Goal: Task Accomplishment & Management: Use online tool/utility

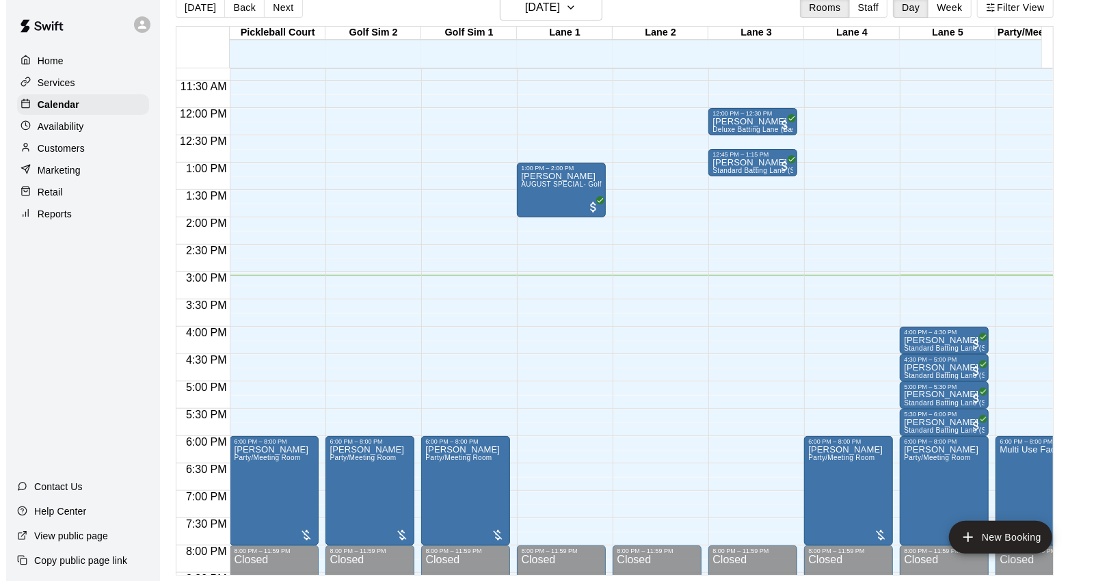
scroll to position [666, 0]
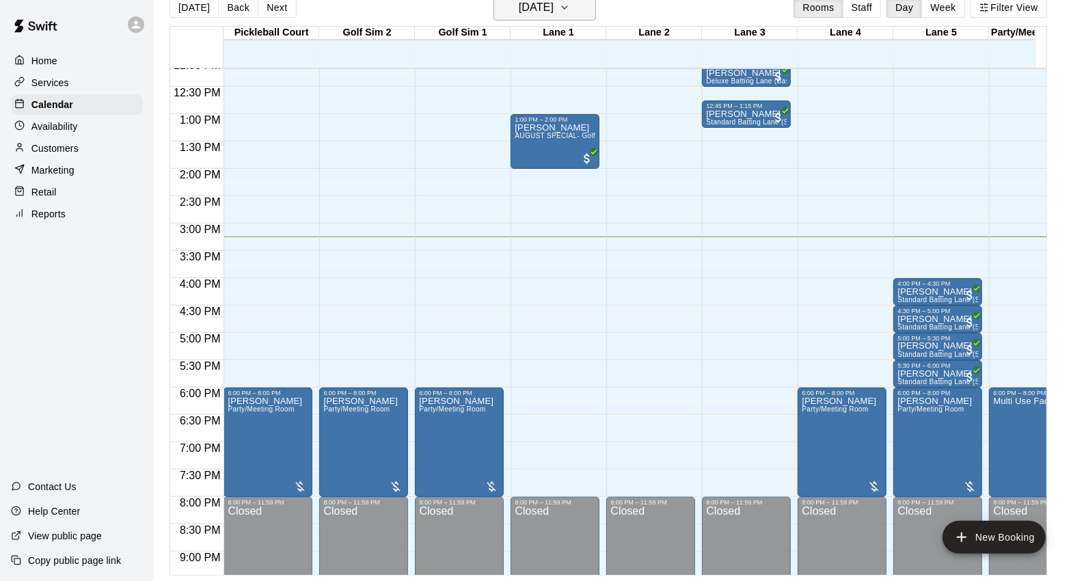
click at [554, 11] on h6 "[DATE]" at bounding box center [536, 7] width 35 height 19
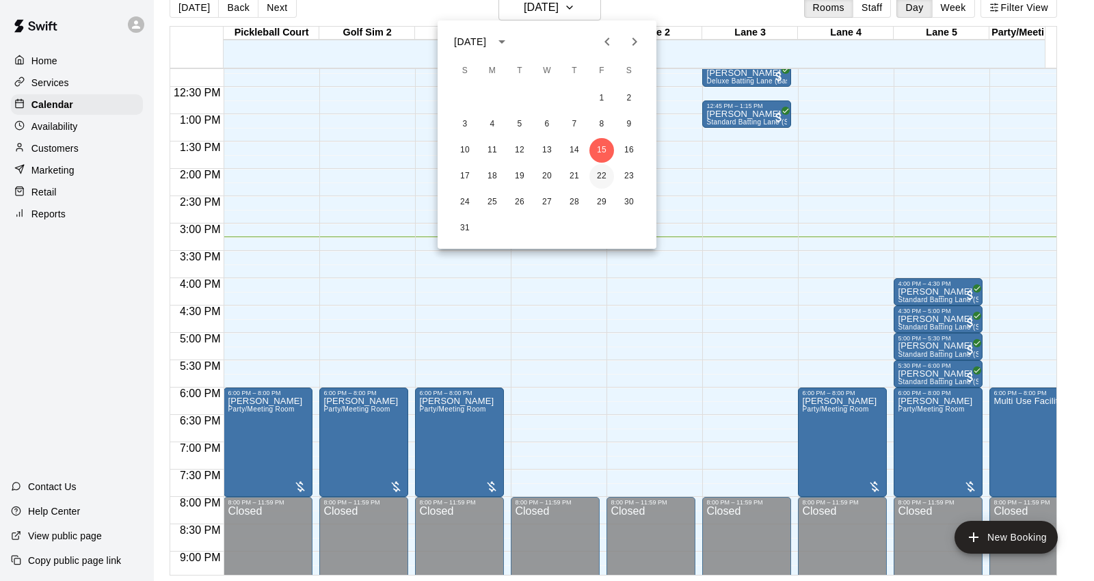
click at [603, 169] on button "22" at bounding box center [601, 176] width 25 height 25
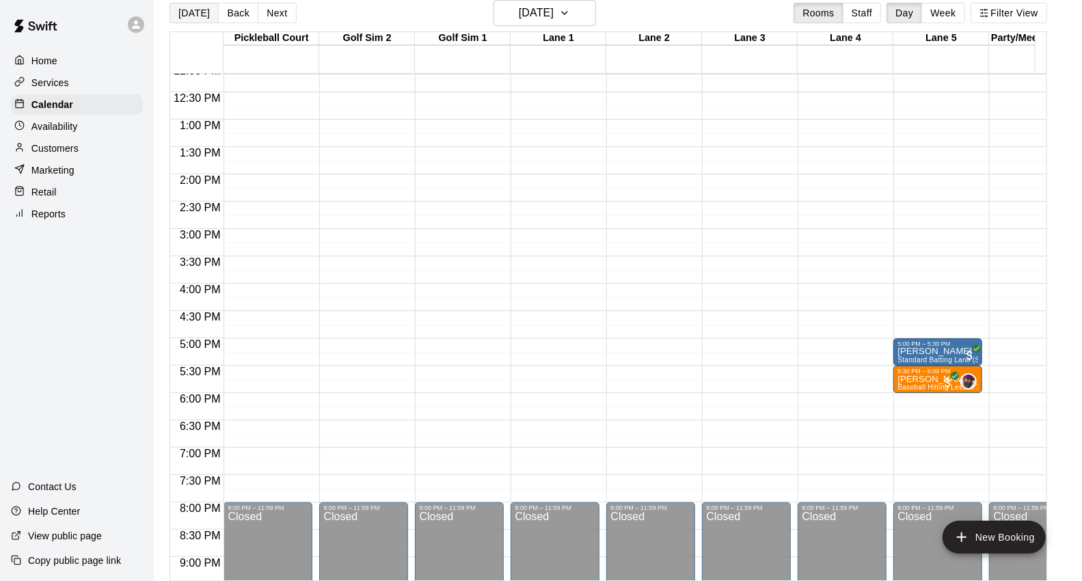
click at [187, 9] on button "[DATE]" at bounding box center [194, 13] width 49 height 21
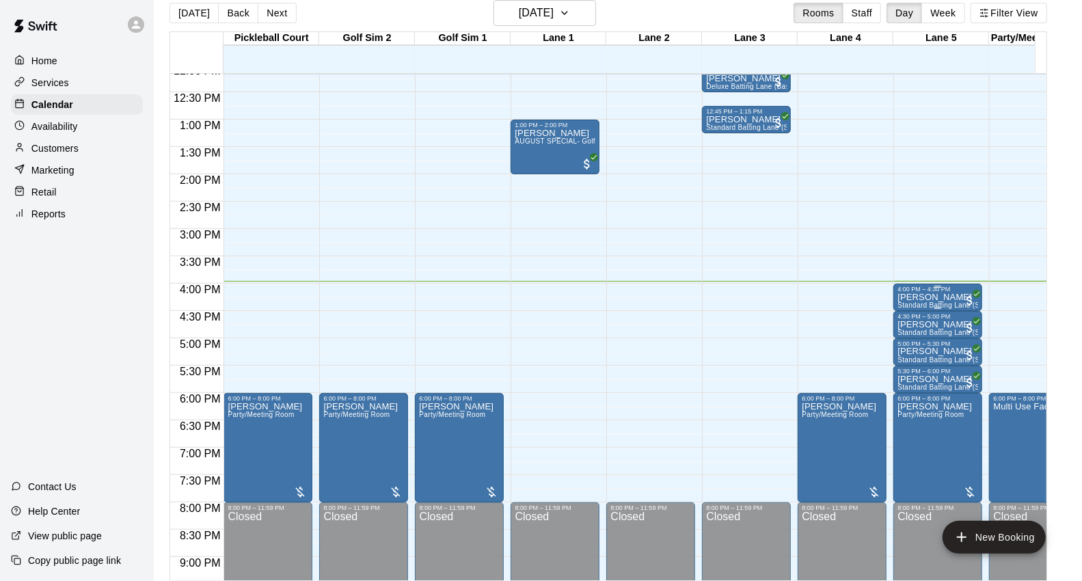
click at [918, 291] on div "4:00 PM – 4:30 PM" at bounding box center [937, 289] width 81 height 7
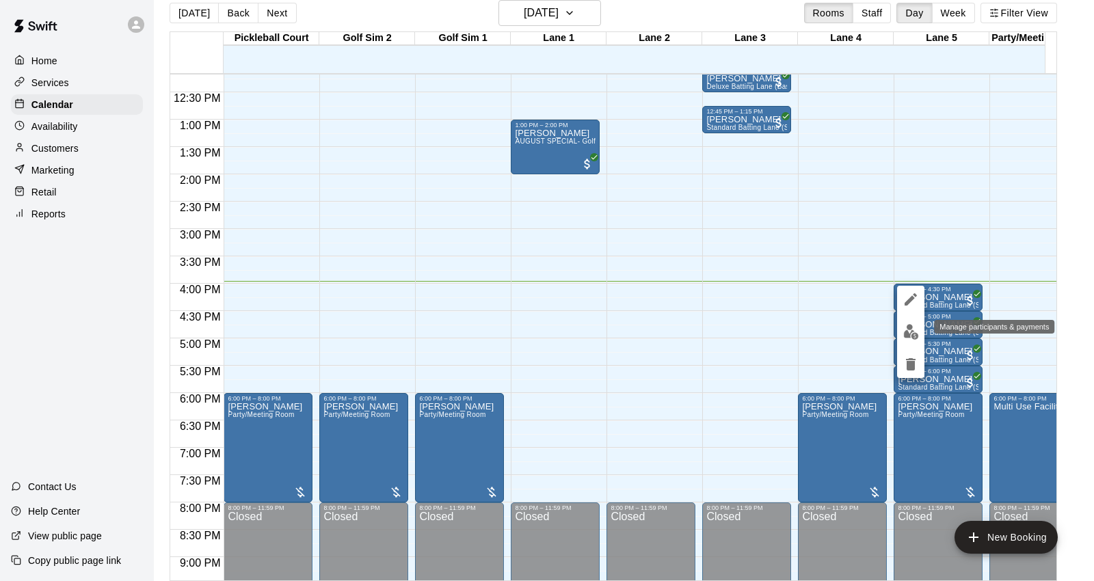
click at [916, 335] on img "edit" at bounding box center [911, 332] width 16 height 16
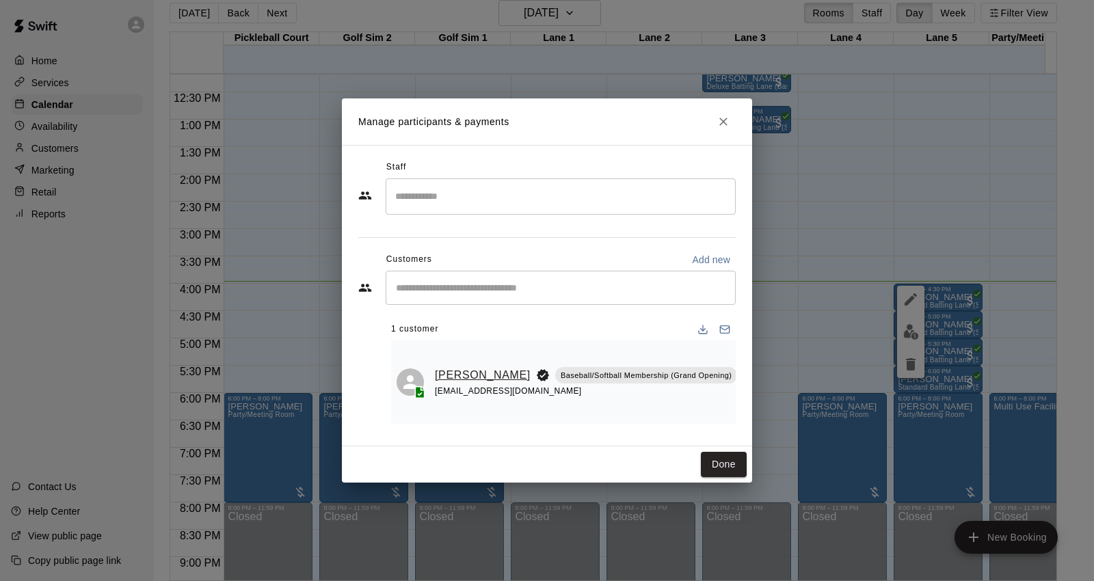
click at [448, 377] on link "[PERSON_NAME]" at bounding box center [483, 375] width 96 height 18
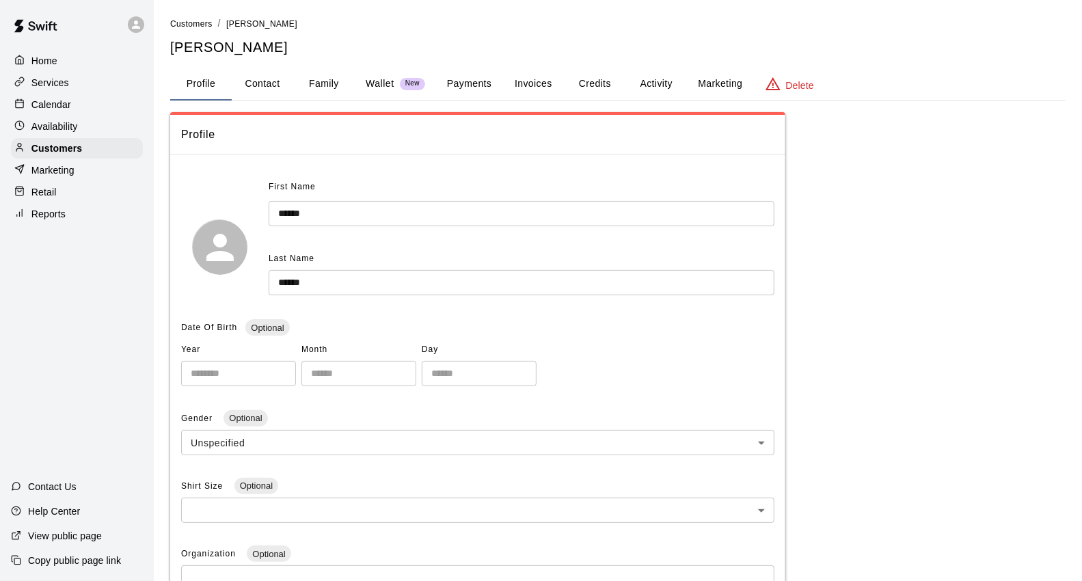
click at [321, 86] on button "Family" at bounding box center [324, 84] width 62 height 33
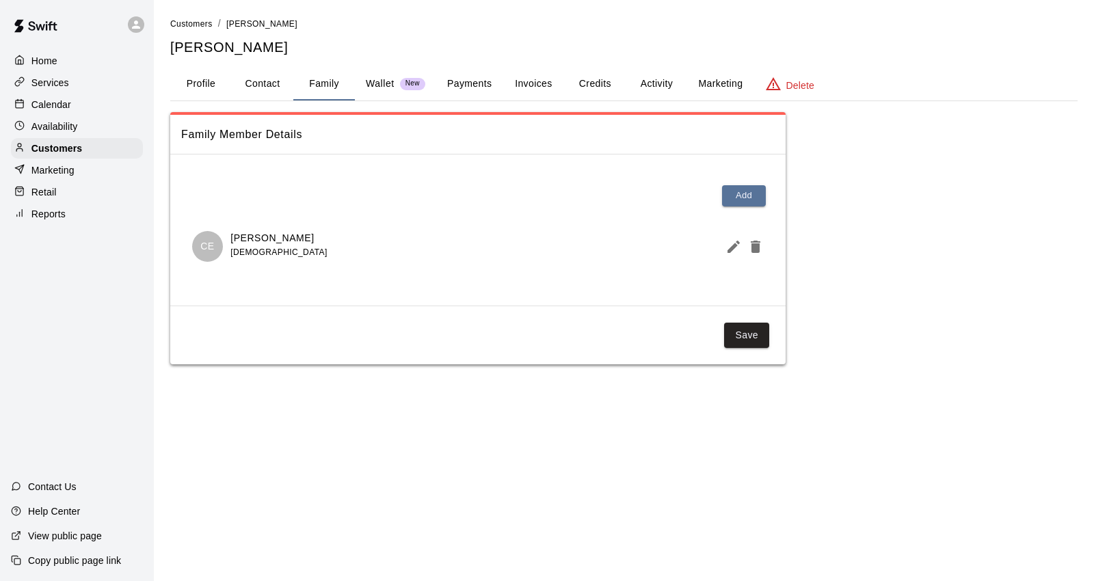
click at [83, 111] on div "Calendar" at bounding box center [77, 104] width 132 height 21
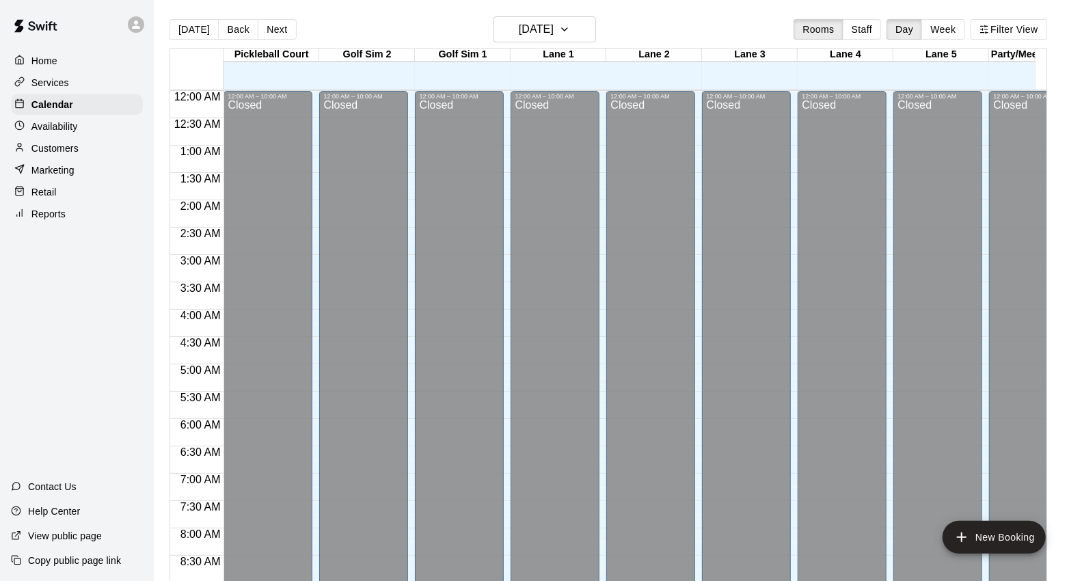
scroll to position [766, 0]
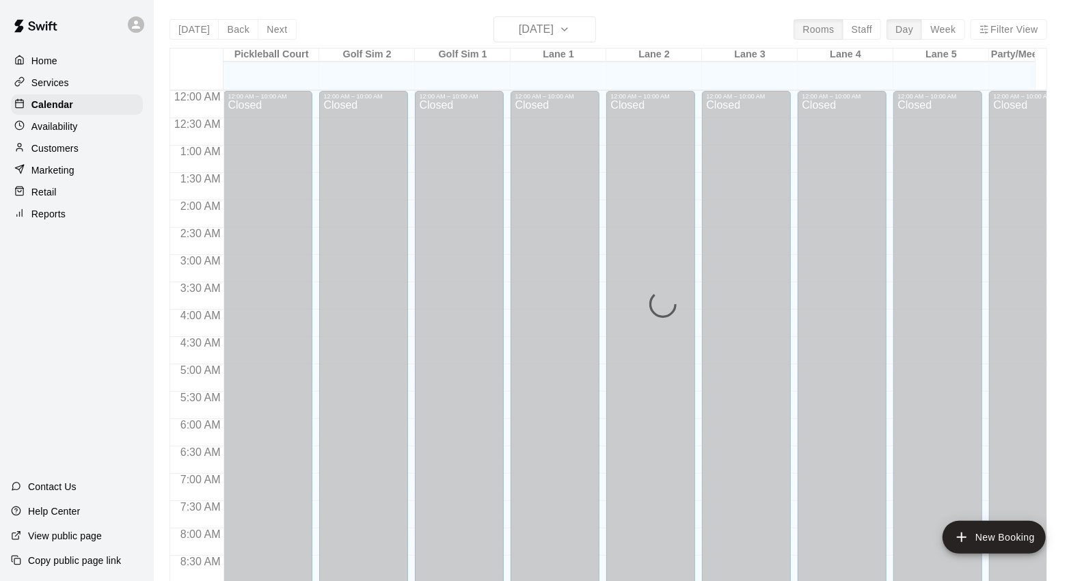
scroll to position [766, 0]
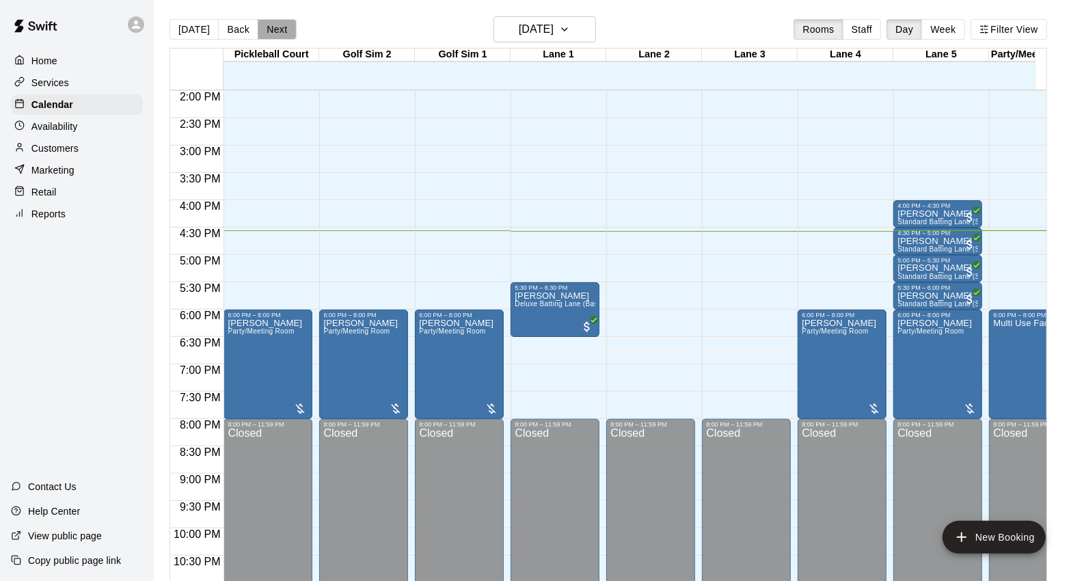
click at [288, 35] on button "Next" at bounding box center [277, 29] width 38 height 21
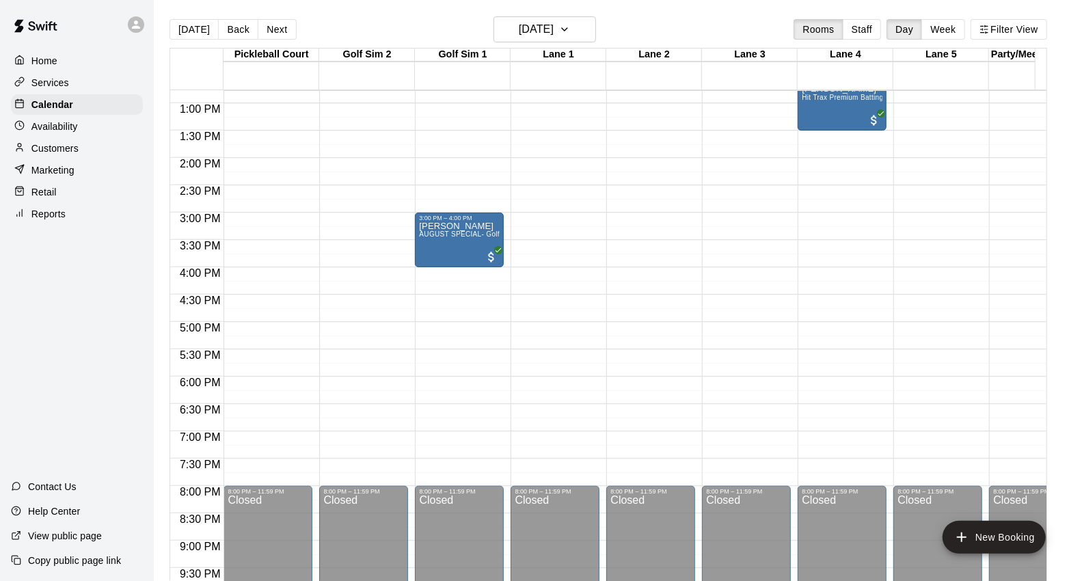
scroll to position [613, 0]
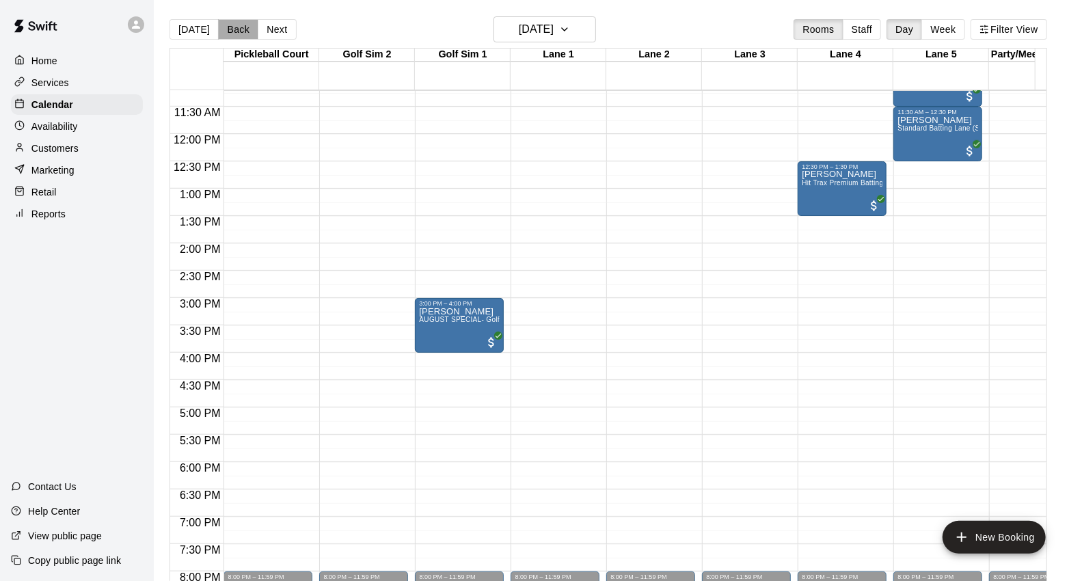
click at [235, 38] on button "Back" at bounding box center [238, 29] width 40 height 21
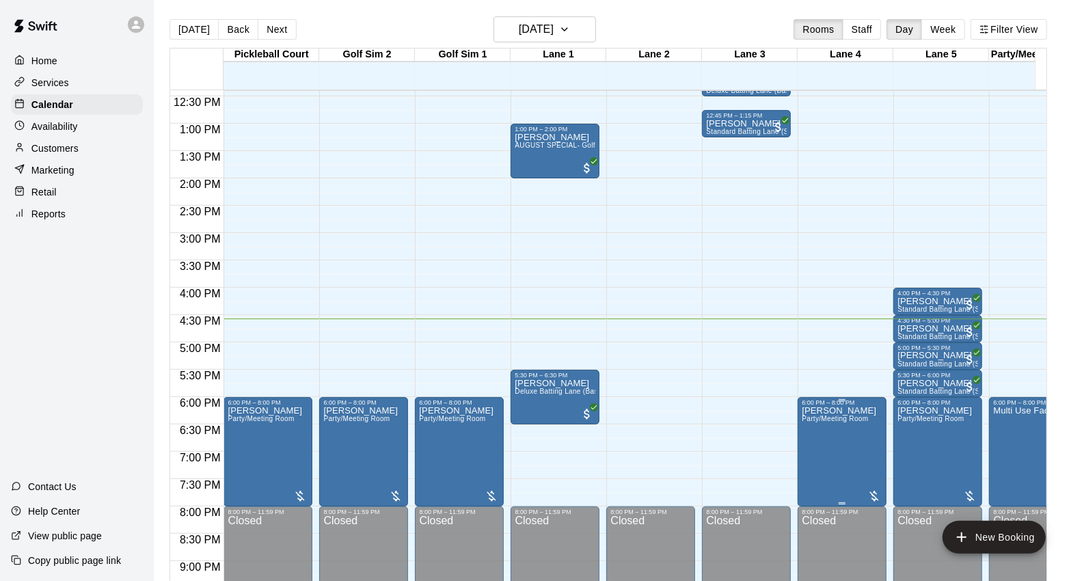
scroll to position [766, 0]
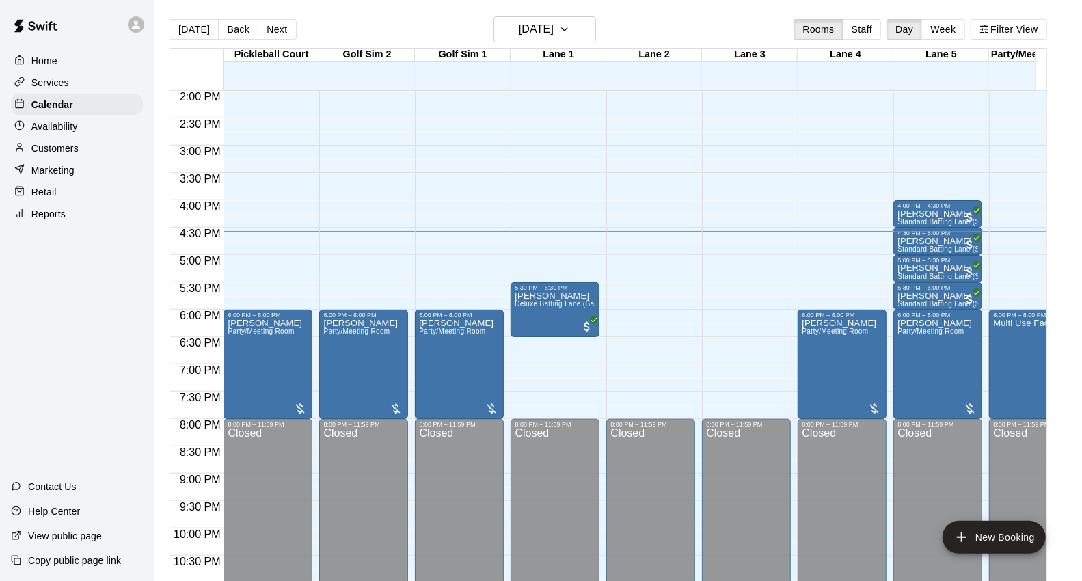
click at [107, 154] on div "Customers" at bounding box center [77, 148] width 132 height 21
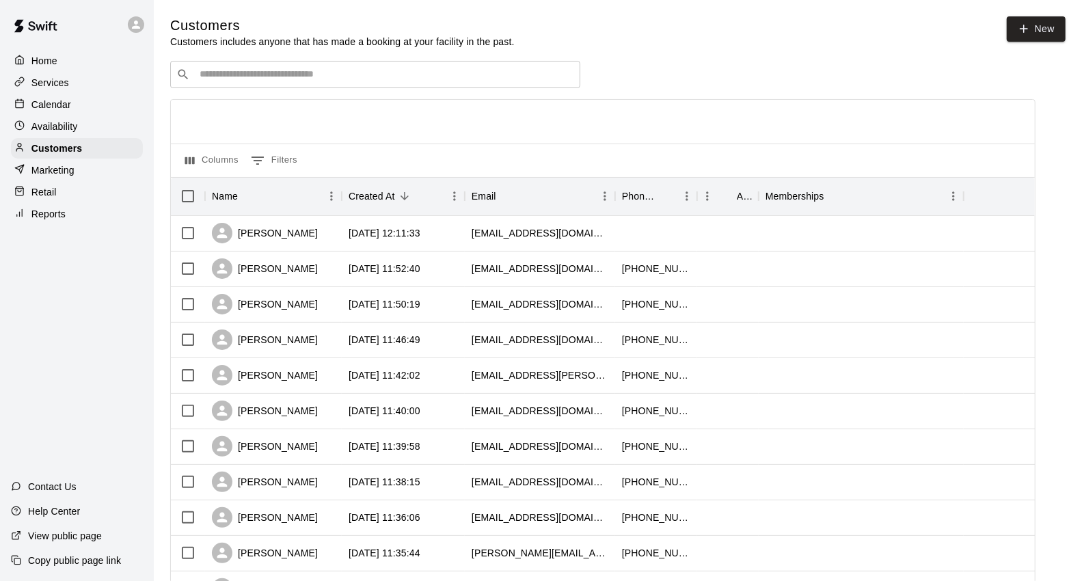
click at [418, 85] on div "​ ​" at bounding box center [375, 74] width 410 height 27
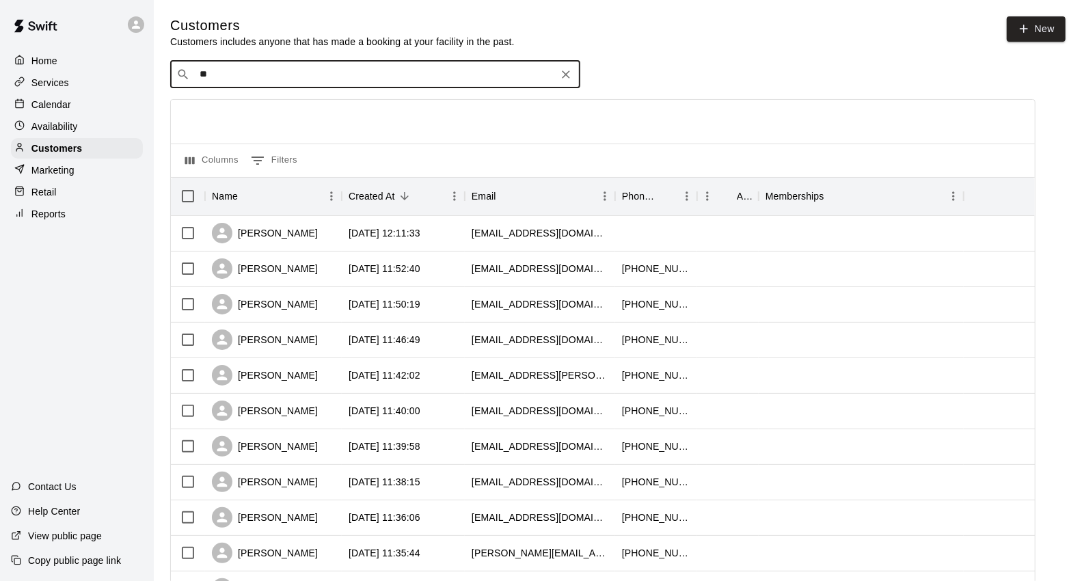
type input "***"
click at [260, 127] on div "Birgilio Santana Baseball/Softball Membership (Grand Opening) bgsrombley24@gmai…" at bounding box center [375, 113] width 410 height 44
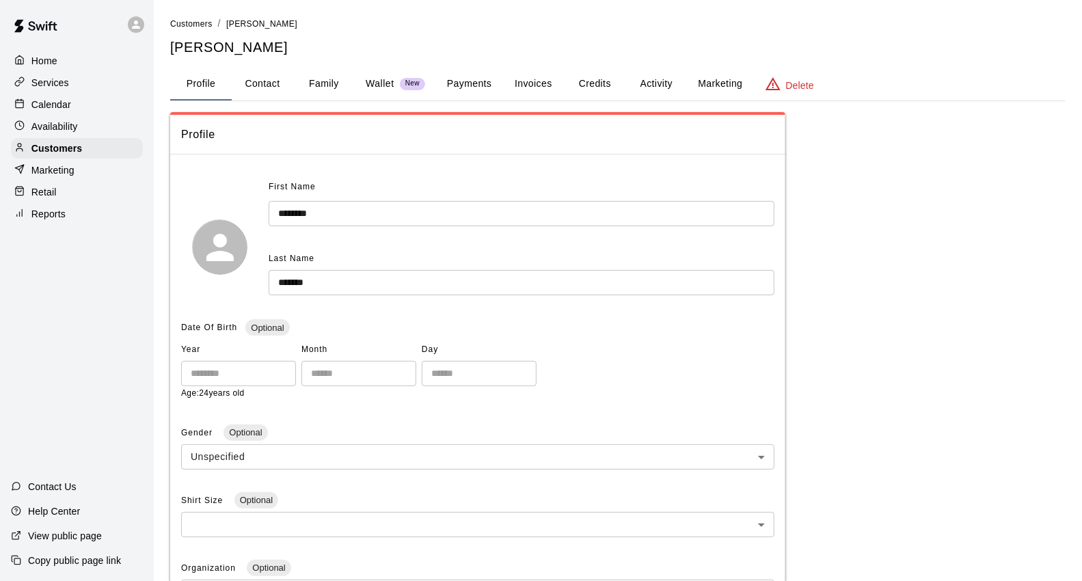
click at [592, 81] on button "Credits" at bounding box center [595, 84] width 62 height 33
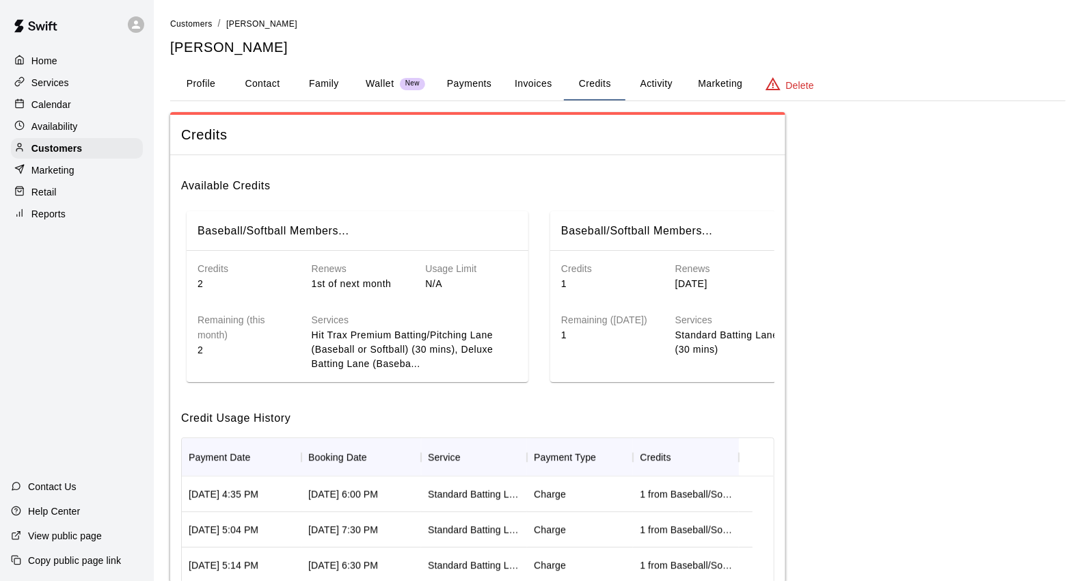
click at [86, 108] on div "Calendar" at bounding box center [77, 104] width 132 height 21
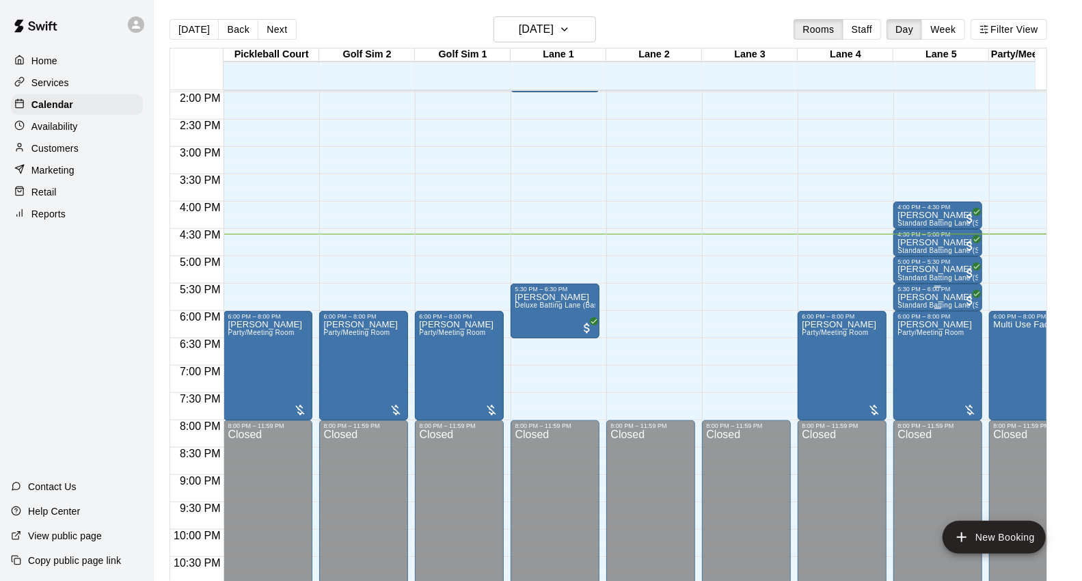
scroll to position [766, 0]
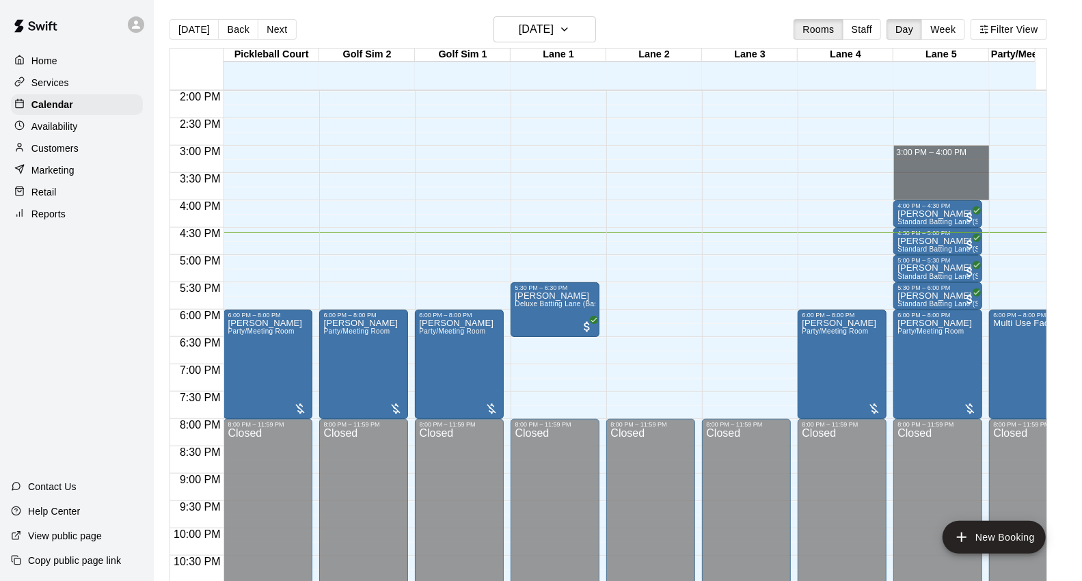
drag, startPoint x: 901, startPoint y: 149, endPoint x: 921, endPoint y: 183, distance: 39.5
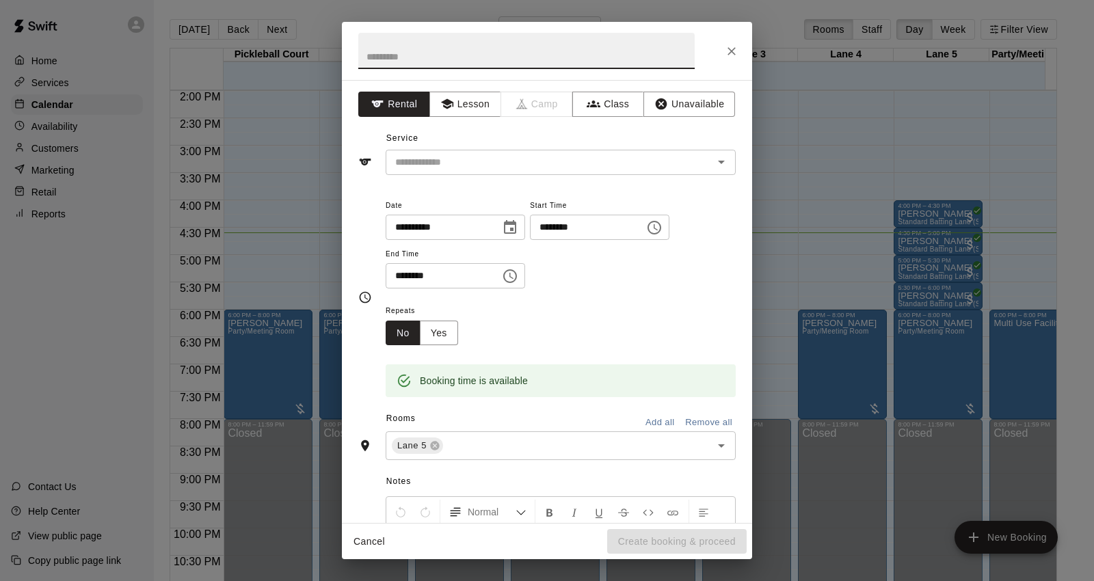
click at [727, 57] on icon "Close" at bounding box center [732, 51] width 14 height 14
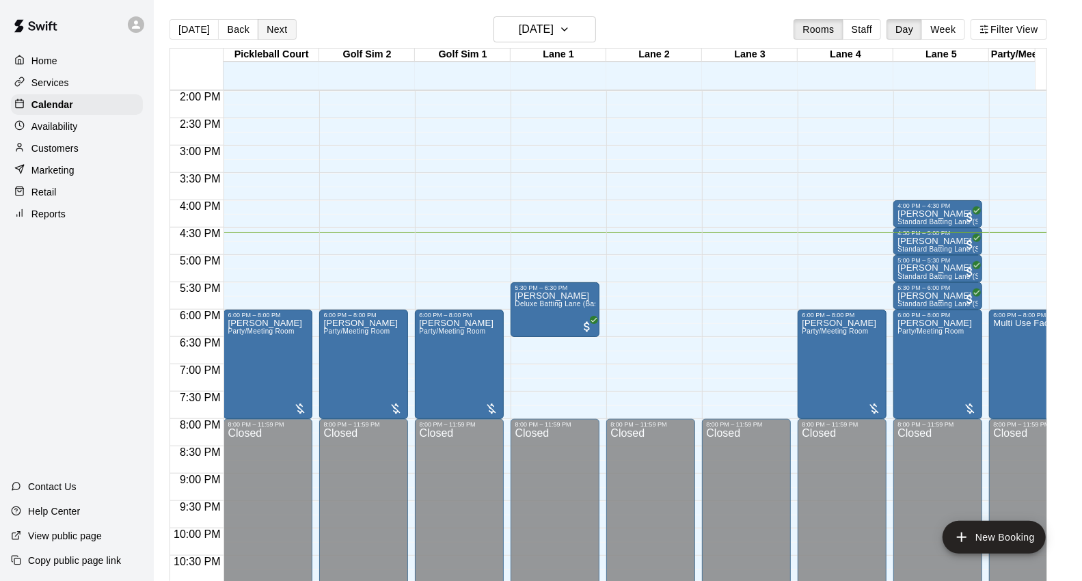
click at [285, 35] on button "Next" at bounding box center [277, 29] width 38 height 21
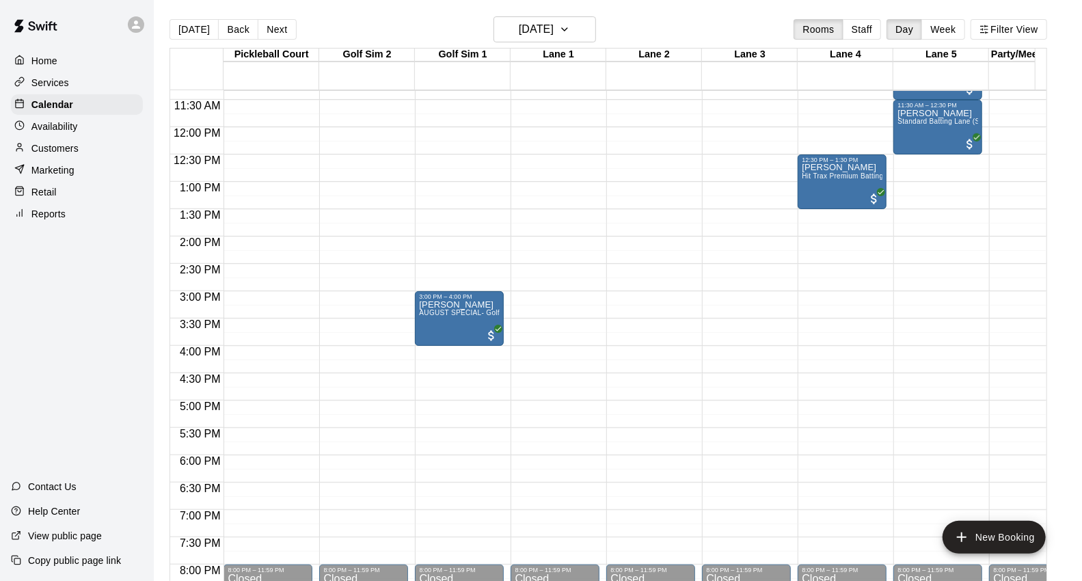
scroll to position [666, 0]
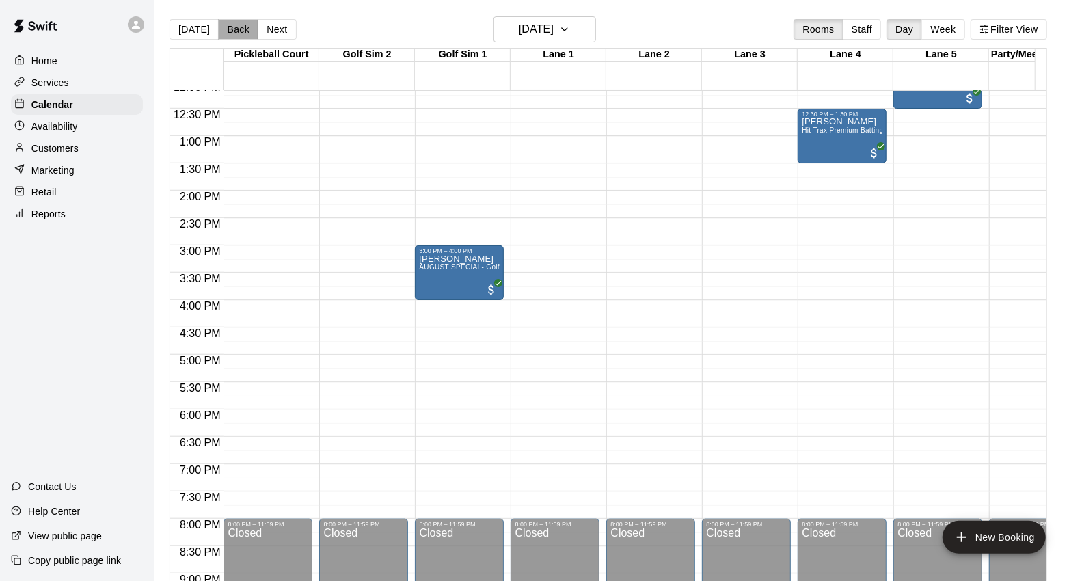
click at [227, 32] on button "Back" at bounding box center [238, 29] width 40 height 21
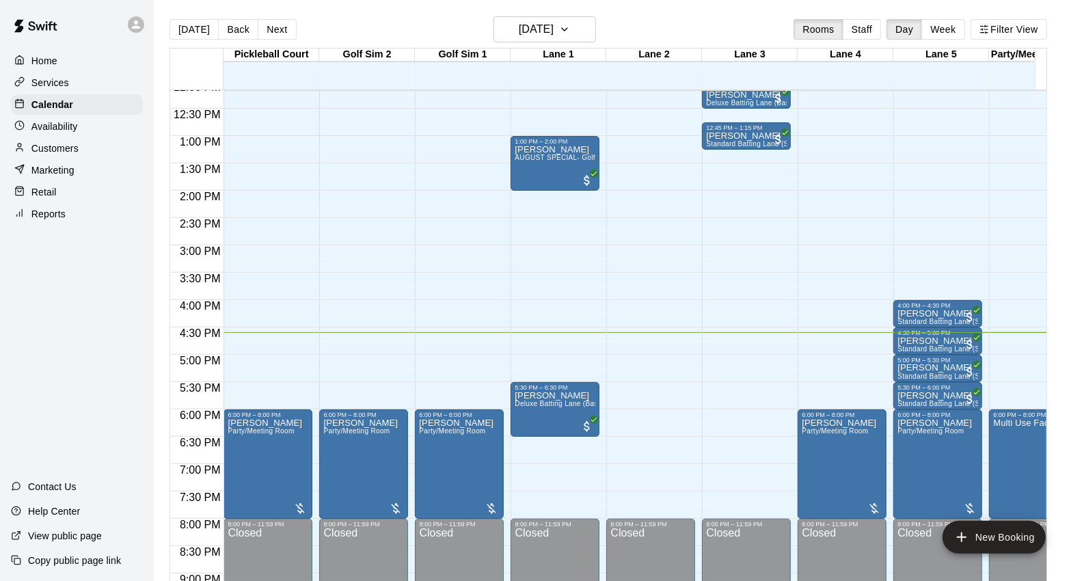
drag, startPoint x: 118, startPoint y: 165, endPoint x: 491, endPoint y: 12, distance: 402.5
click at [118, 159] on div "Customers" at bounding box center [77, 148] width 132 height 21
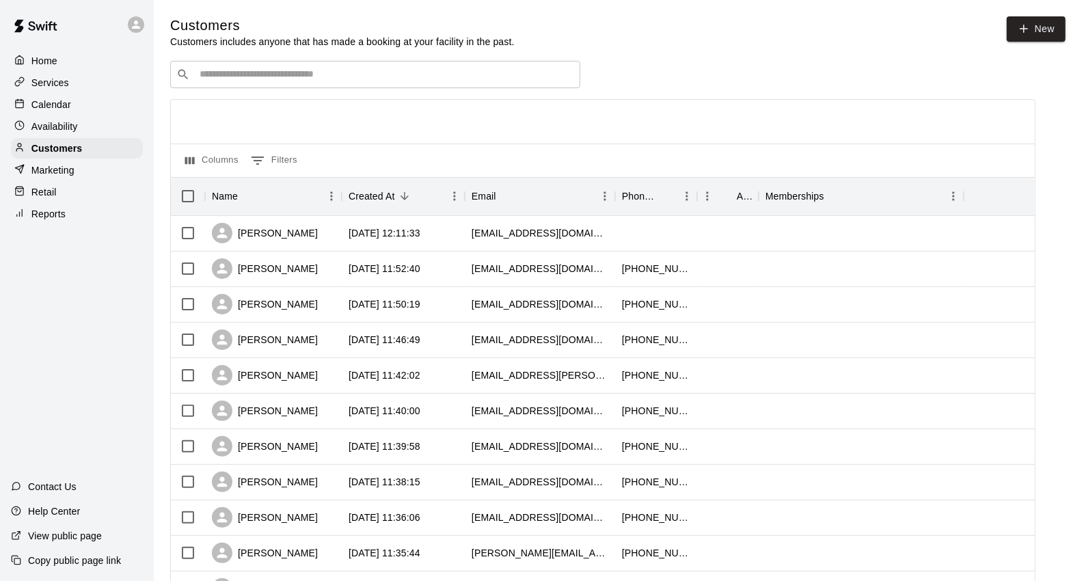
click at [375, 85] on div "​ ​" at bounding box center [375, 74] width 410 height 27
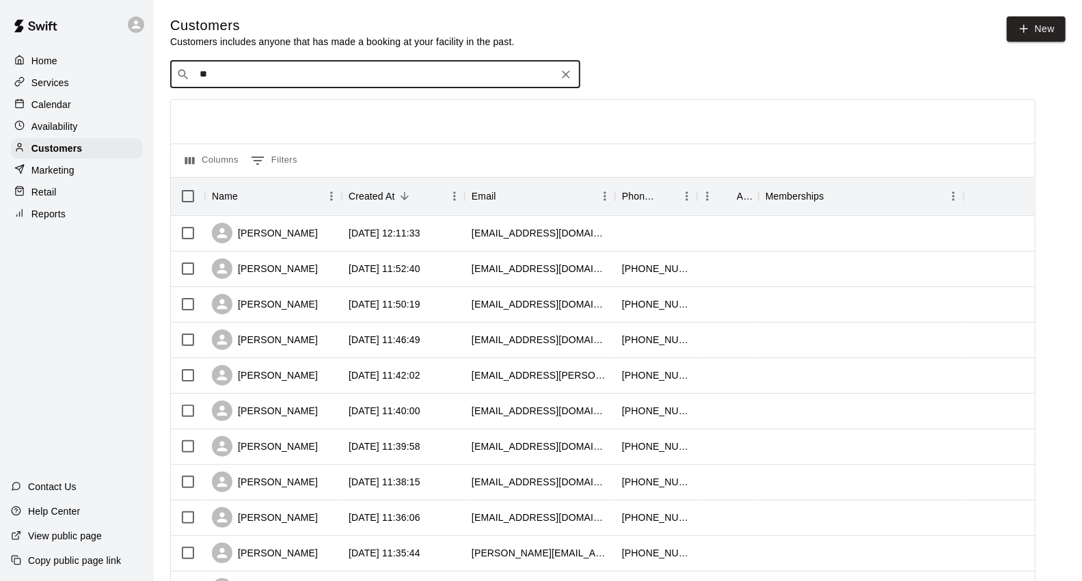
type input "***"
click at [346, 121] on div "Birgilio Santana Baseball/Softball Membership (Grand Opening) bgsrombley24@gmai…" at bounding box center [343, 112] width 270 height 29
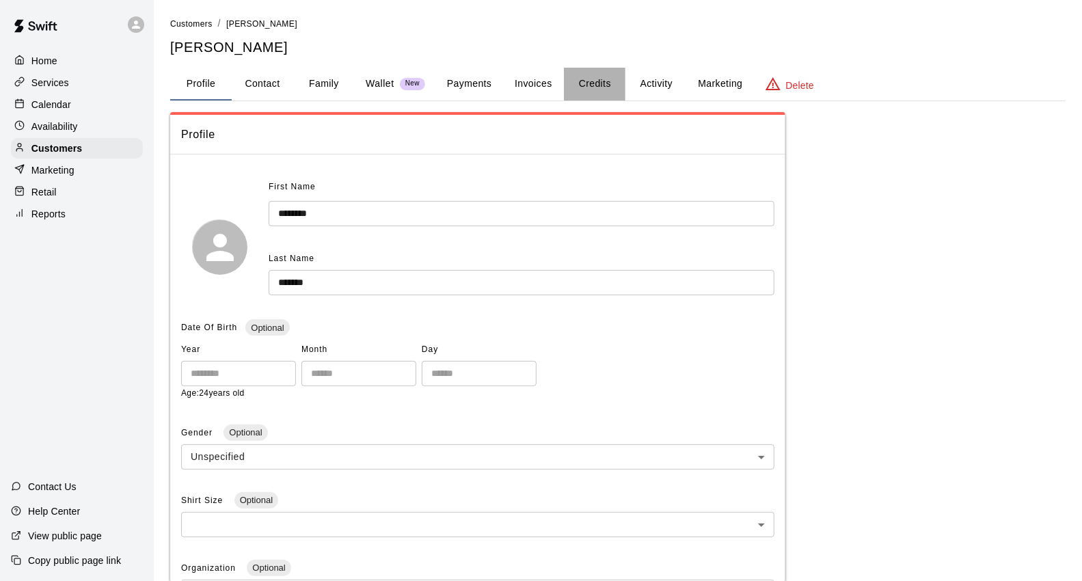
drag, startPoint x: 564, startPoint y: 82, endPoint x: 578, endPoint y: 79, distance: 13.9
click at [576, 80] on button "Credits" at bounding box center [595, 84] width 62 height 33
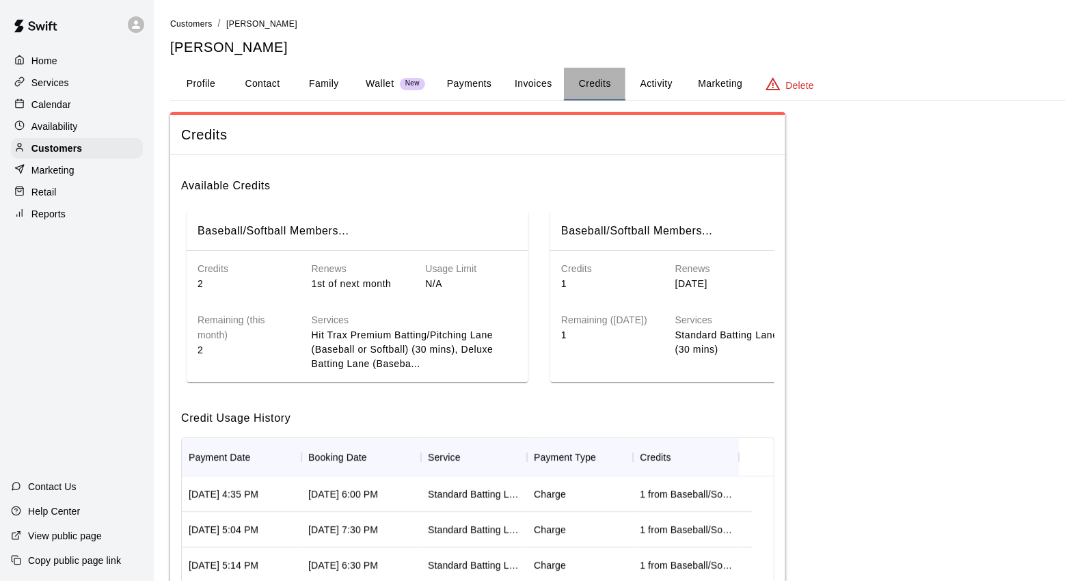
click at [578, 79] on button "Credits" at bounding box center [595, 84] width 62 height 33
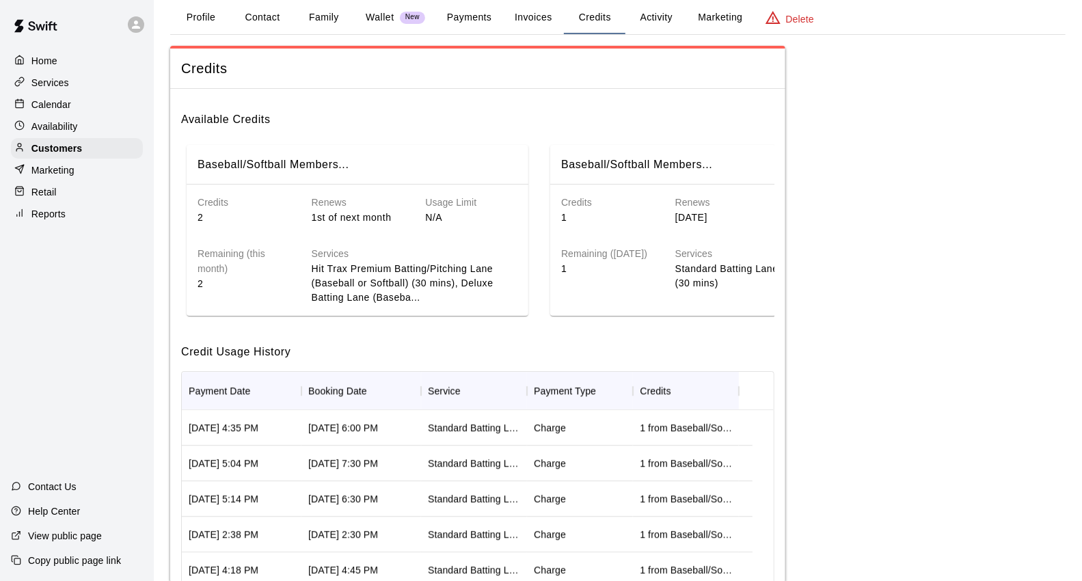
scroll to position [53, 0]
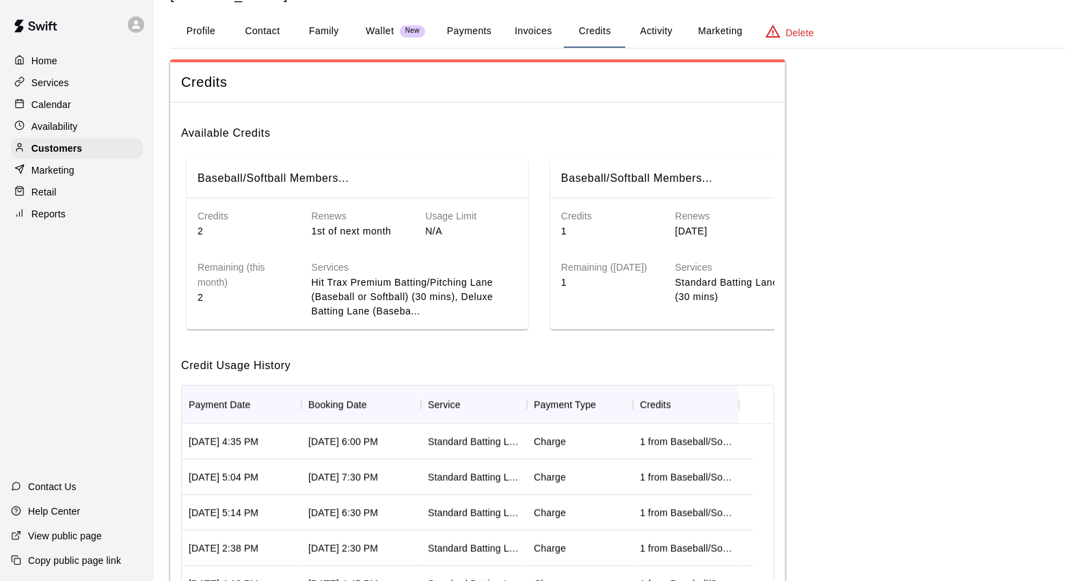
click at [83, 107] on div "Calendar" at bounding box center [77, 104] width 132 height 21
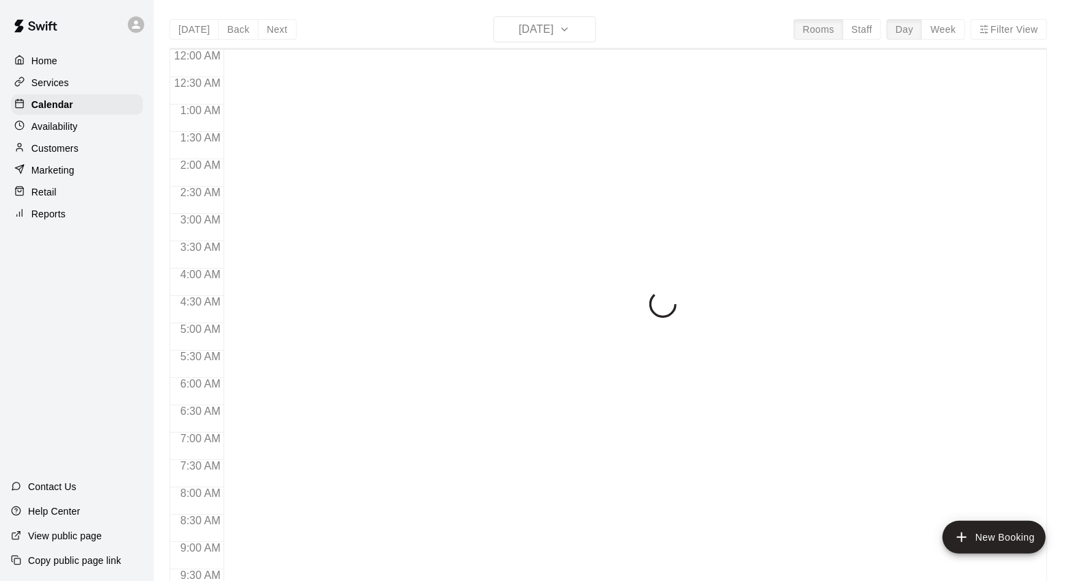
scroll to position [766, 0]
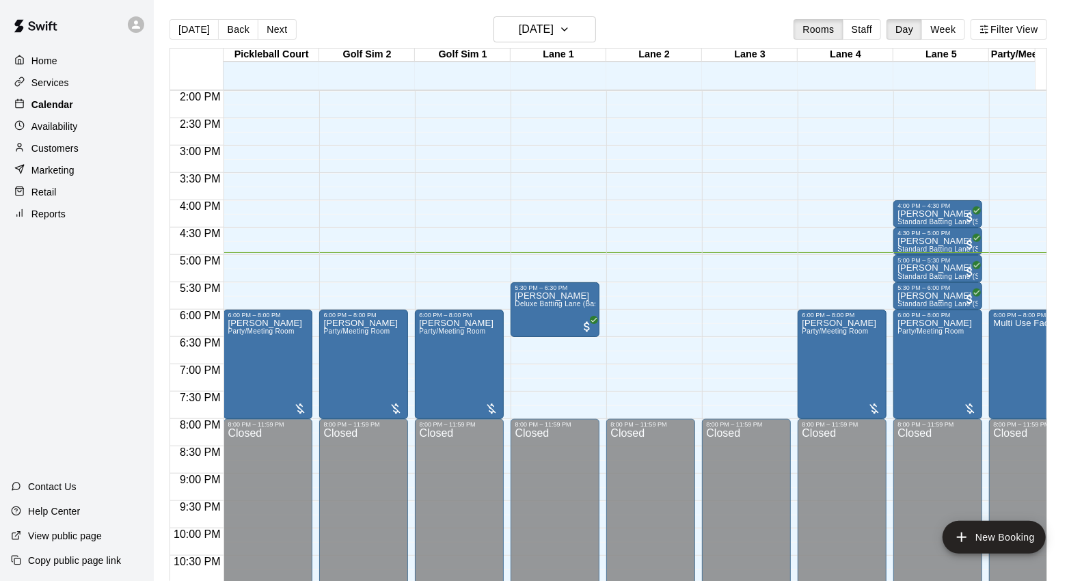
click at [46, 104] on p "Calendar" at bounding box center [52, 105] width 42 height 14
click at [600, 35] on div "[DATE] Back [DATE][DATE] Rooms Staff Day Week Filter View" at bounding box center [609, 31] width 878 height 31
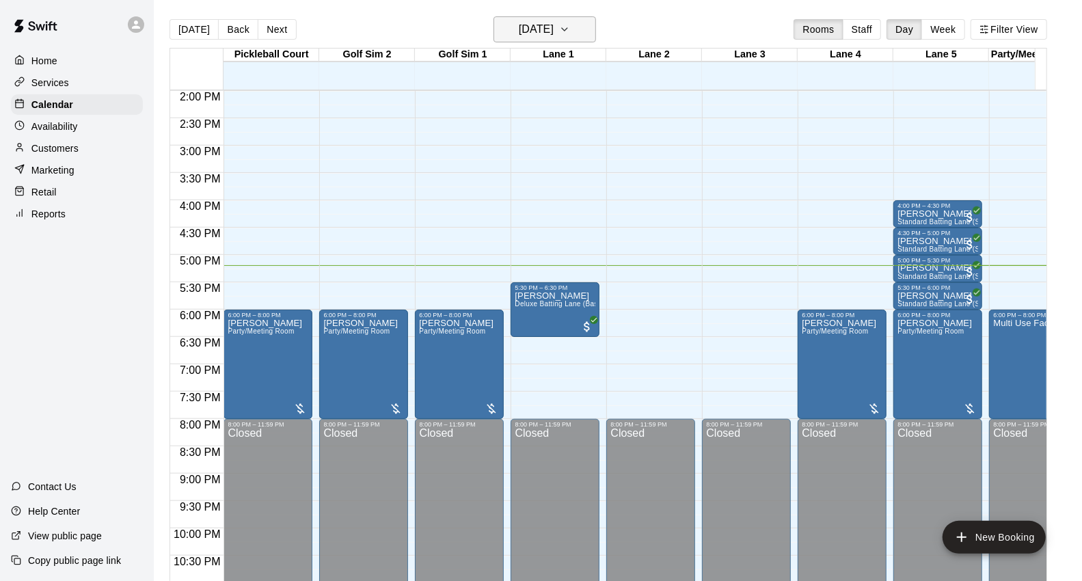
click at [576, 34] on button "[DATE]" at bounding box center [545, 29] width 103 height 26
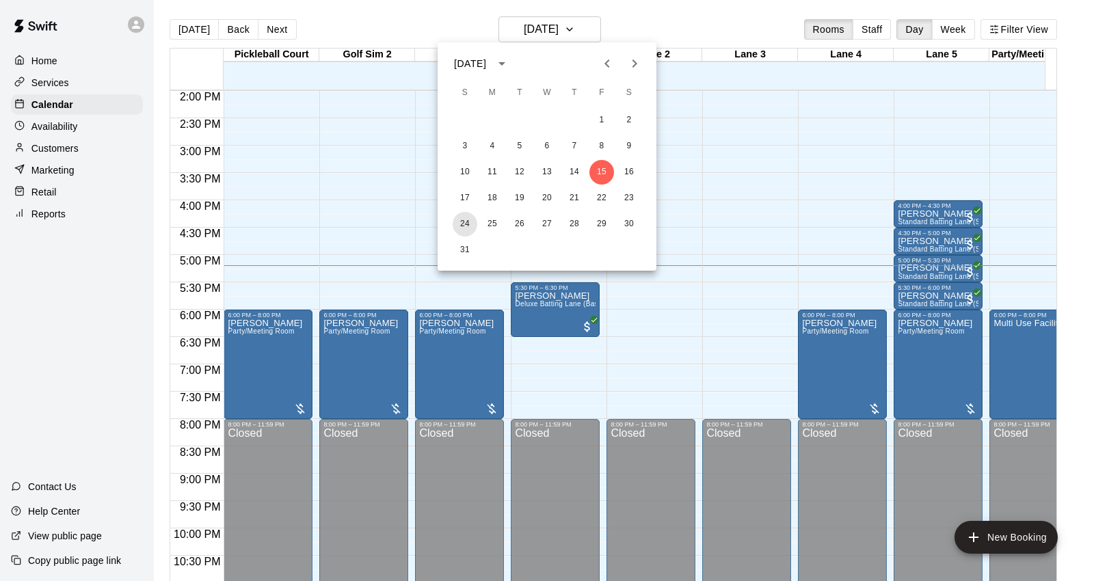
click at [473, 222] on button "24" at bounding box center [464, 224] width 25 height 25
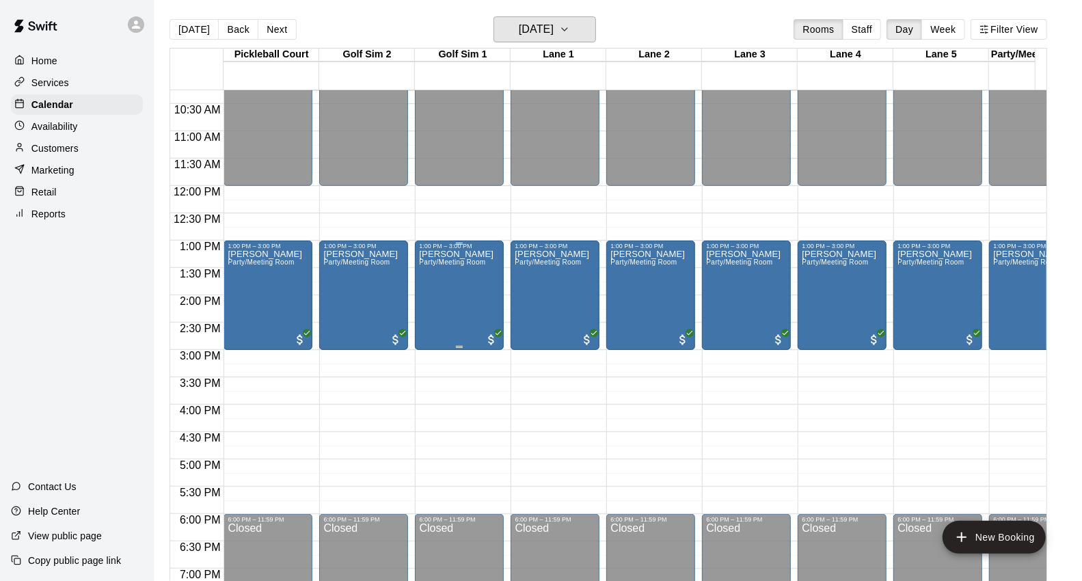
scroll to position [537, 0]
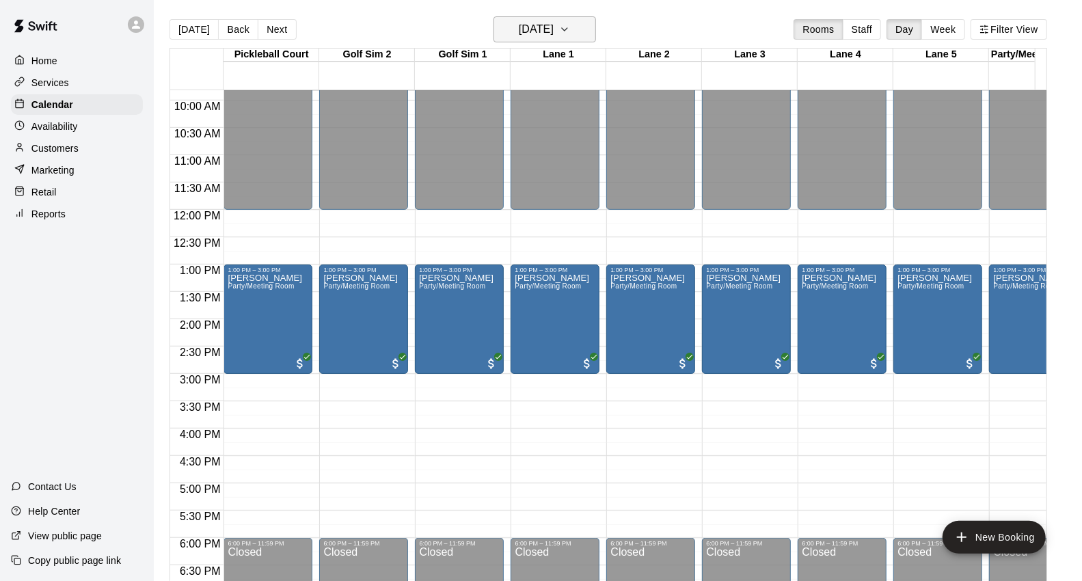
click at [554, 29] on h6 "[DATE]" at bounding box center [536, 29] width 35 height 19
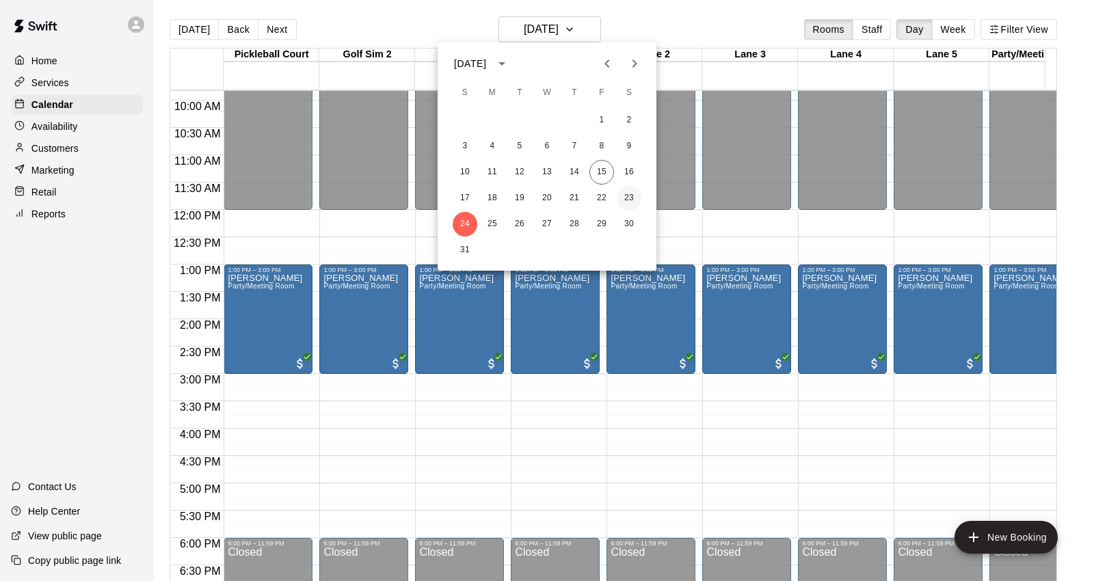
click at [627, 199] on button "23" at bounding box center [629, 198] width 25 height 25
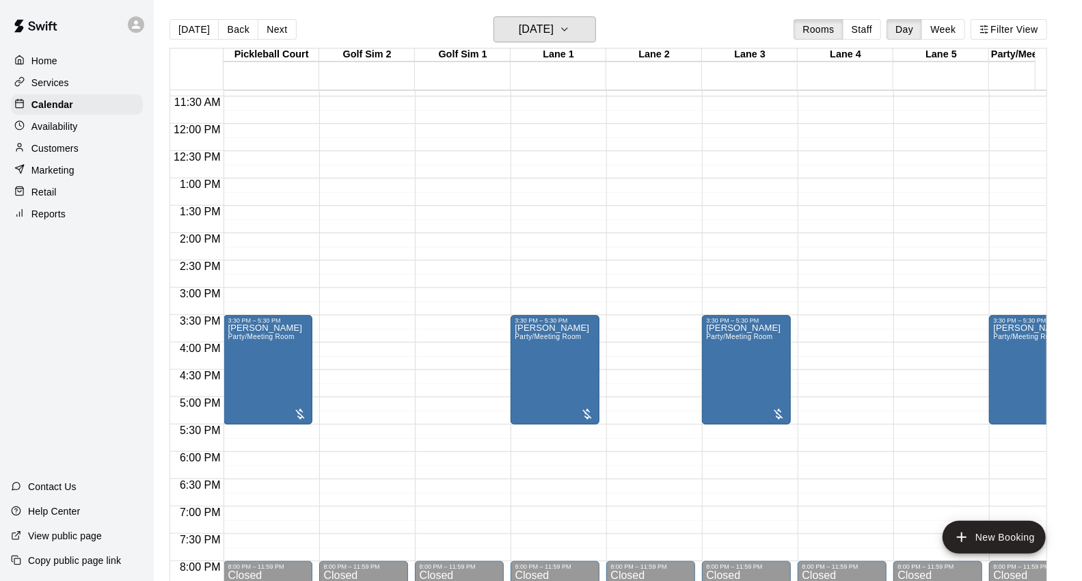
scroll to position [613, 0]
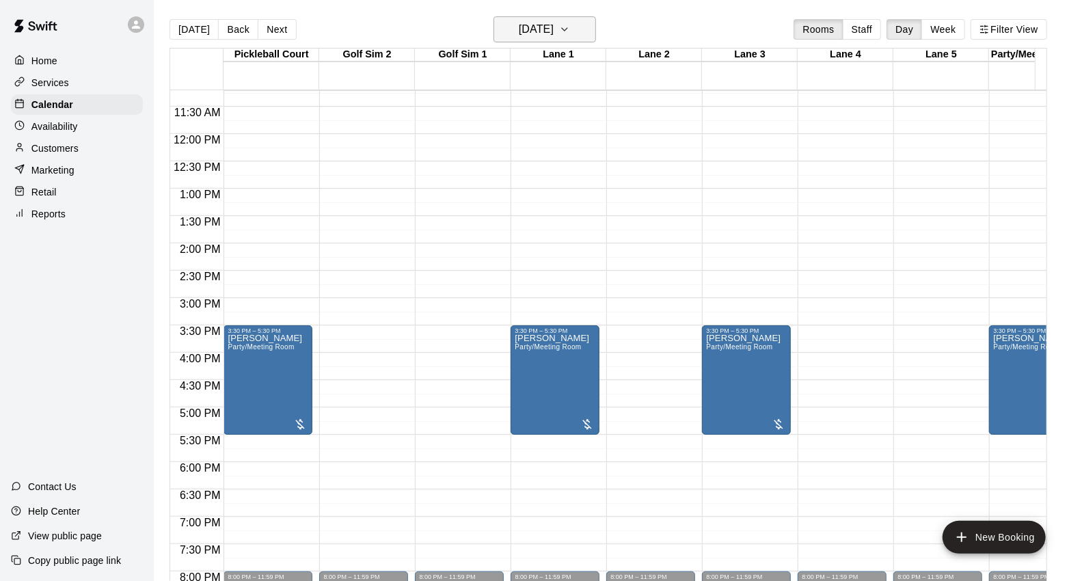
click at [582, 29] on button "[DATE]" at bounding box center [545, 29] width 103 height 26
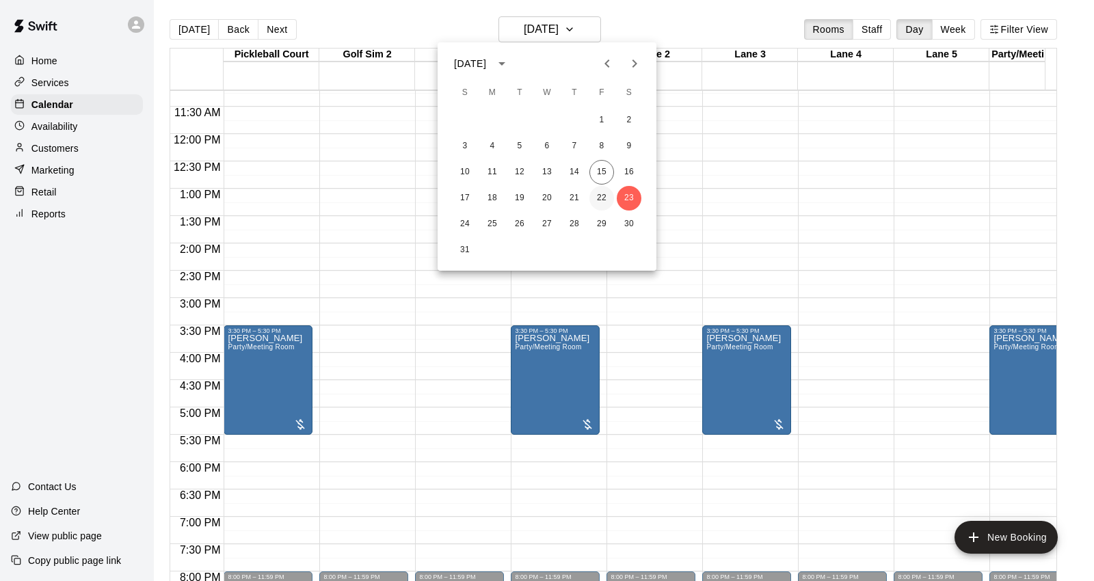
click at [609, 196] on button "22" at bounding box center [601, 198] width 25 height 25
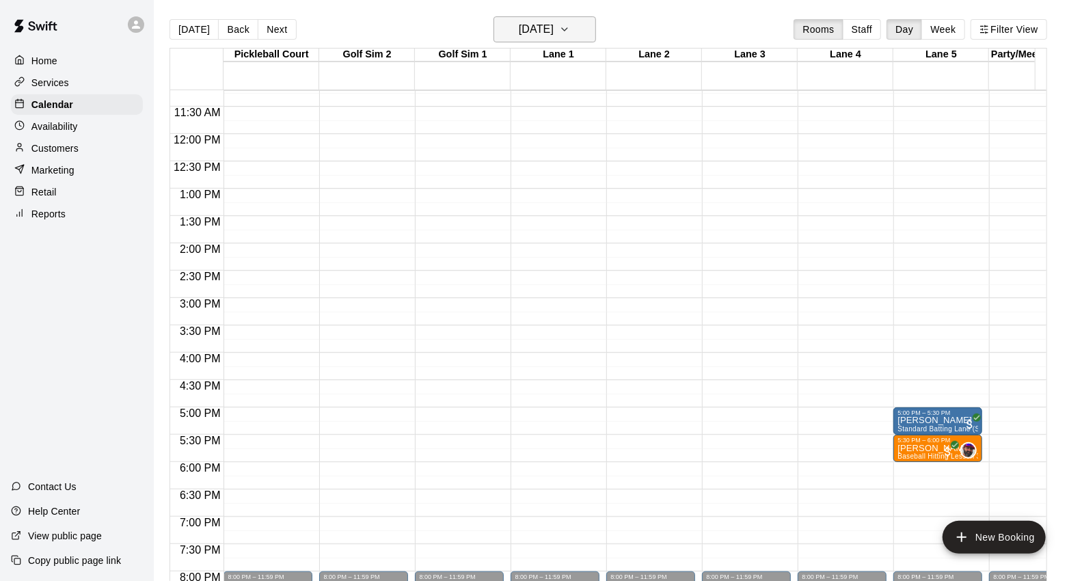
click at [554, 35] on h6 "[DATE]" at bounding box center [536, 29] width 35 height 19
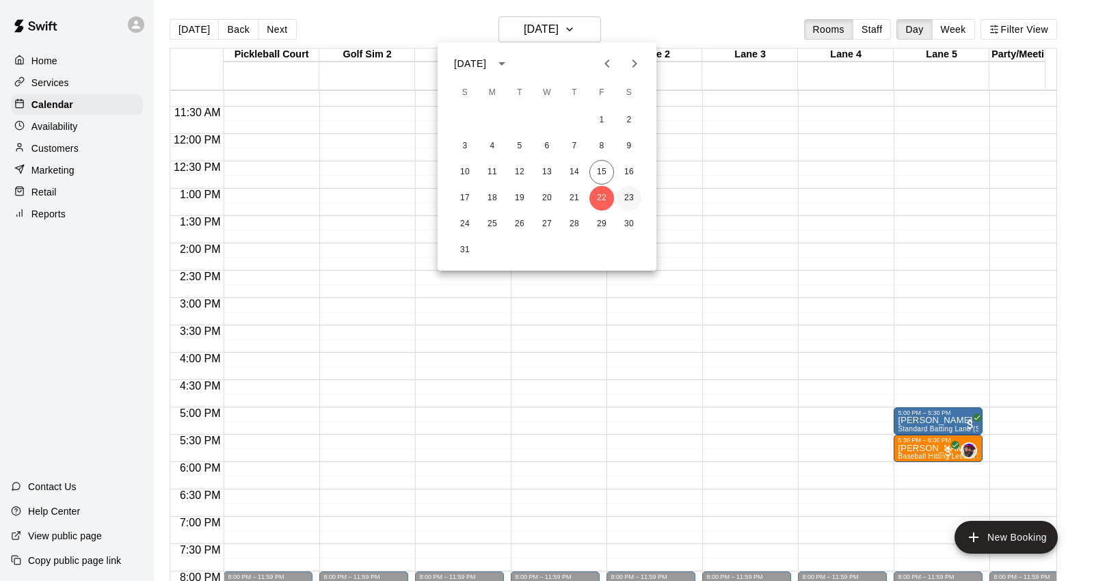
click at [625, 200] on button "23" at bounding box center [629, 198] width 25 height 25
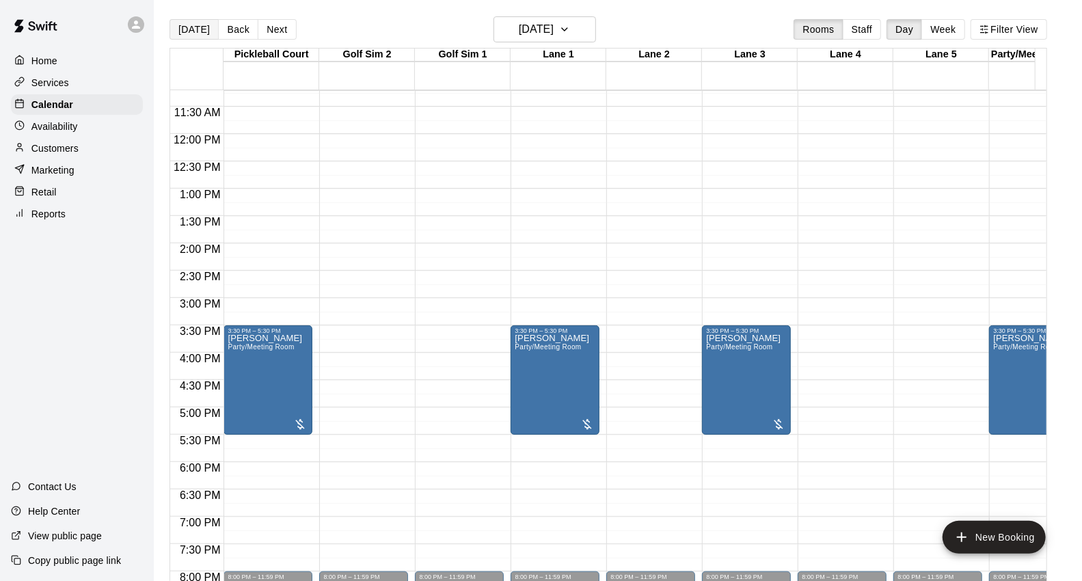
click at [202, 34] on button "[DATE]" at bounding box center [194, 29] width 49 height 21
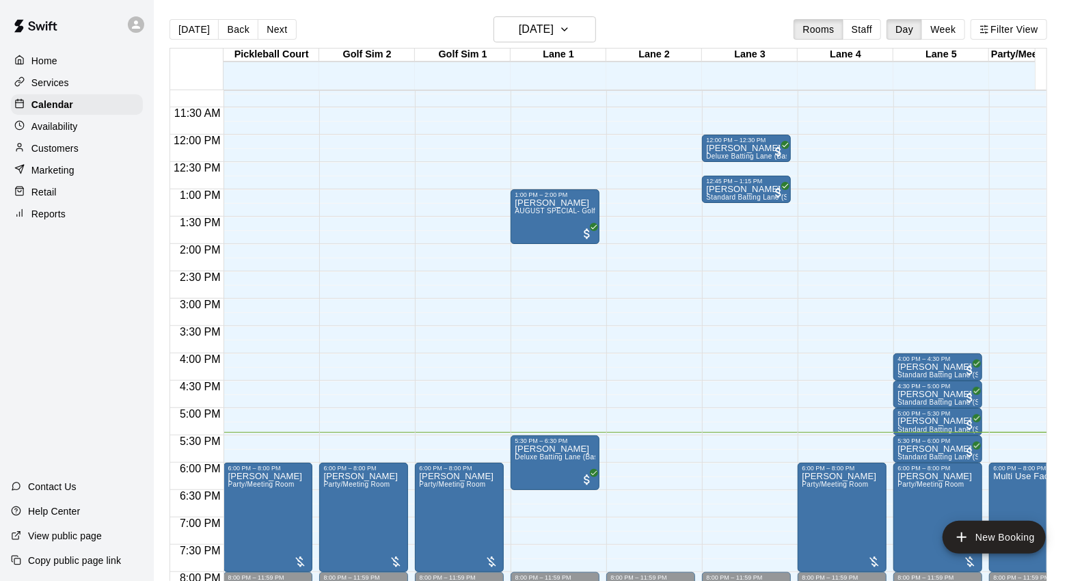
scroll to position [764, 0]
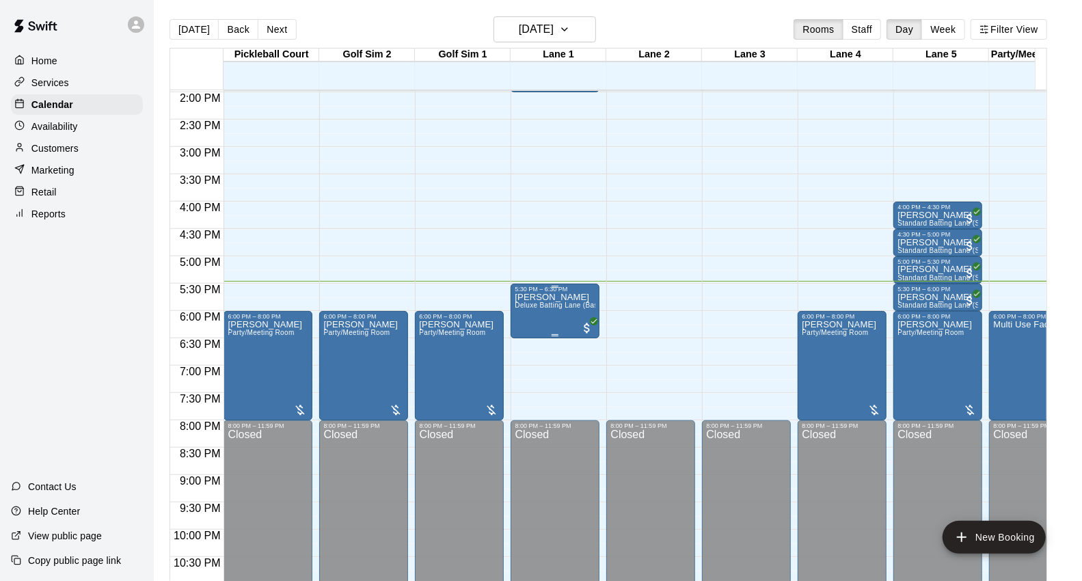
click at [558, 314] on div "[PERSON_NAME] Deluxe Batting Lane (Baseball)" at bounding box center [555, 583] width 81 height 581
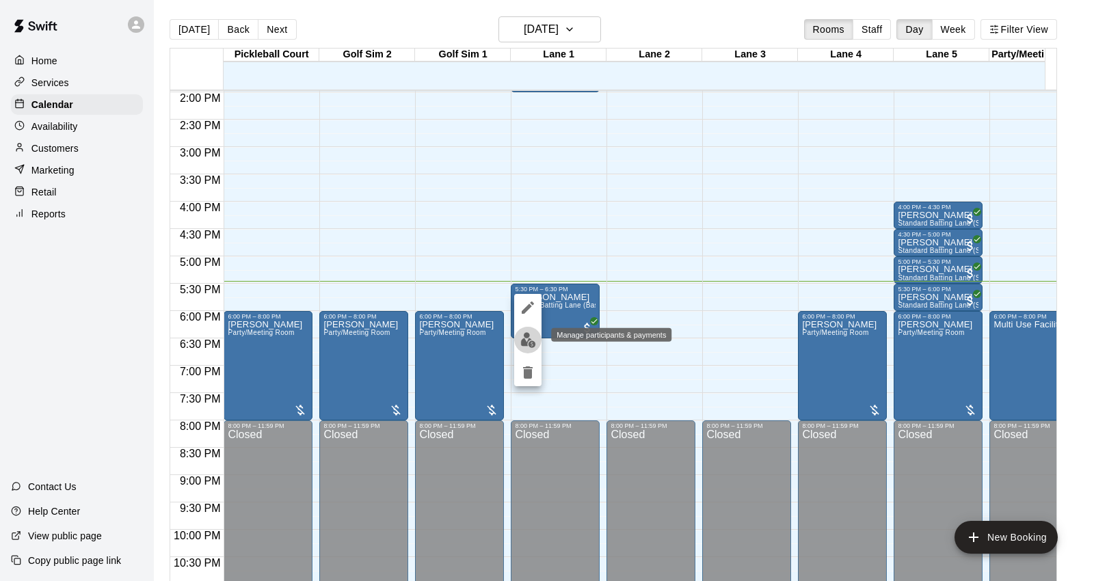
click at [530, 346] on img "edit" at bounding box center [528, 340] width 16 height 16
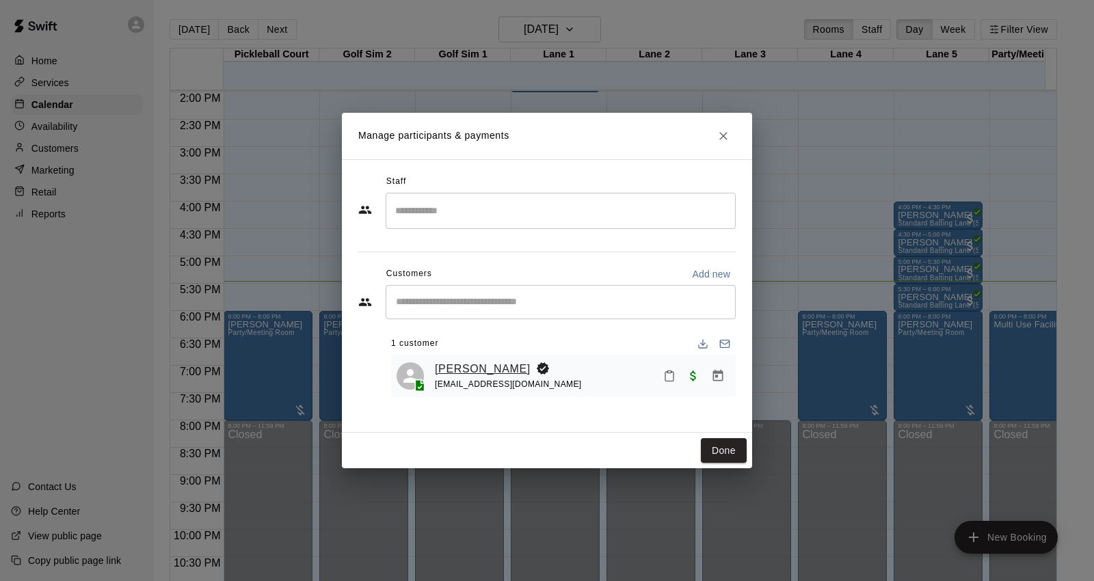
click at [443, 366] on link "[PERSON_NAME]" at bounding box center [483, 369] width 96 height 18
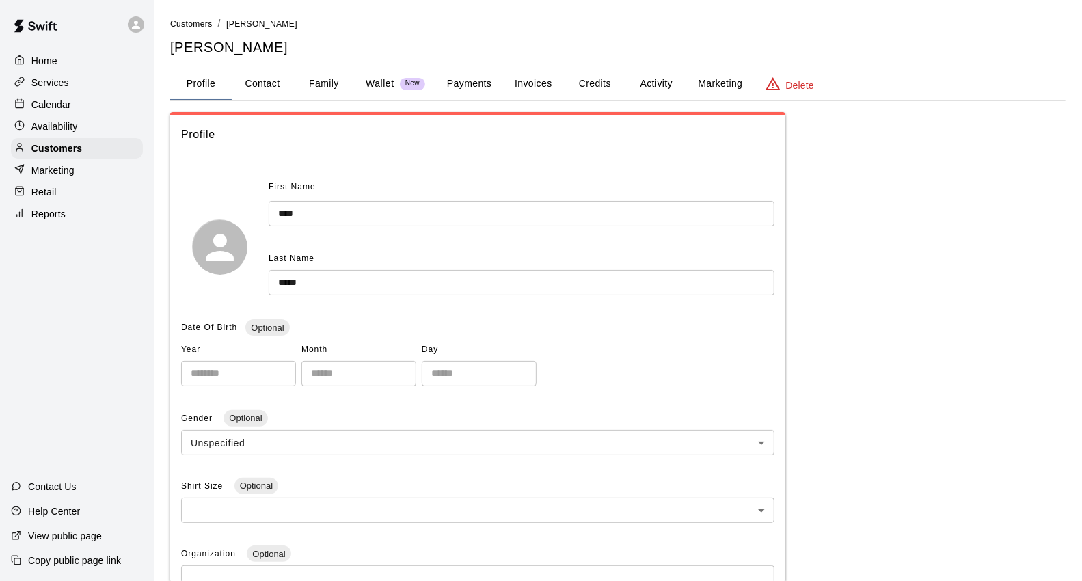
click at [311, 79] on button "Family" at bounding box center [324, 84] width 62 height 33
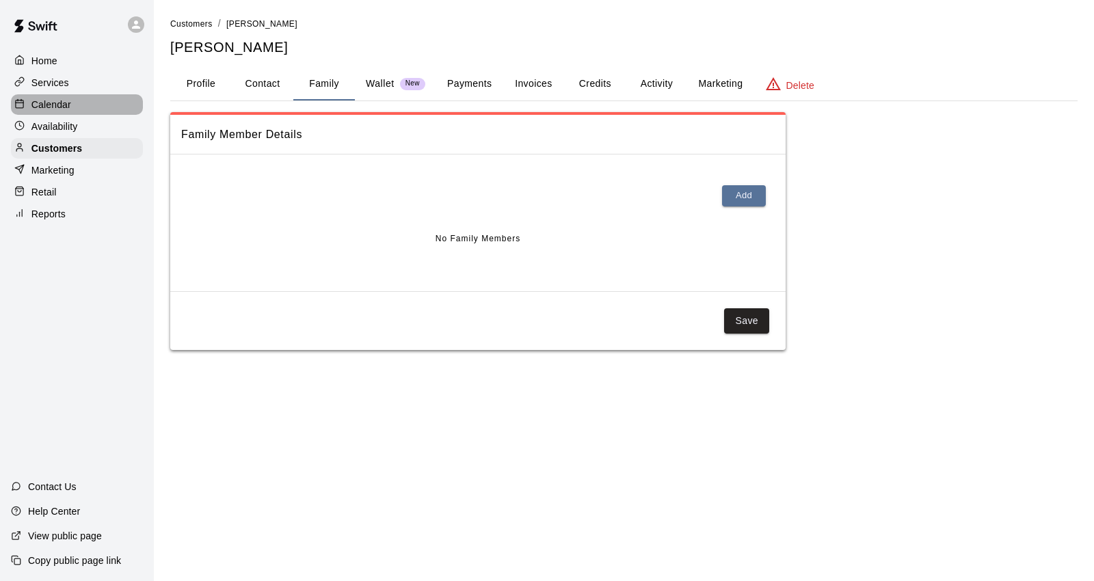
click at [50, 109] on p "Calendar" at bounding box center [51, 105] width 40 height 14
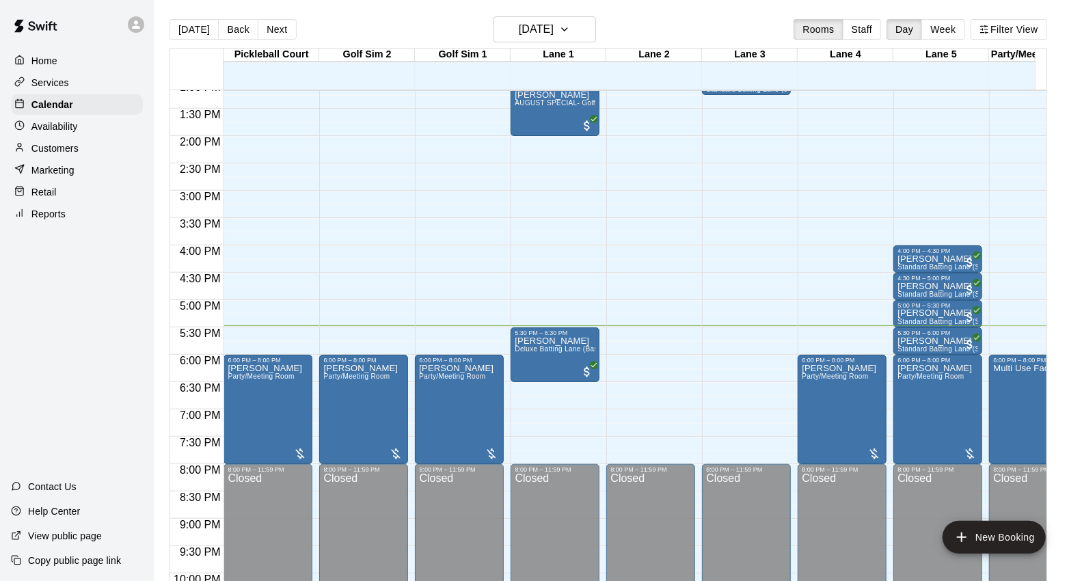
scroll to position [766, 0]
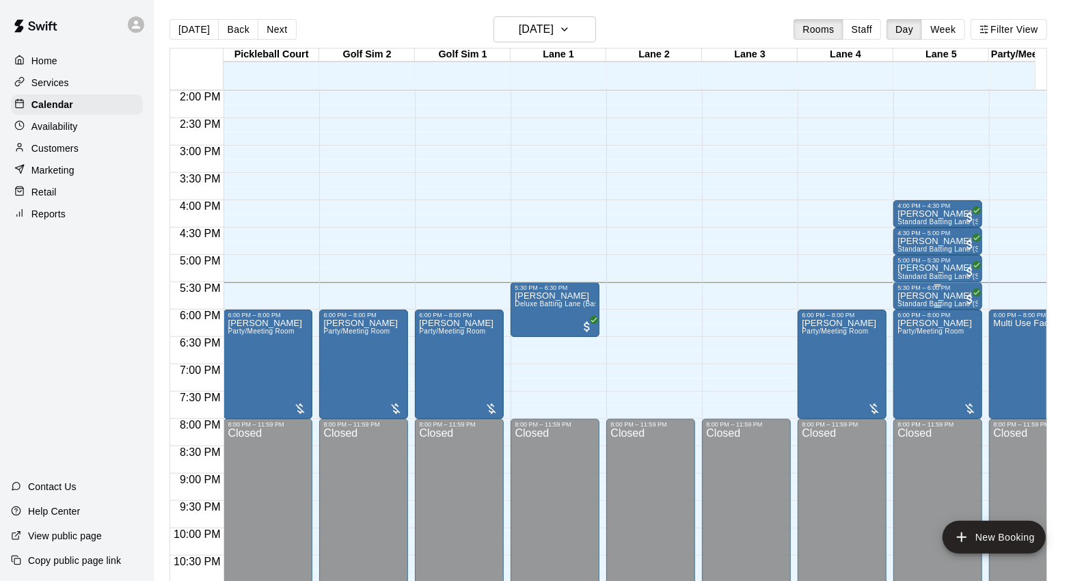
click at [942, 285] on div at bounding box center [937, 285] width 81 height 2
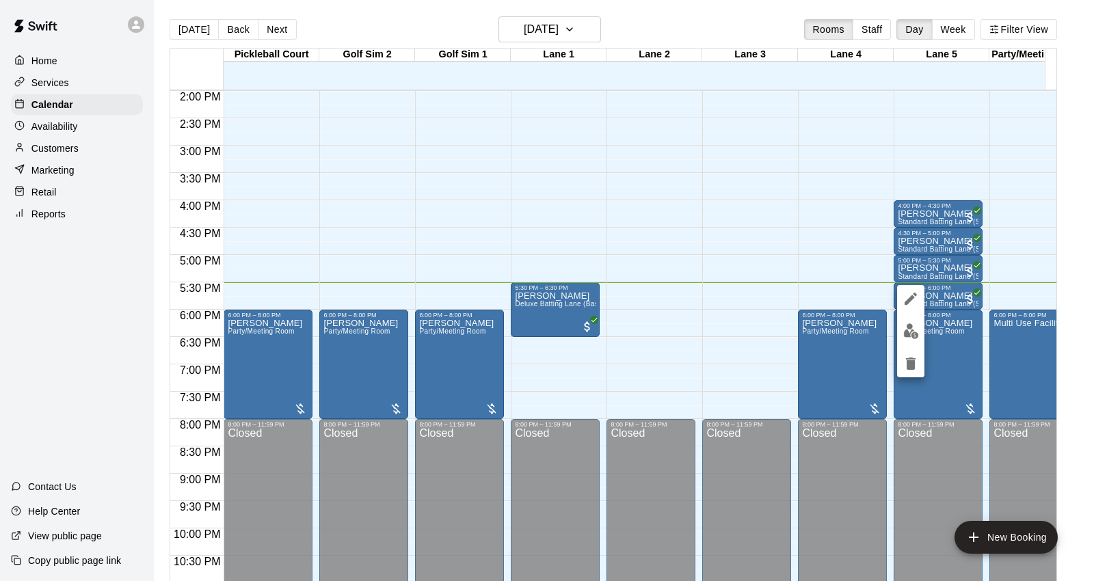
click at [923, 337] on div at bounding box center [910, 331] width 27 height 92
click at [913, 334] on img "edit" at bounding box center [911, 331] width 16 height 16
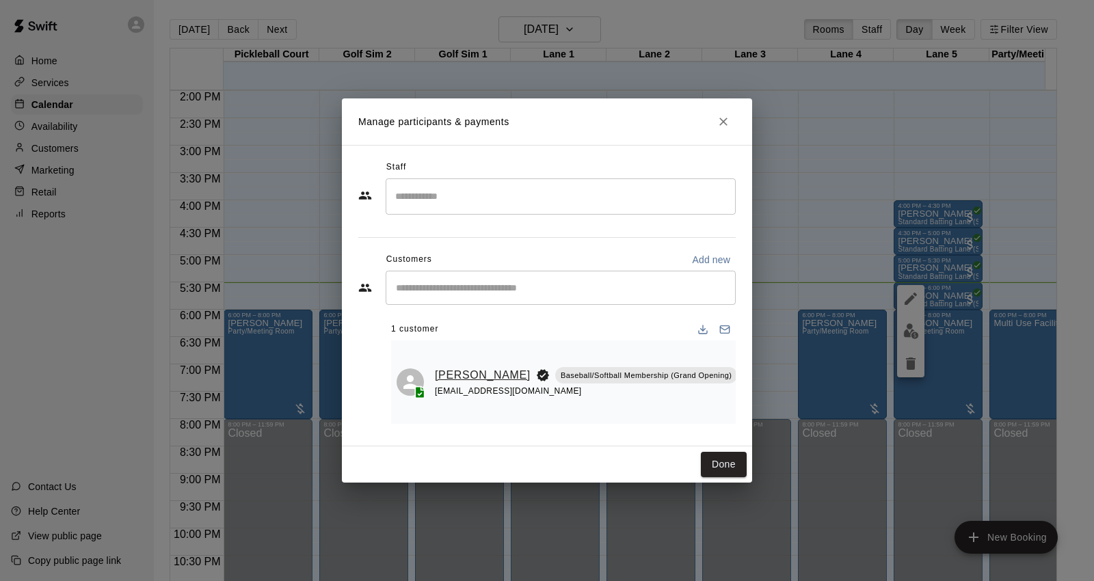
click at [472, 366] on link "[PERSON_NAME]" at bounding box center [483, 375] width 96 height 18
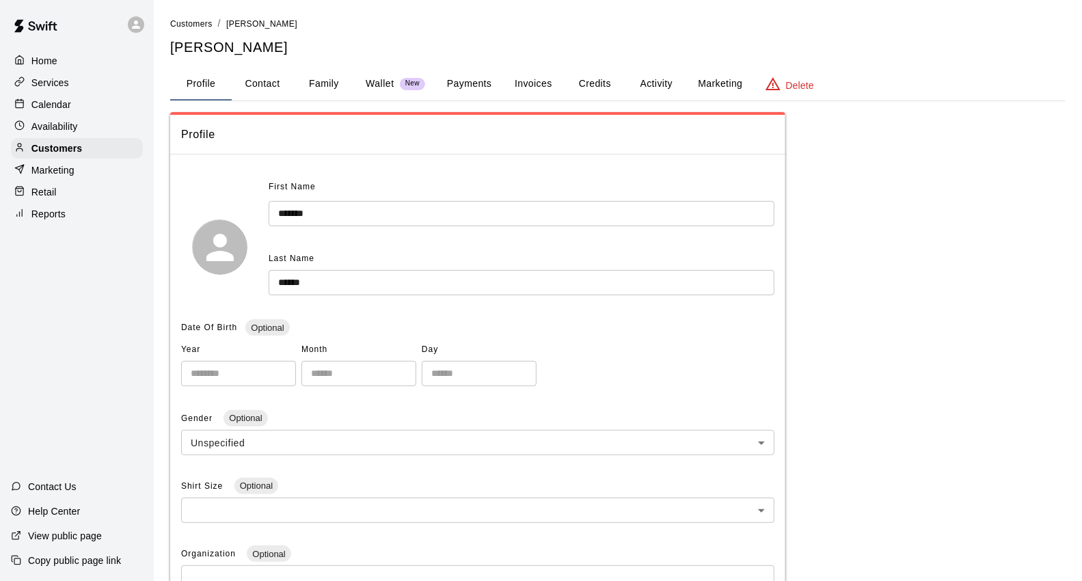
click at [316, 85] on button "Family" at bounding box center [324, 84] width 62 height 33
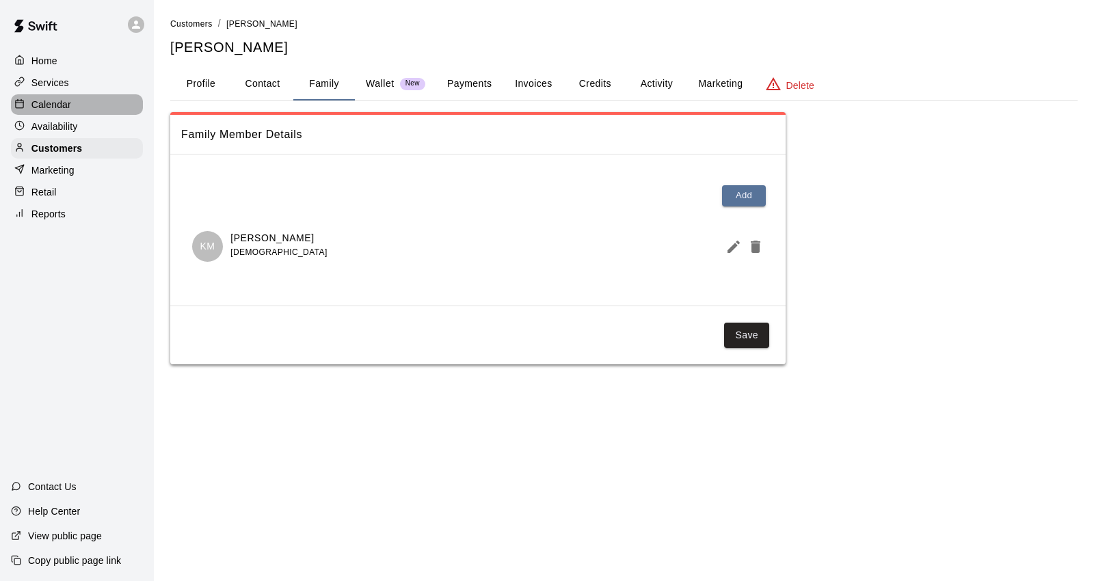
click at [85, 104] on div "Calendar" at bounding box center [77, 104] width 132 height 21
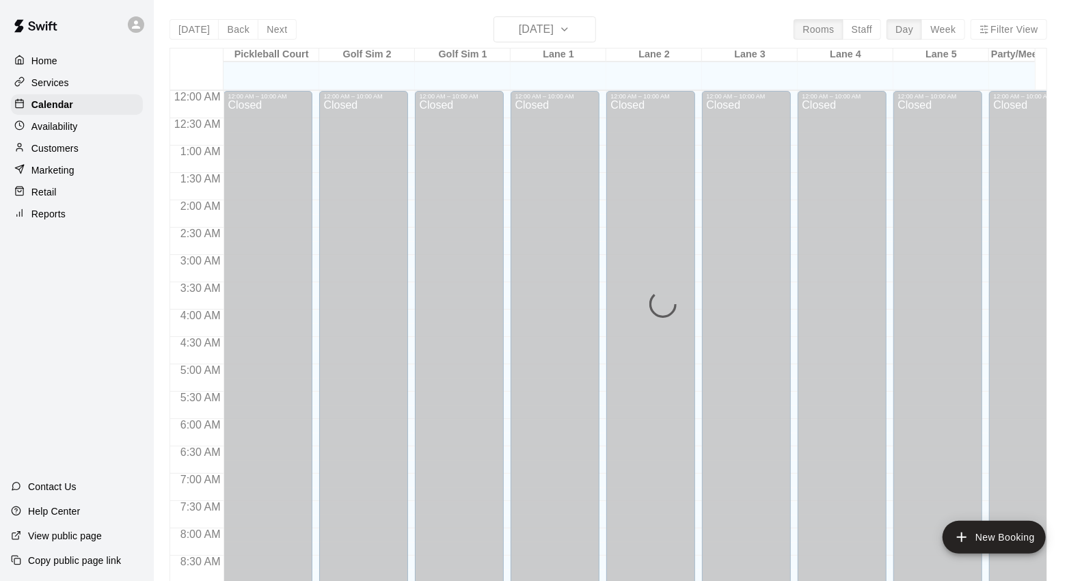
scroll to position [766, 0]
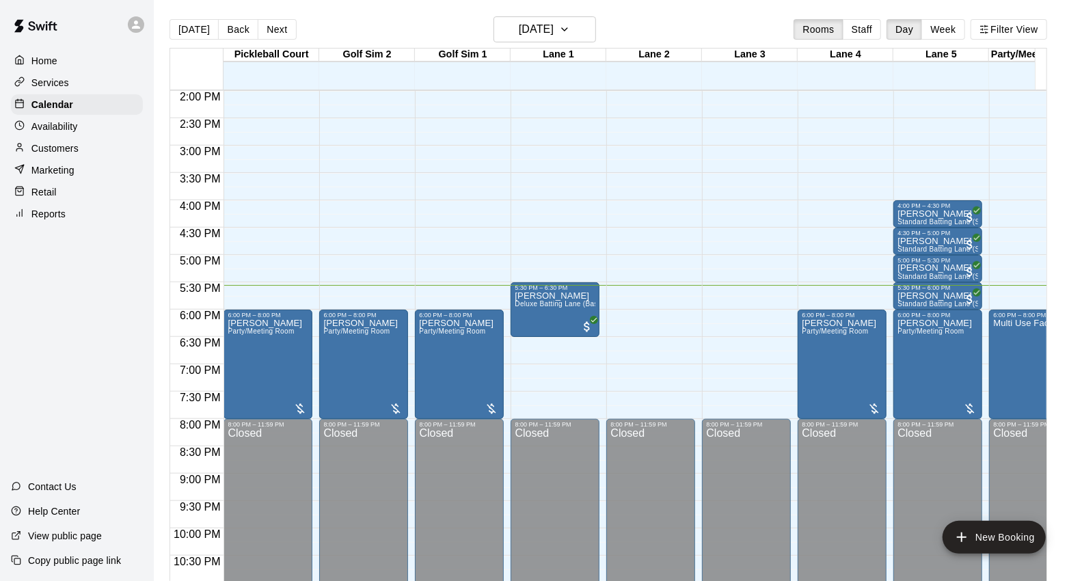
click at [90, 150] on div "Customers" at bounding box center [77, 148] width 132 height 21
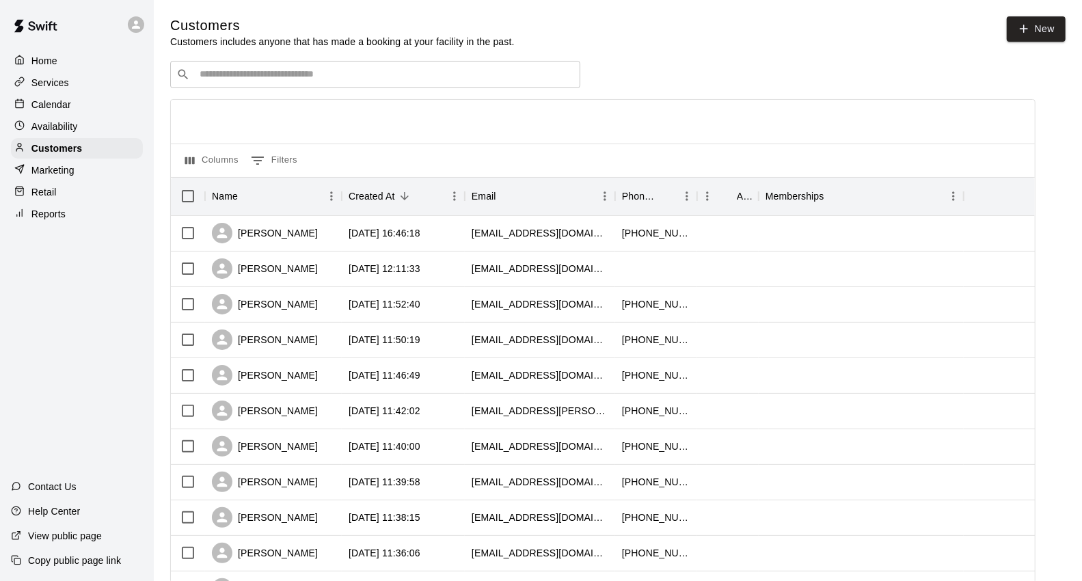
click at [373, 85] on div "​ ​" at bounding box center [375, 74] width 410 height 27
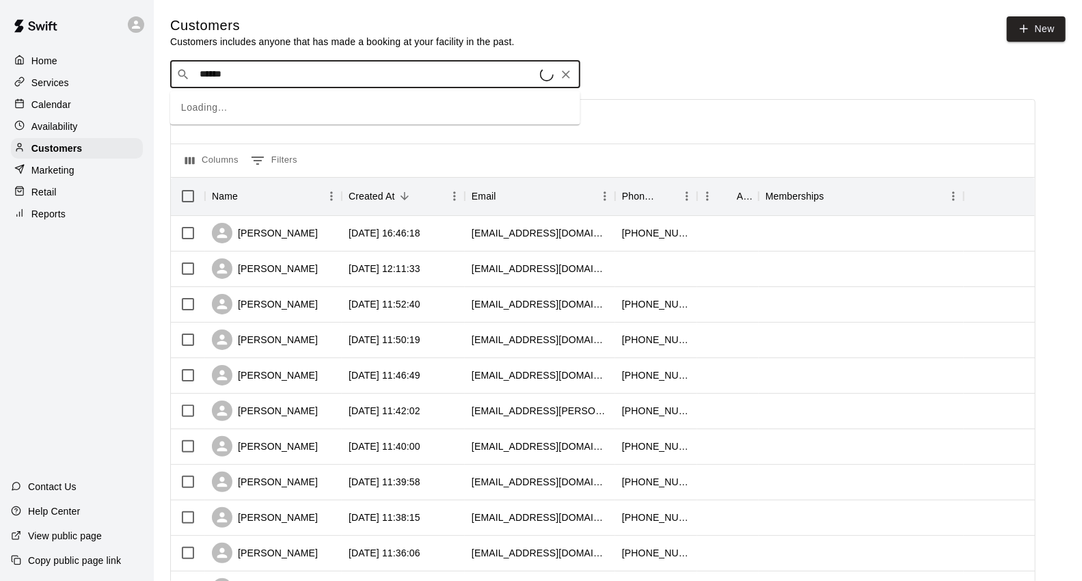
type input "*******"
click at [240, 121] on span "[EMAIL_ADDRESS][DOMAIN_NAME]" at bounding box center [281, 121] width 147 height 10
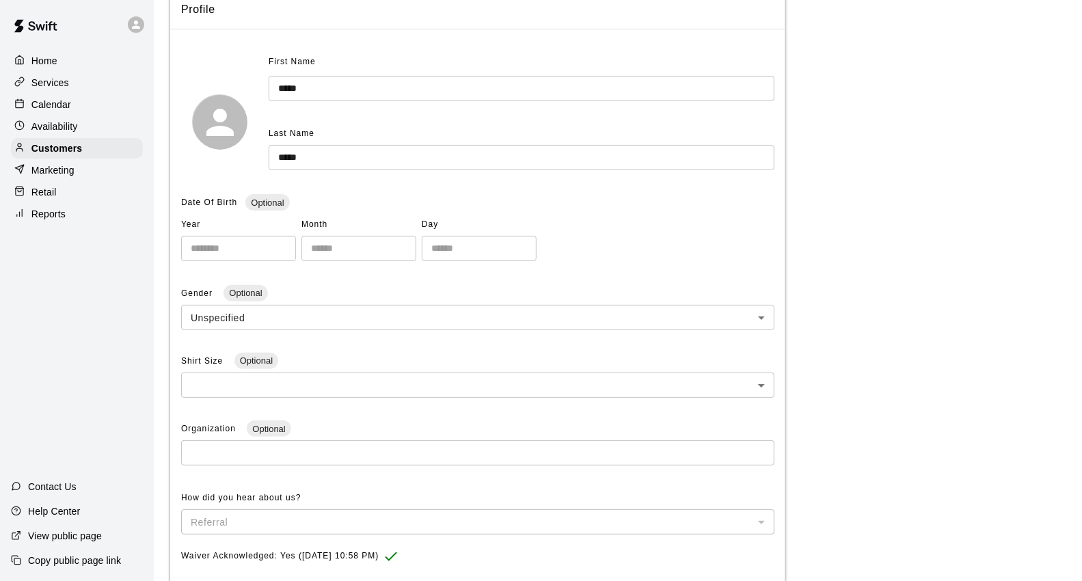
scroll to position [76, 0]
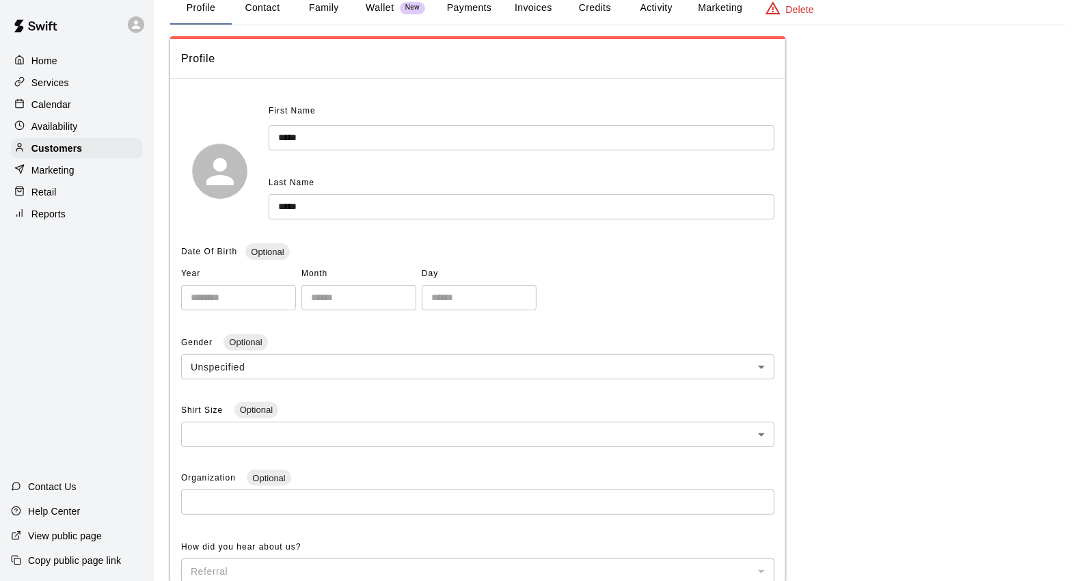
click at [278, 12] on button "Contact" at bounding box center [263, 8] width 62 height 33
select select "**"
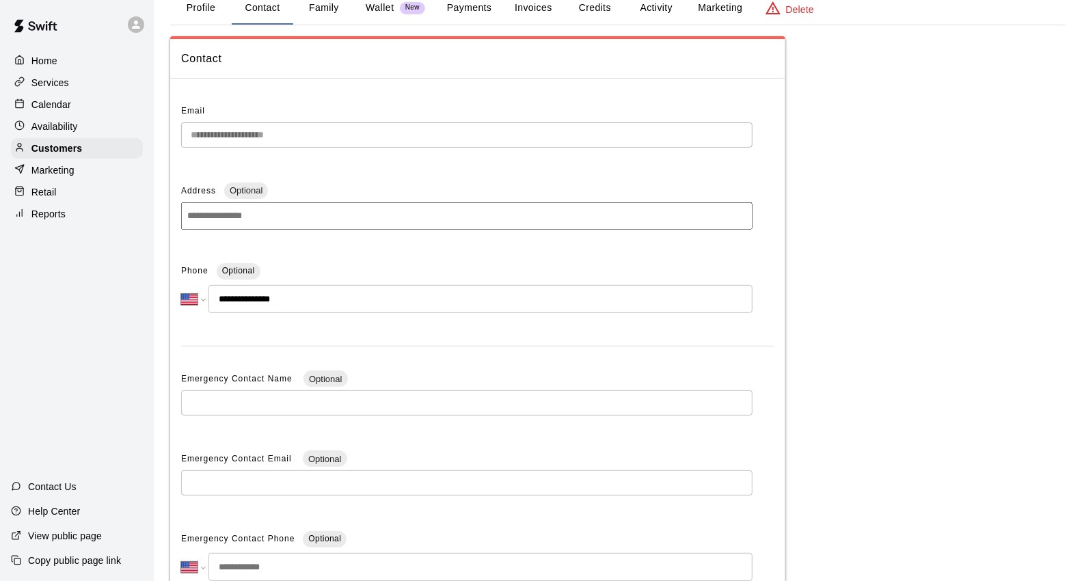
click at [92, 106] on div "Calendar" at bounding box center [77, 104] width 132 height 21
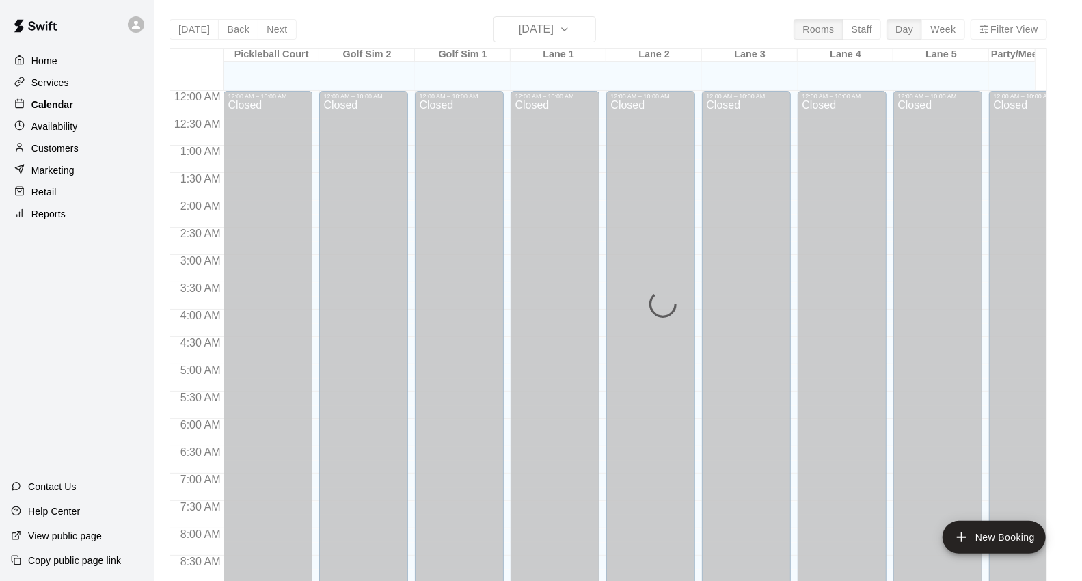
scroll to position [766, 0]
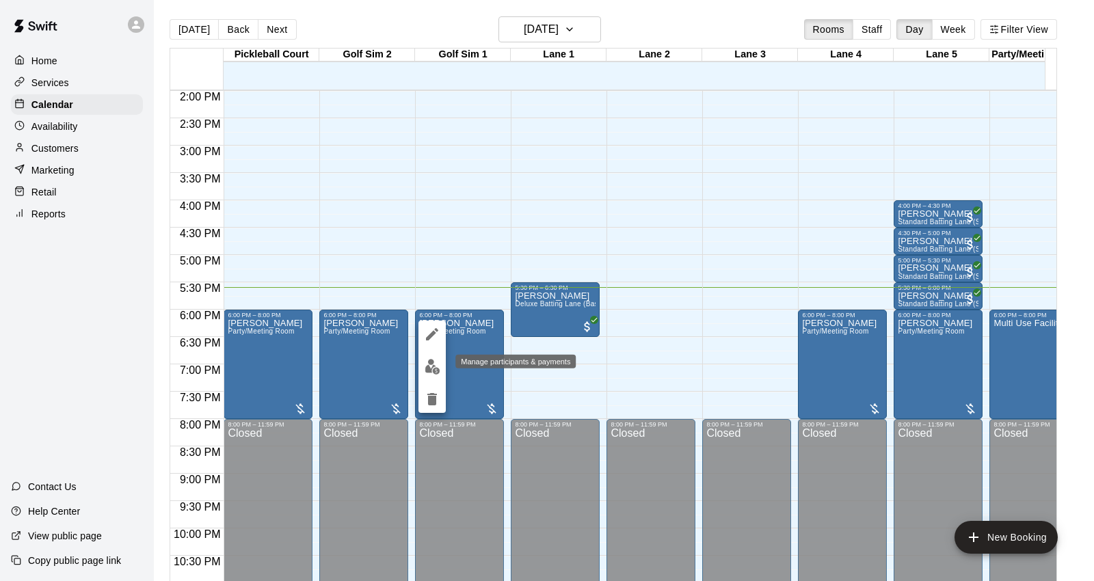
click at [432, 375] on button "edit" at bounding box center [431, 366] width 27 height 27
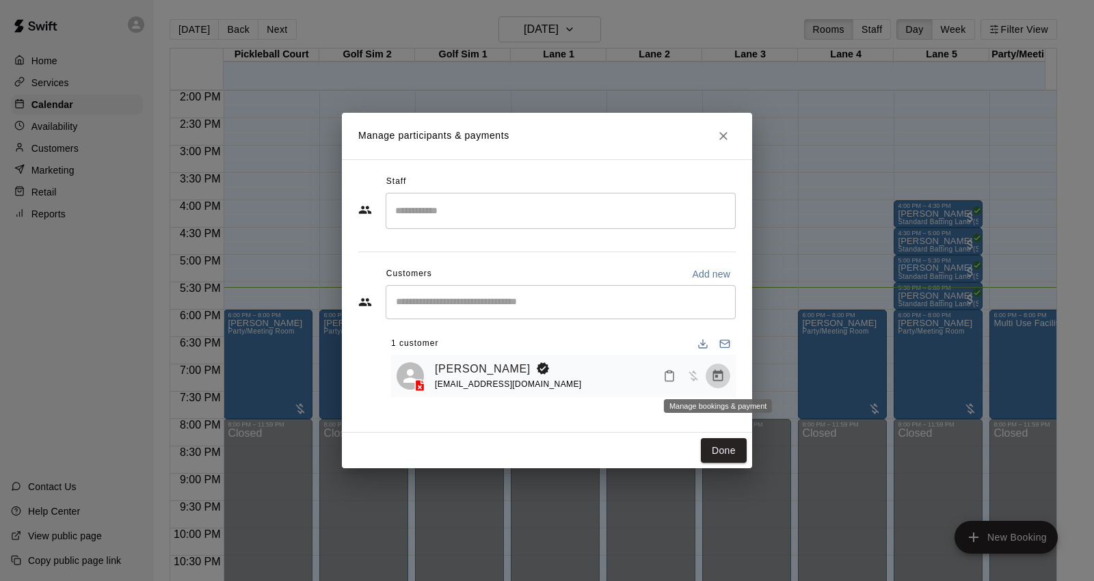
click at [720, 381] on icon "Manage bookings & payment" at bounding box center [718, 376] width 10 height 12
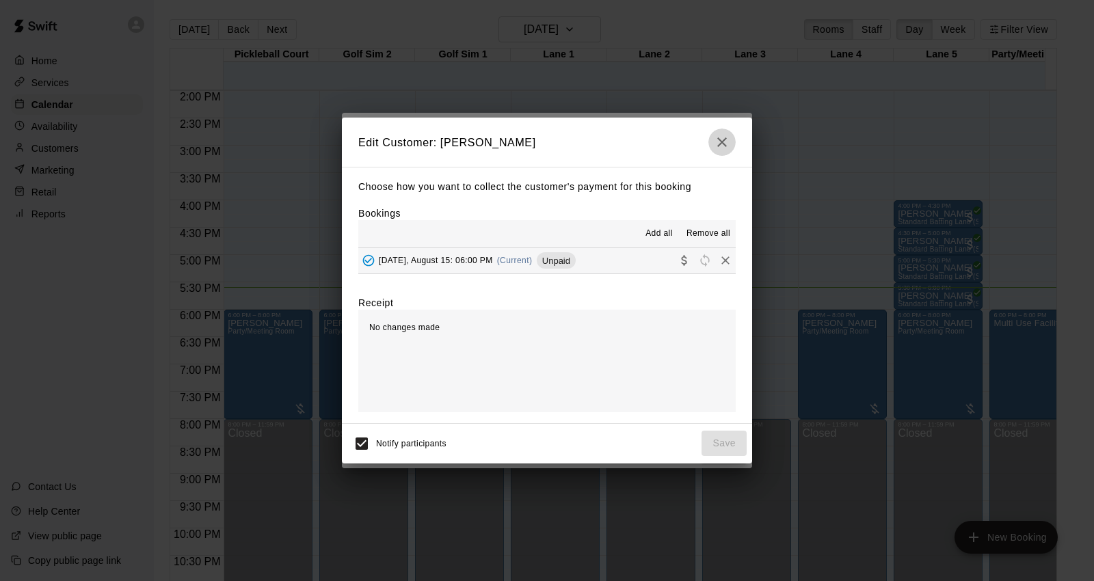
click at [722, 139] on icon "button" at bounding box center [722, 142] width 10 height 10
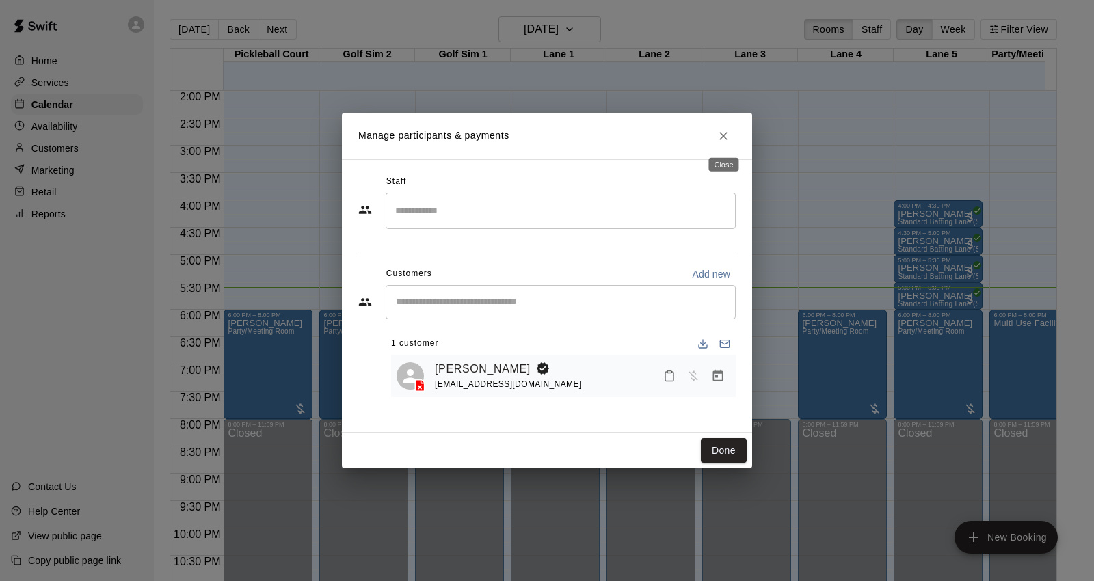
click at [721, 139] on icon "Close" at bounding box center [723, 136] width 14 height 14
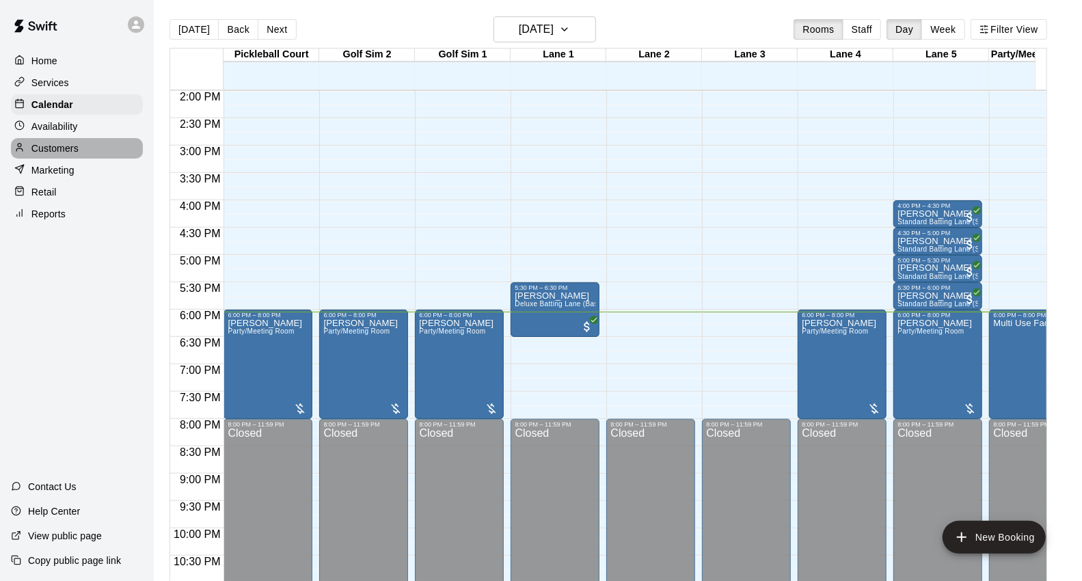
click at [80, 155] on div "Customers" at bounding box center [77, 148] width 132 height 21
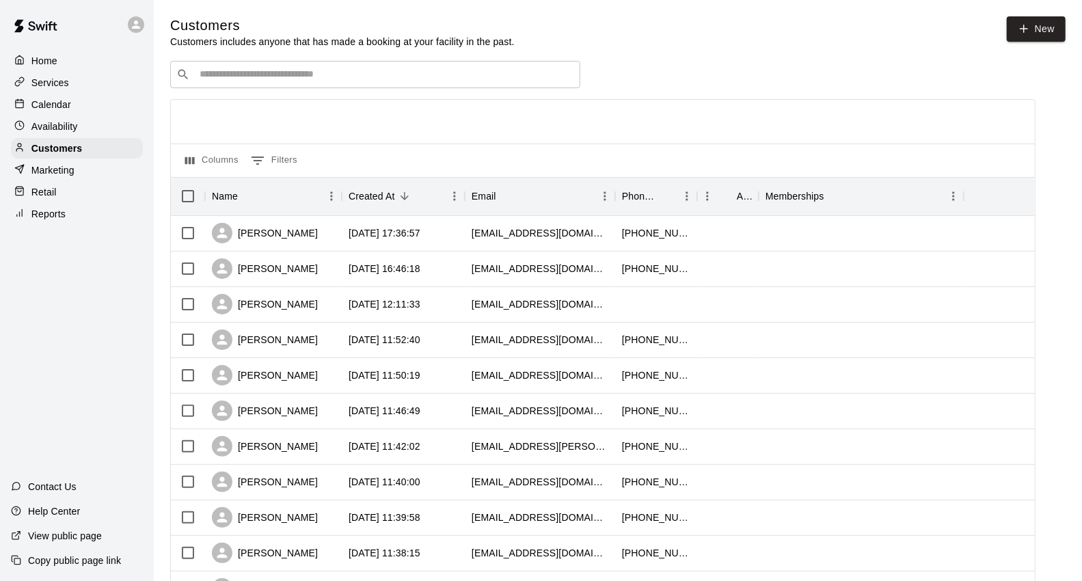
click at [315, 87] on div "​ ​" at bounding box center [375, 74] width 410 height 27
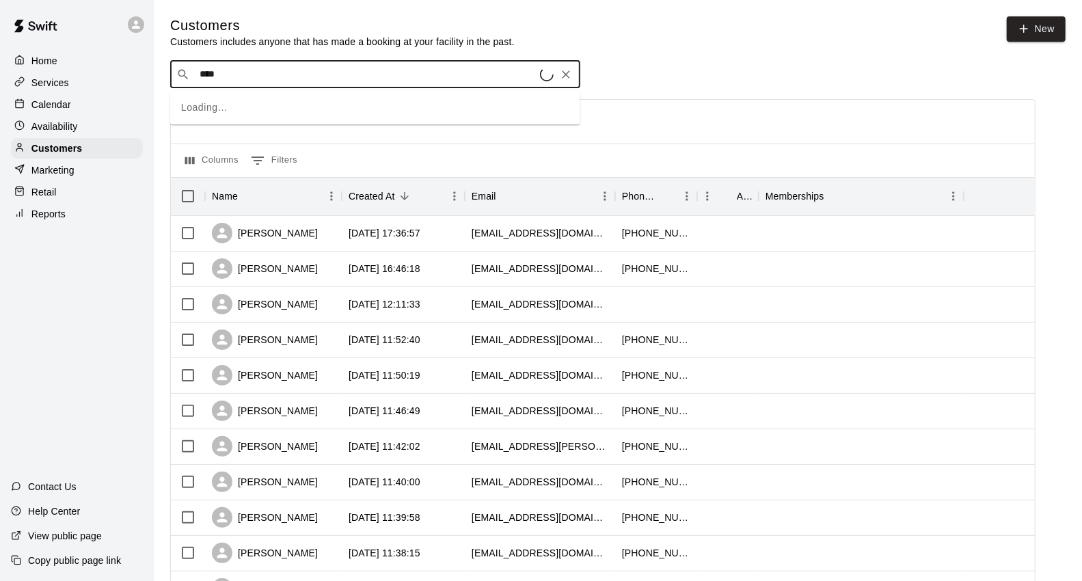
type input "*****"
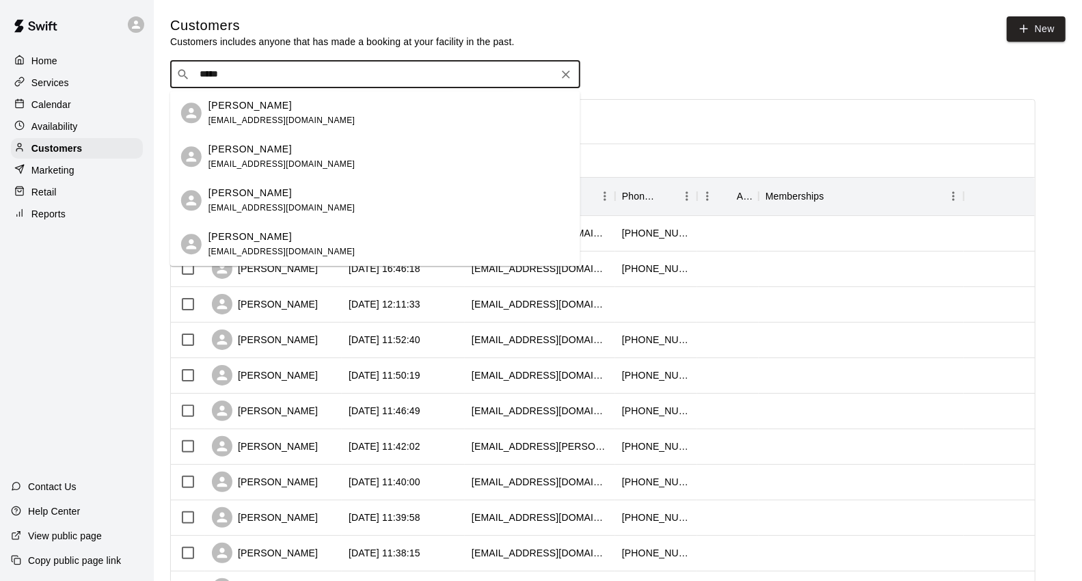
click at [338, 125] on div "[PERSON_NAME] [EMAIL_ADDRESS][DOMAIN_NAME]" at bounding box center [388, 112] width 361 height 29
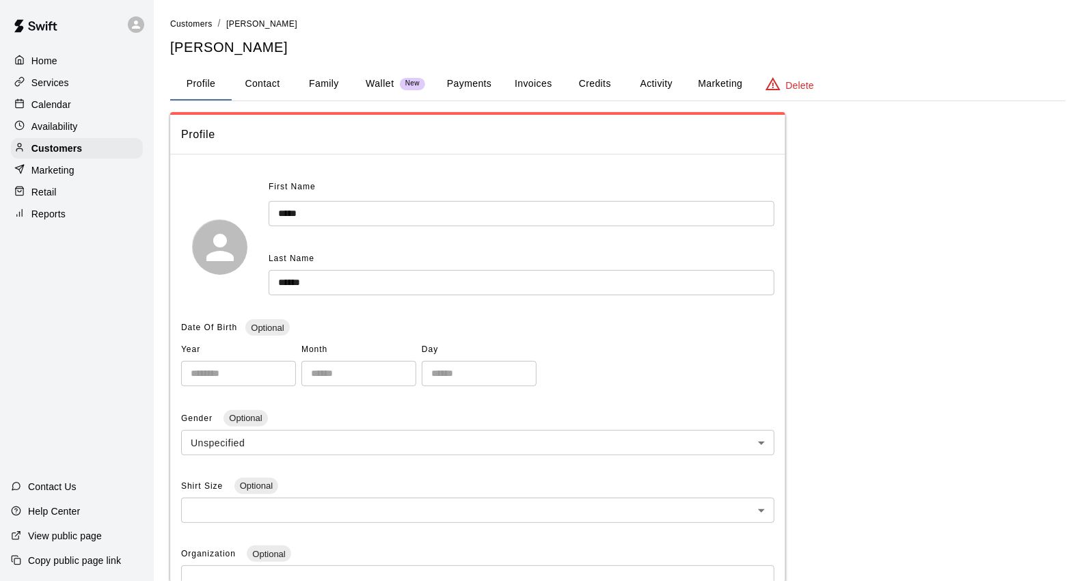
click at [311, 72] on button "Family" at bounding box center [324, 84] width 62 height 33
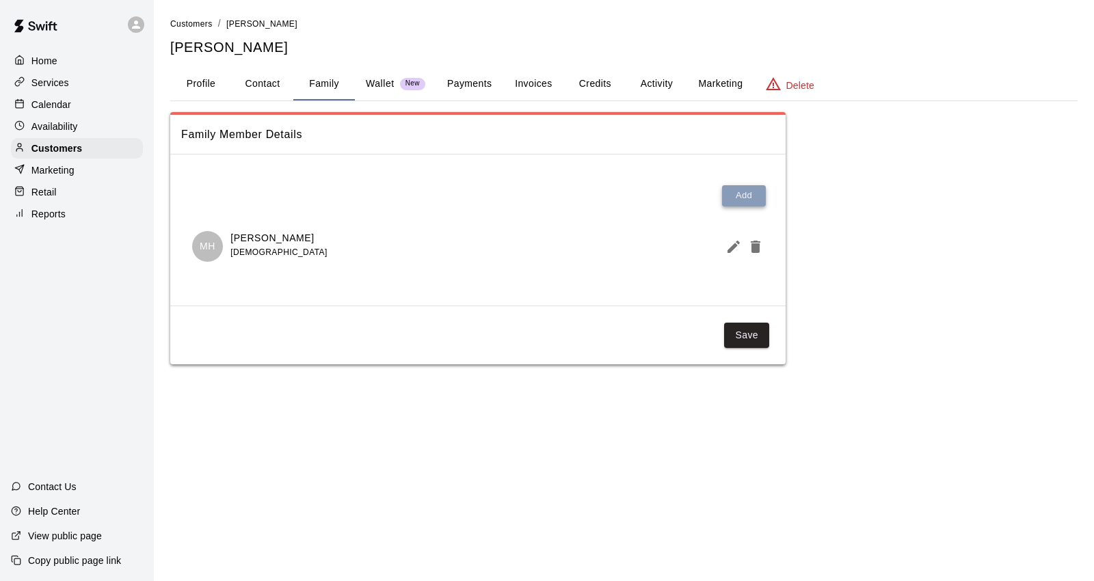
click at [735, 190] on button "Add" at bounding box center [744, 195] width 44 height 21
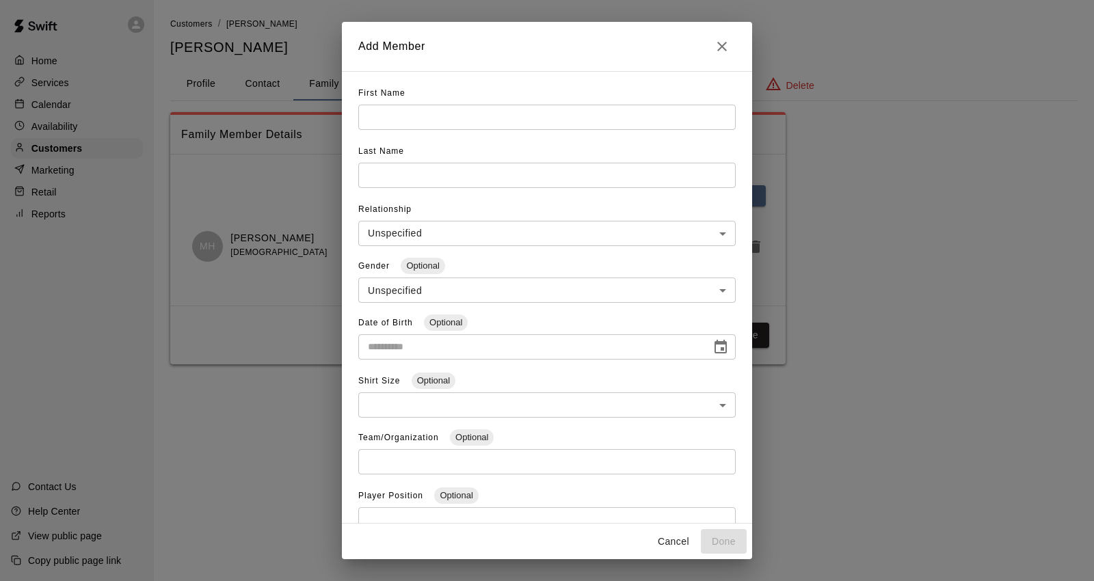
click at [432, 118] on input "text" at bounding box center [546, 117] width 377 height 25
type input "*****"
drag, startPoint x: 536, startPoint y: 163, endPoint x: 519, endPoint y: 163, distance: 16.4
click at [536, 130] on input "text" at bounding box center [546, 117] width 377 height 25
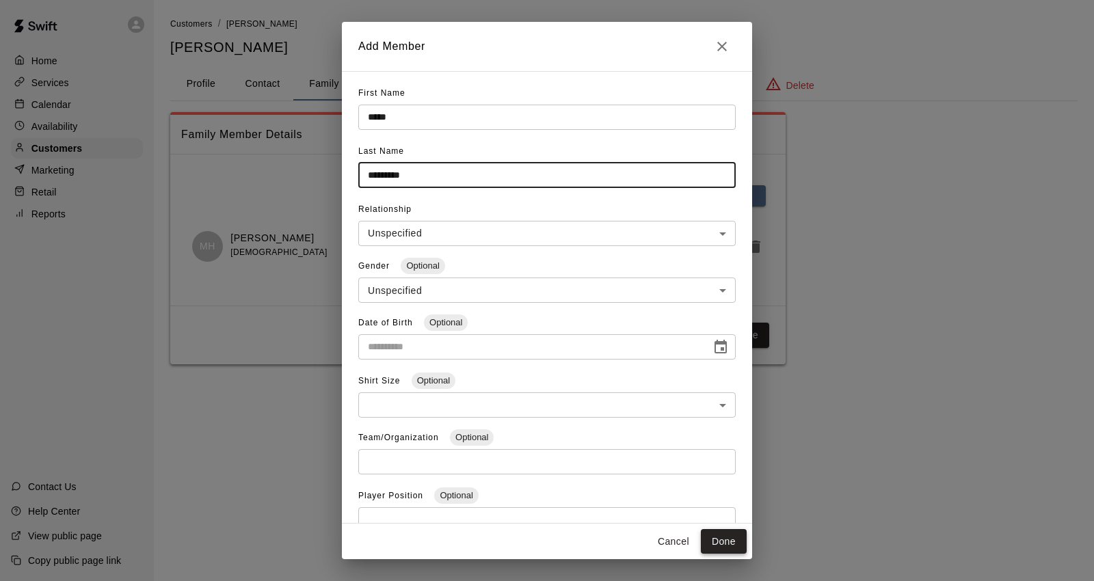
type input "*********"
click at [722, 542] on button "Done" at bounding box center [724, 541] width 46 height 25
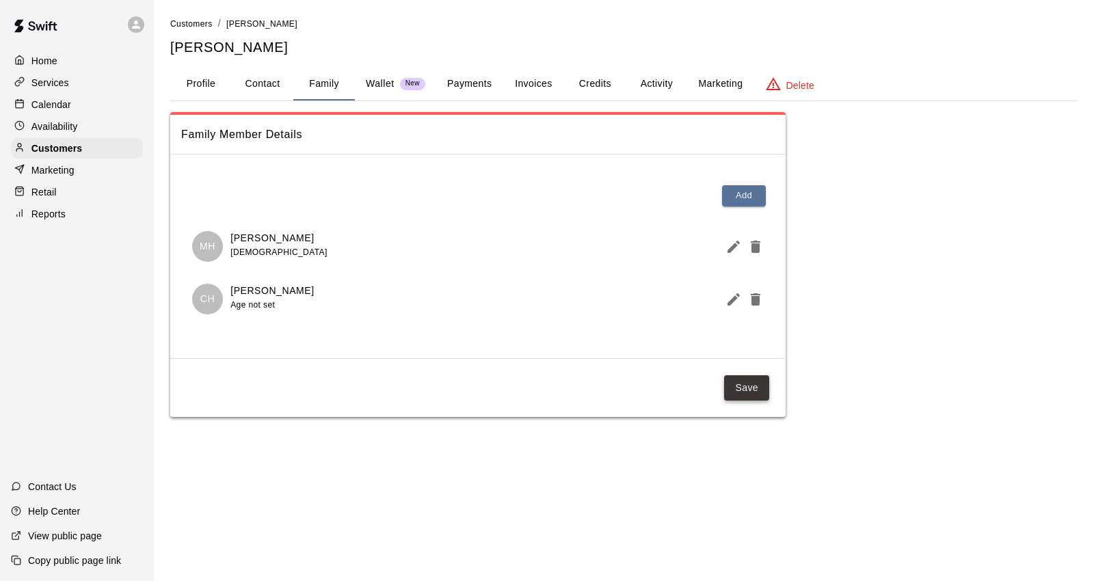
click at [749, 380] on button "Save" at bounding box center [746, 387] width 45 height 25
click at [90, 153] on div "Customers" at bounding box center [77, 148] width 132 height 21
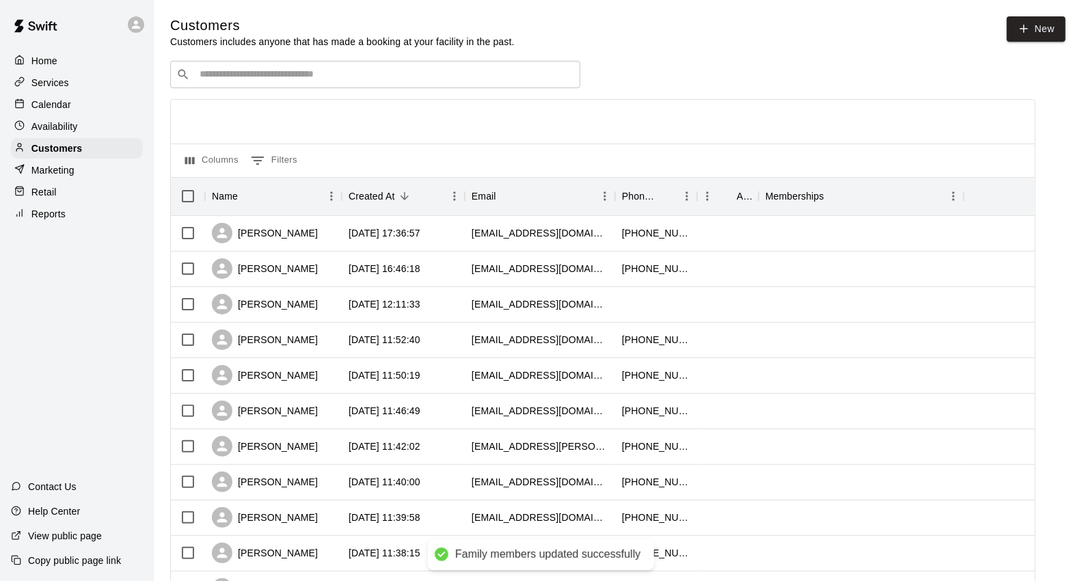
click at [486, 81] on input "Search customers by name or email" at bounding box center [384, 75] width 379 height 14
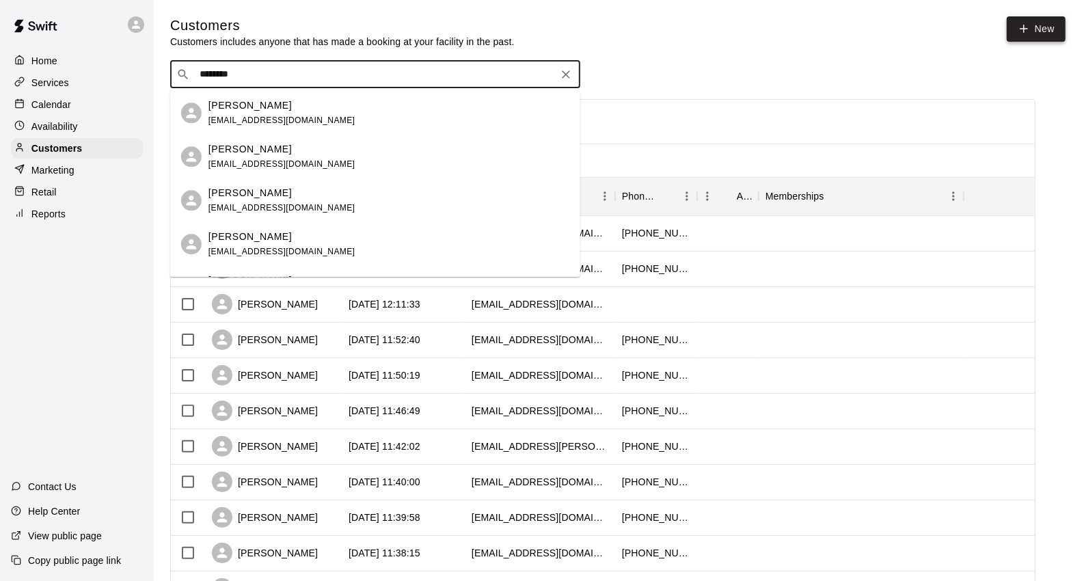
type input "********"
click at [1038, 29] on link "New" at bounding box center [1036, 28] width 59 height 25
select select "**"
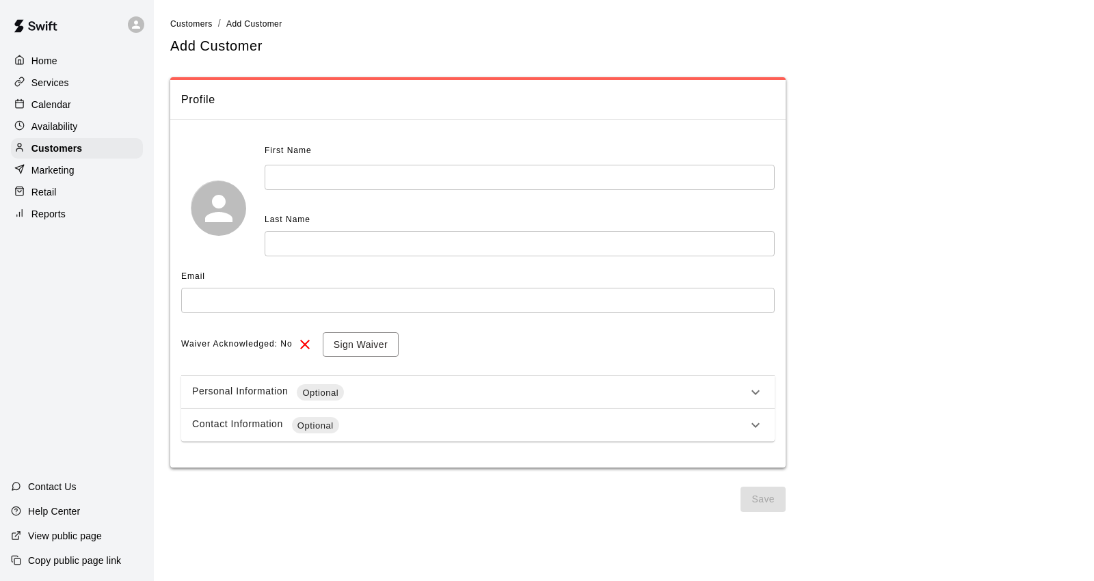
click at [470, 204] on div "First Name ​ Last Name ​" at bounding box center [520, 198] width 510 height 116
click at [460, 172] on input "text" at bounding box center [520, 177] width 510 height 25
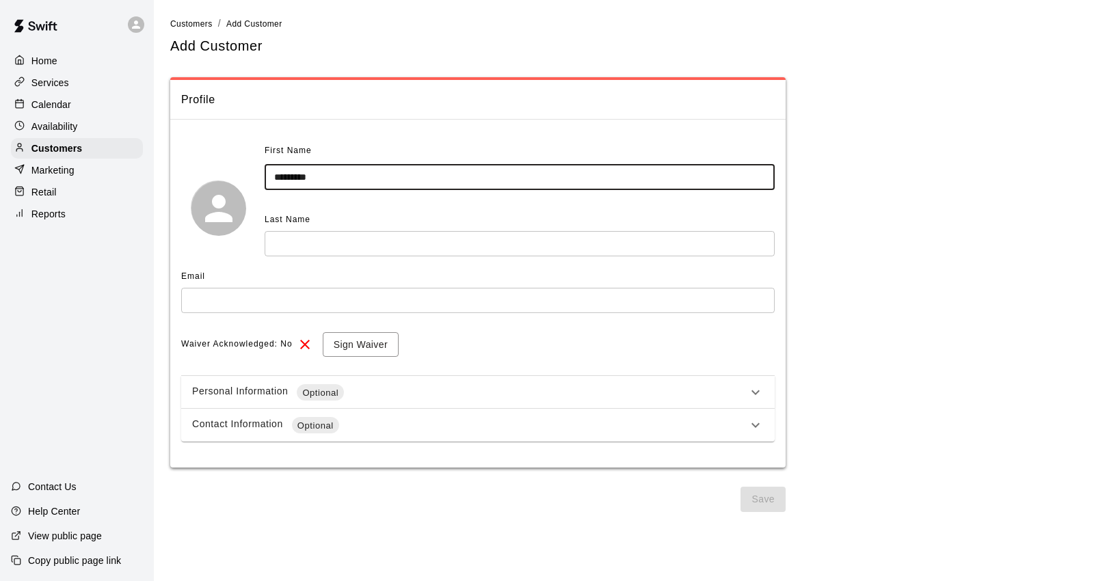
type input "********"
click at [366, 245] on input "text" at bounding box center [520, 243] width 510 height 25
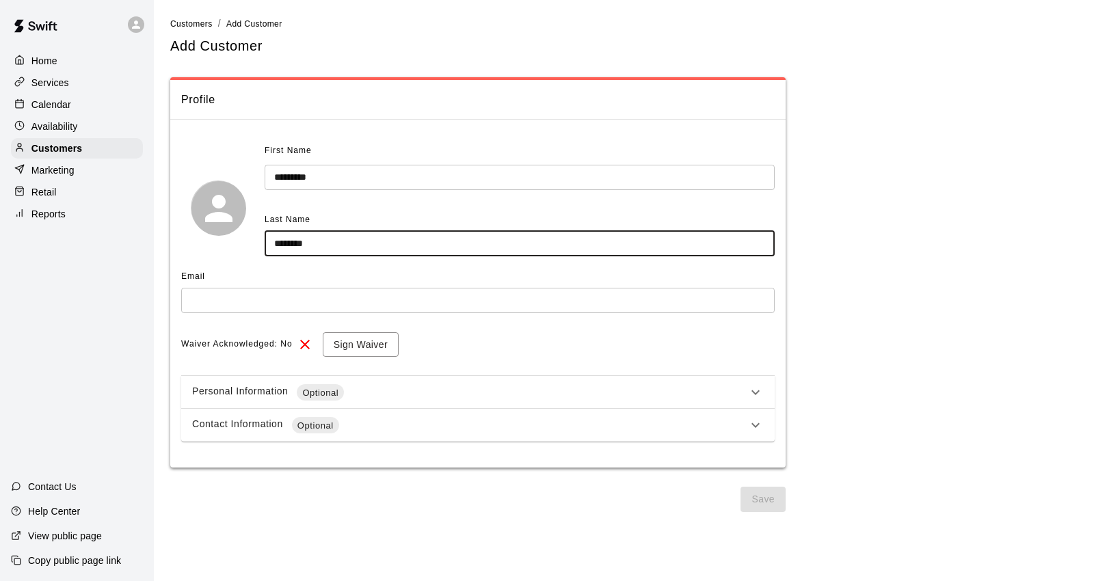
type input "*******"
click at [353, 297] on input "text" at bounding box center [477, 300] width 593 height 25
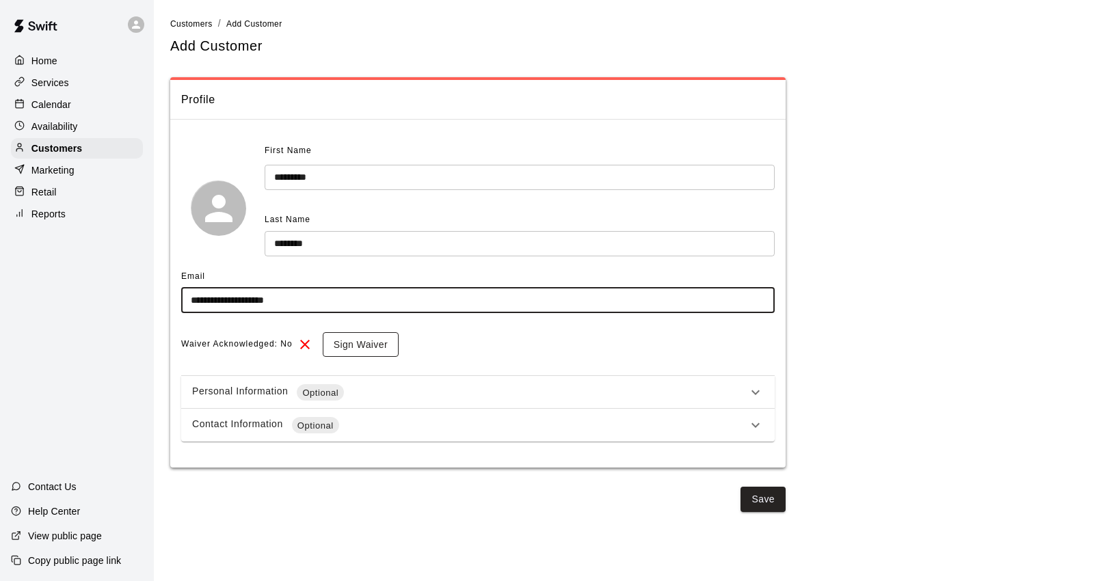
type input "**********"
click at [375, 345] on button "Sign Waiver" at bounding box center [361, 344] width 76 height 25
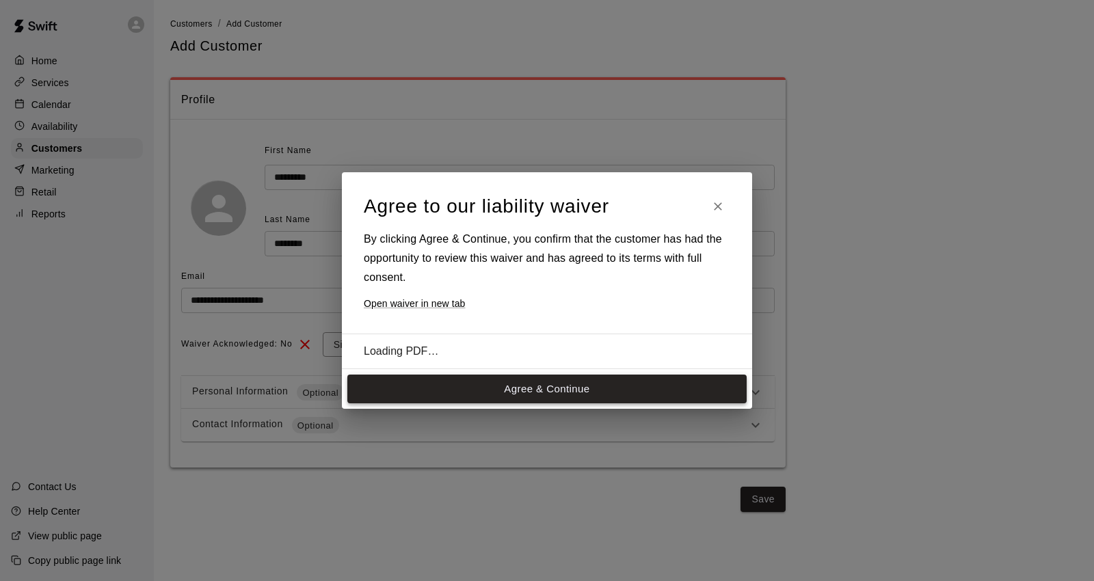
click at [554, 396] on button "Agree & Continue" at bounding box center [546, 389] width 399 height 29
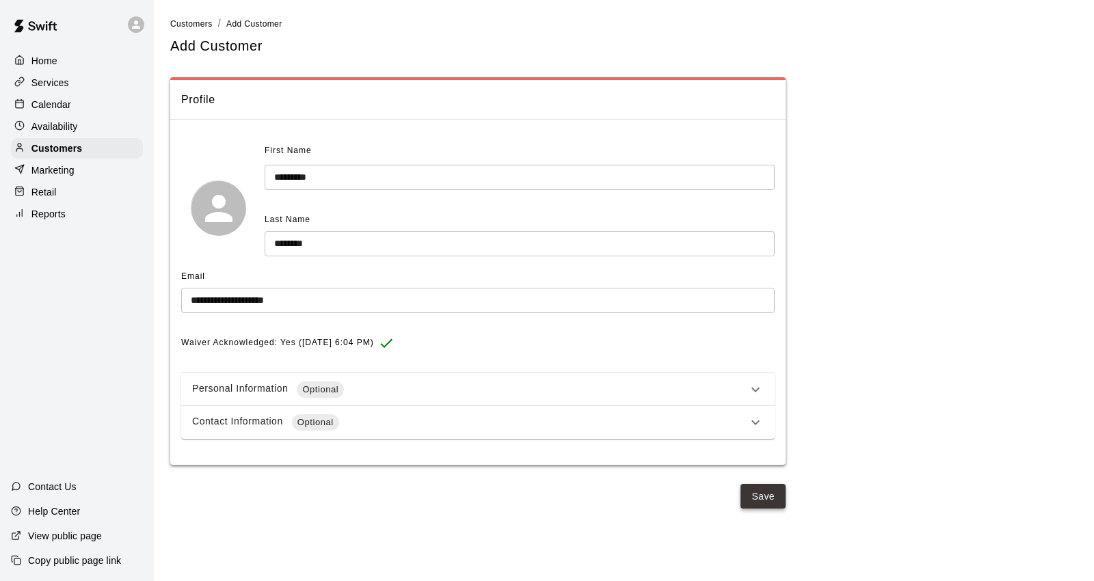
click at [768, 500] on button "Save" at bounding box center [762, 496] width 45 height 25
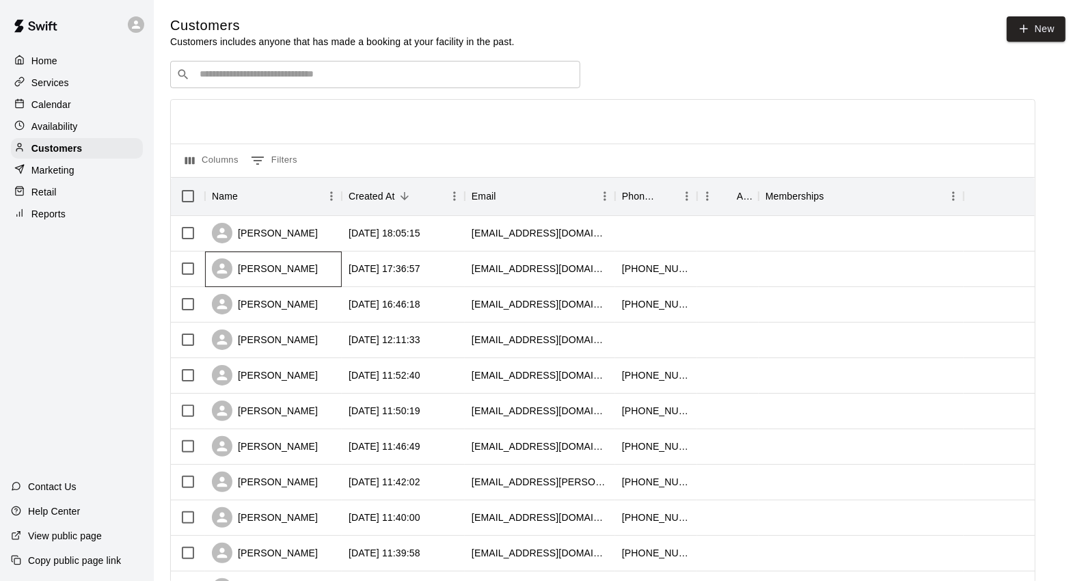
click at [297, 271] on div "[PERSON_NAME]" at bounding box center [273, 270] width 137 height 36
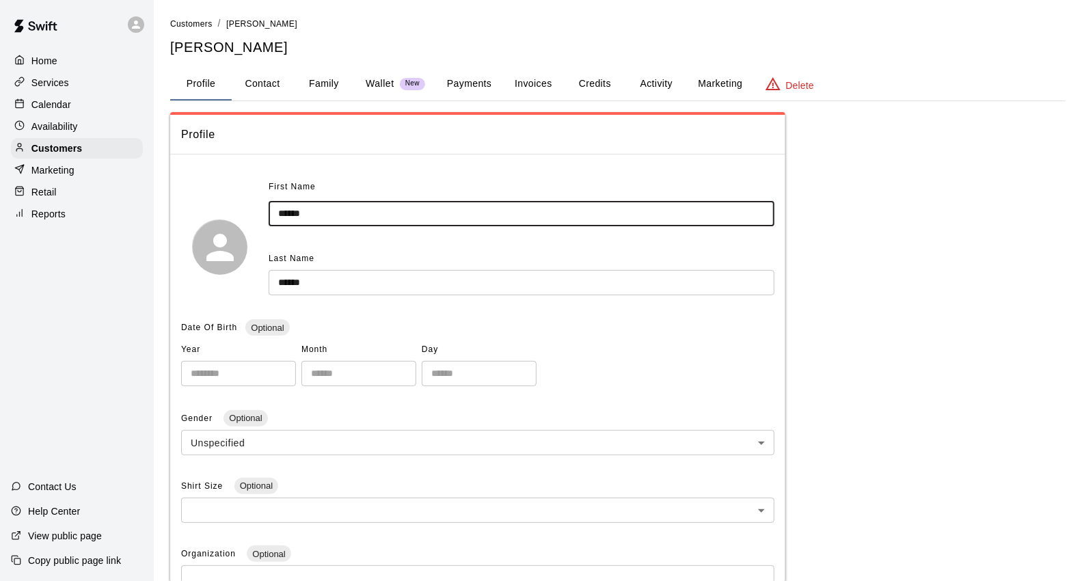
click at [282, 213] on input "******" at bounding box center [522, 213] width 506 height 25
type input "******"
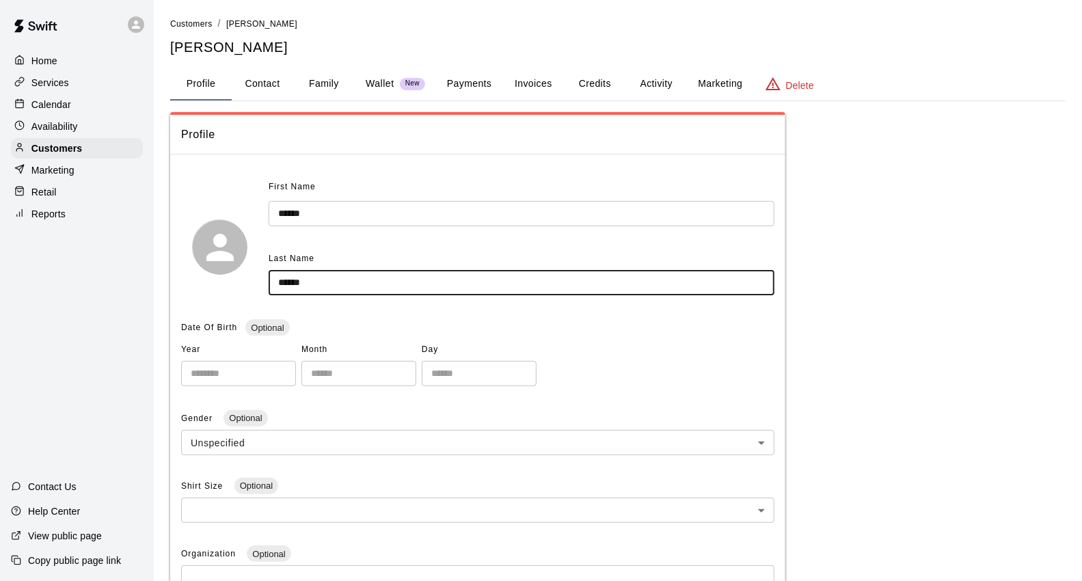
click at [280, 286] on input "******" at bounding box center [522, 282] width 506 height 25
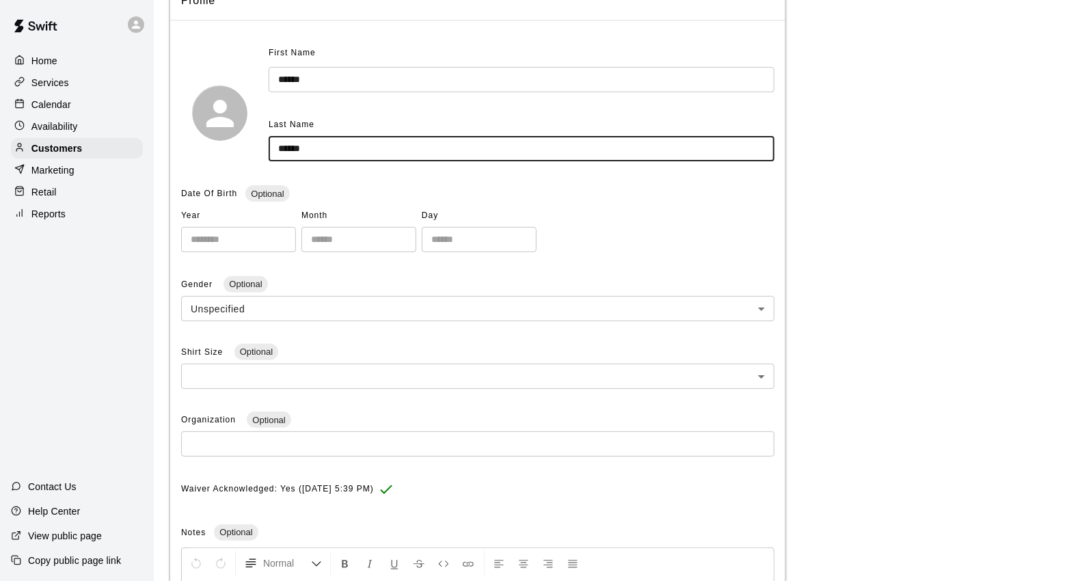
scroll to position [336, 0]
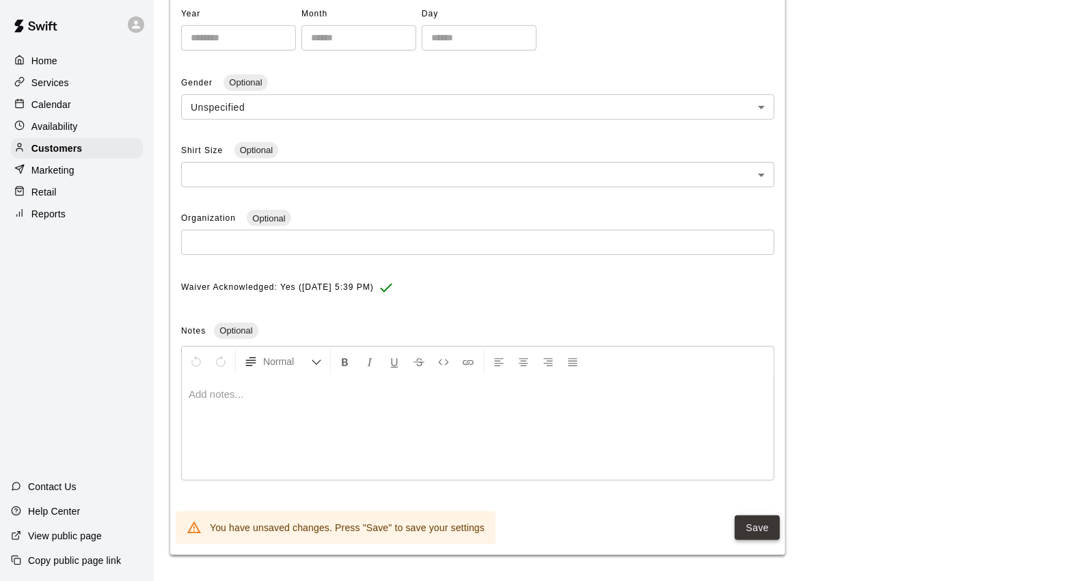
type input "******"
click at [755, 527] on button "Save" at bounding box center [757, 527] width 45 height 25
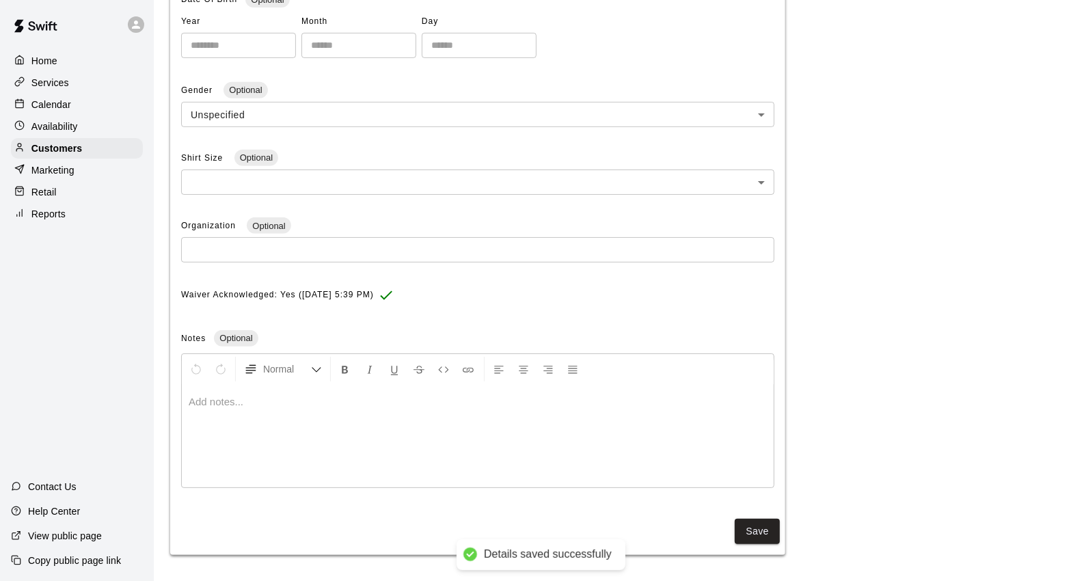
click at [108, 111] on div "Calendar" at bounding box center [77, 104] width 132 height 21
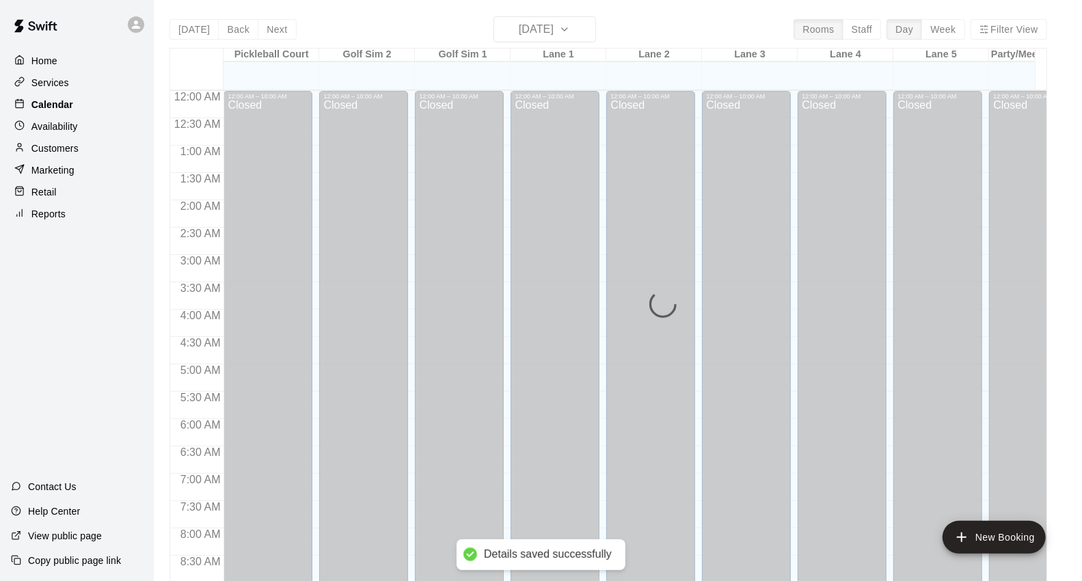
scroll to position [766, 0]
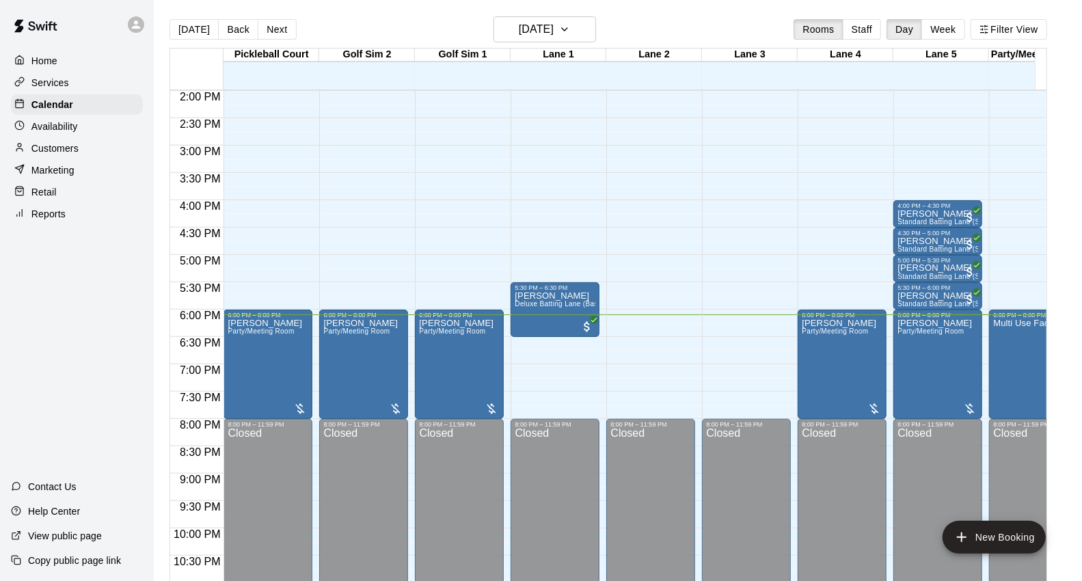
click at [87, 159] on div "Customers" at bounding box center [77, 148] width 132 height 21
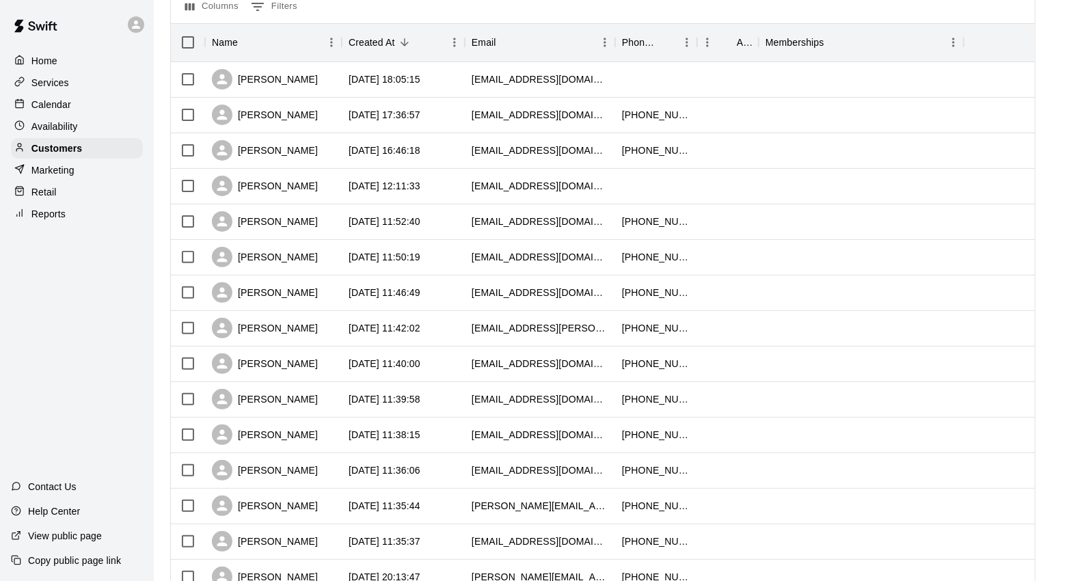
scroll to position [303, 0]
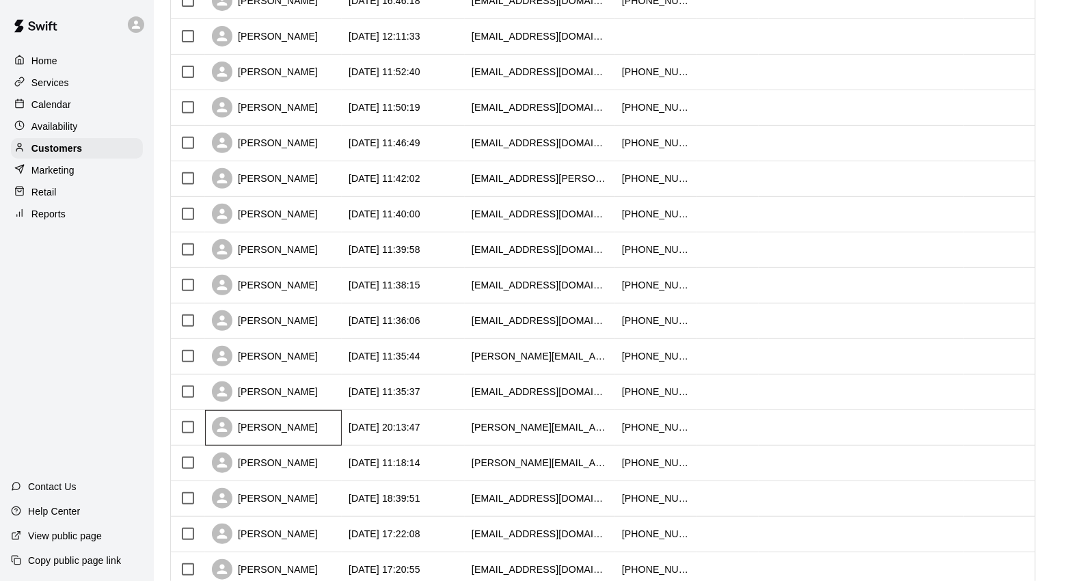
click at [310, 425] on div "[PERSON_NAME]" at bounding box center [273, 428] width 137 height 36
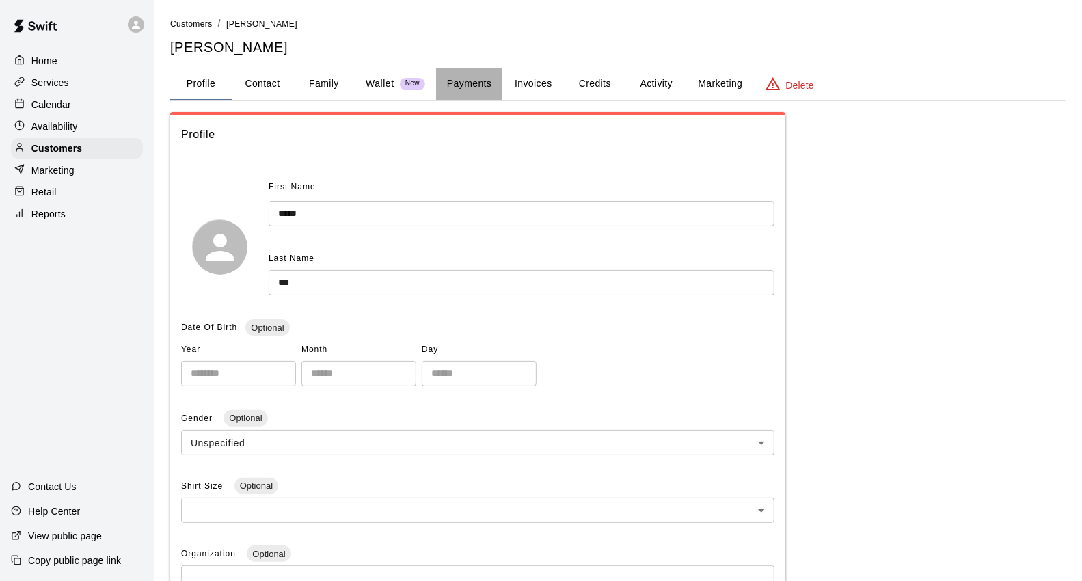
click at [496, 73] on button "Payments" at bounding box center [469, 84] width 66 height 33
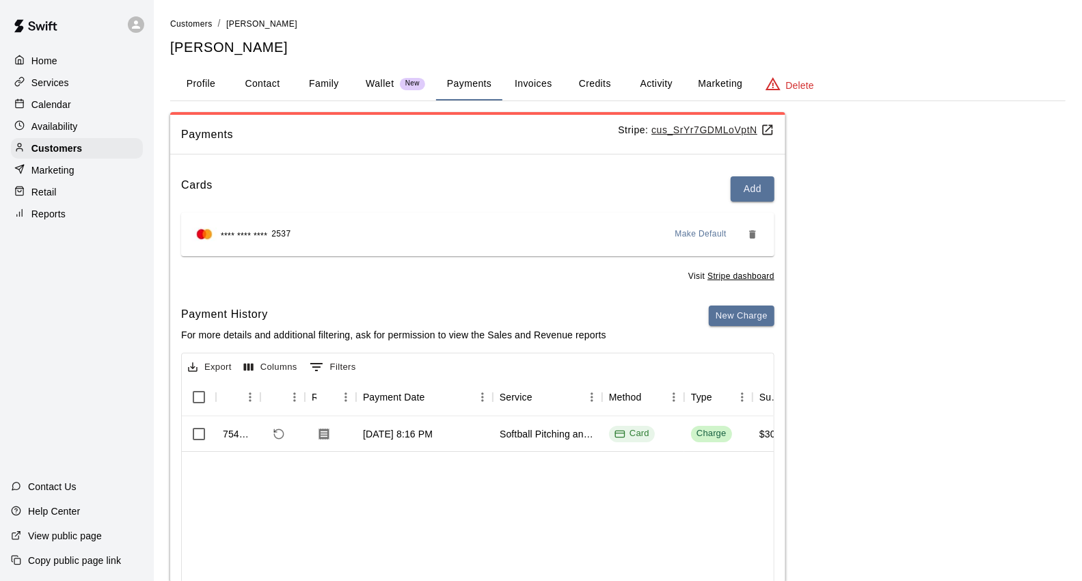
click at [328, 80] on button "Family" at bounding box center [324, 84] width 62 height 33
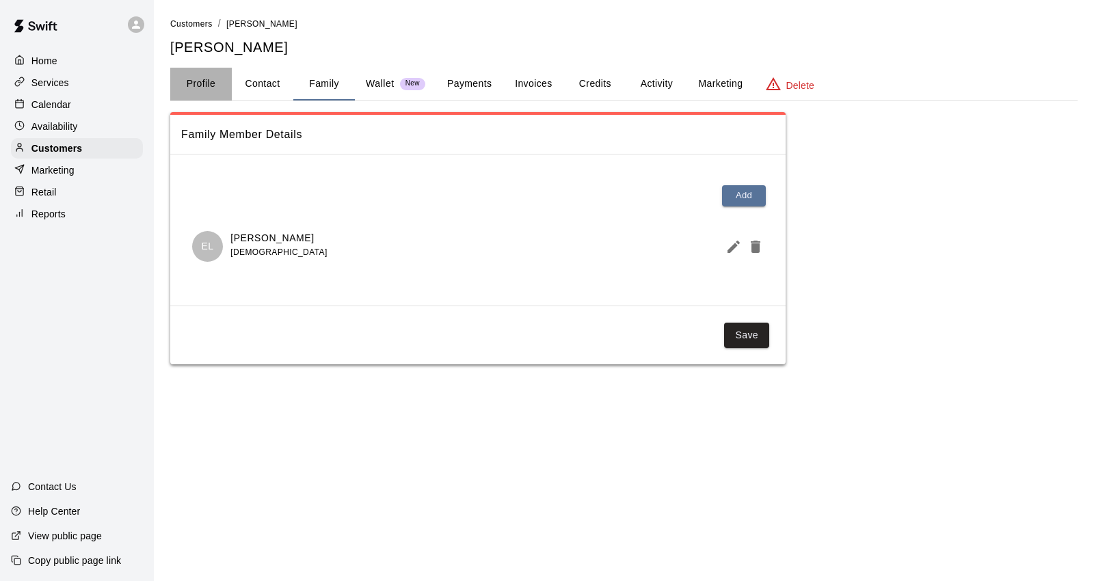
click at [196, 87] on button "Profile" at bounding box center [201, 84] width 62 height 33
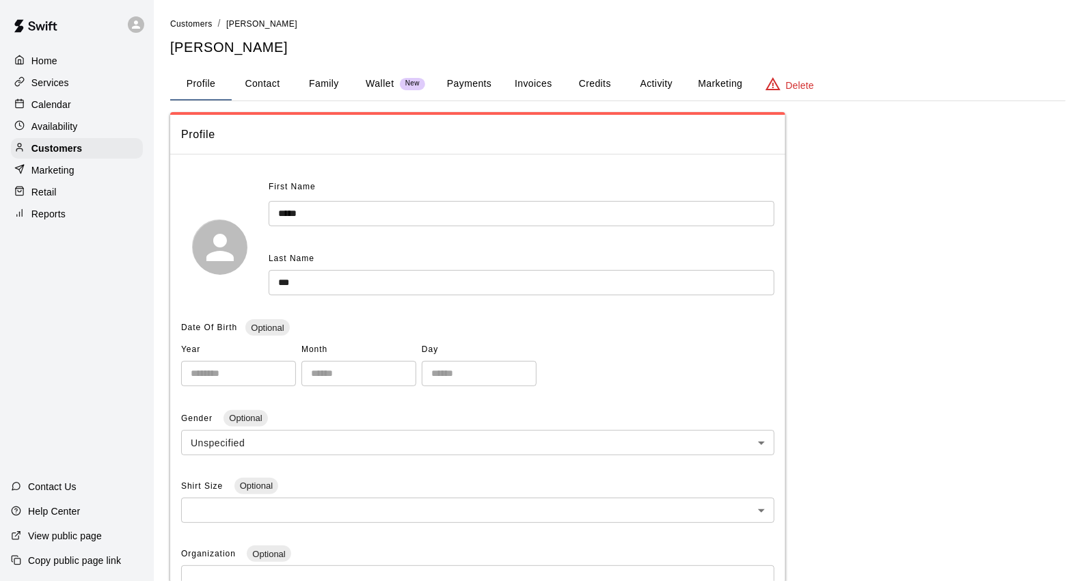
click at [111, 126] on div "Availability" at bounding box center [77, 126] width 132 height 21
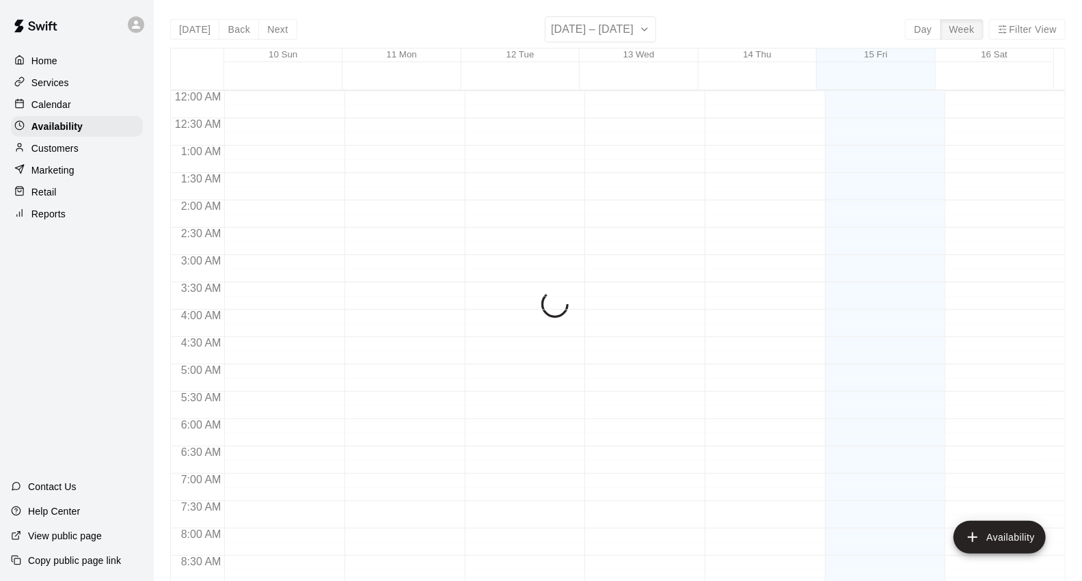
scroll to position [807, 0]
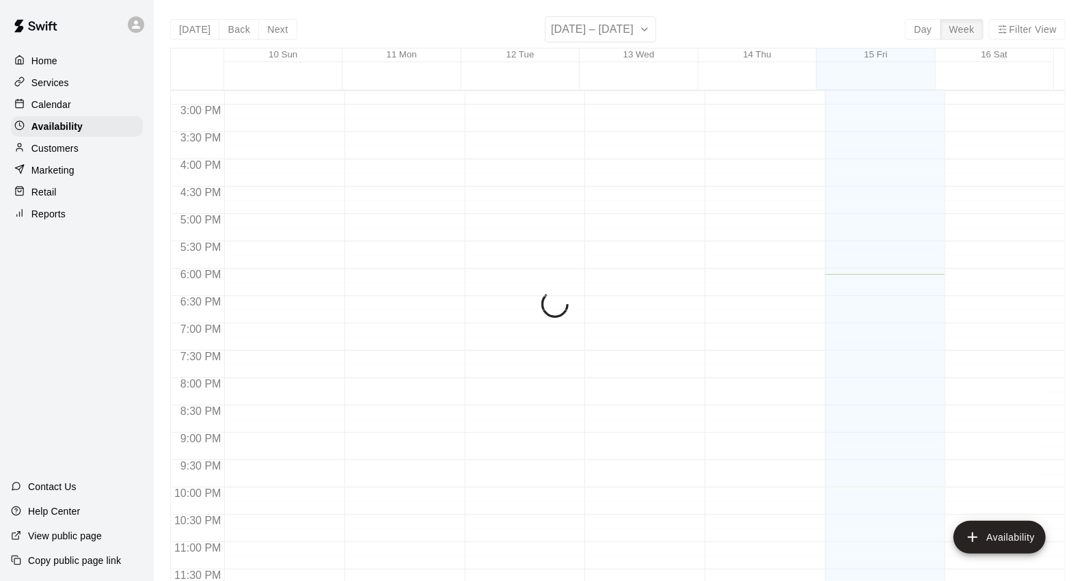
click at [108, 110] on div "Calendar" at bounding box center [77, 104] width 132 height 21
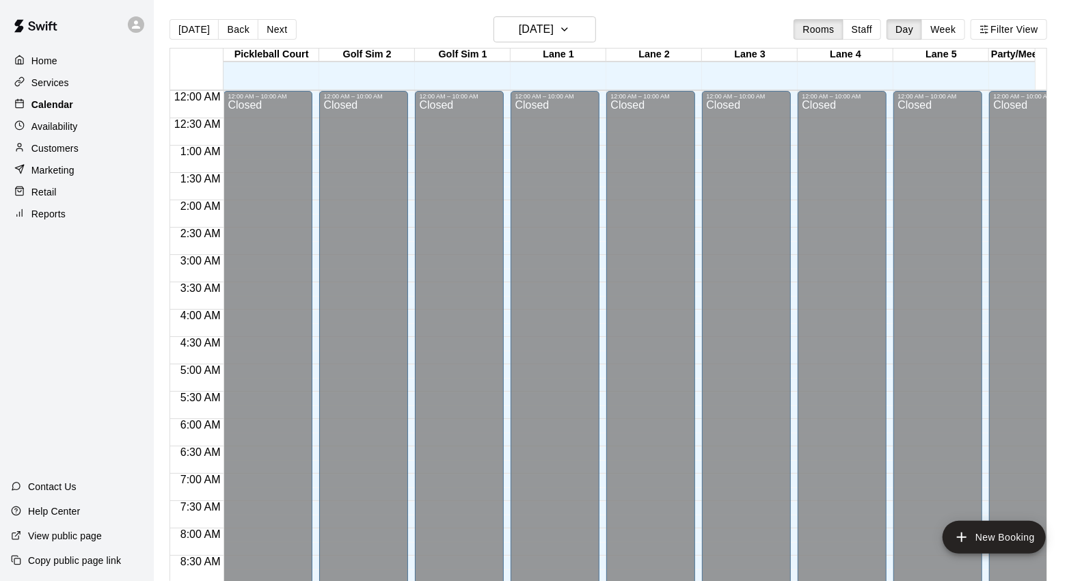
scroll to position [766, 0]
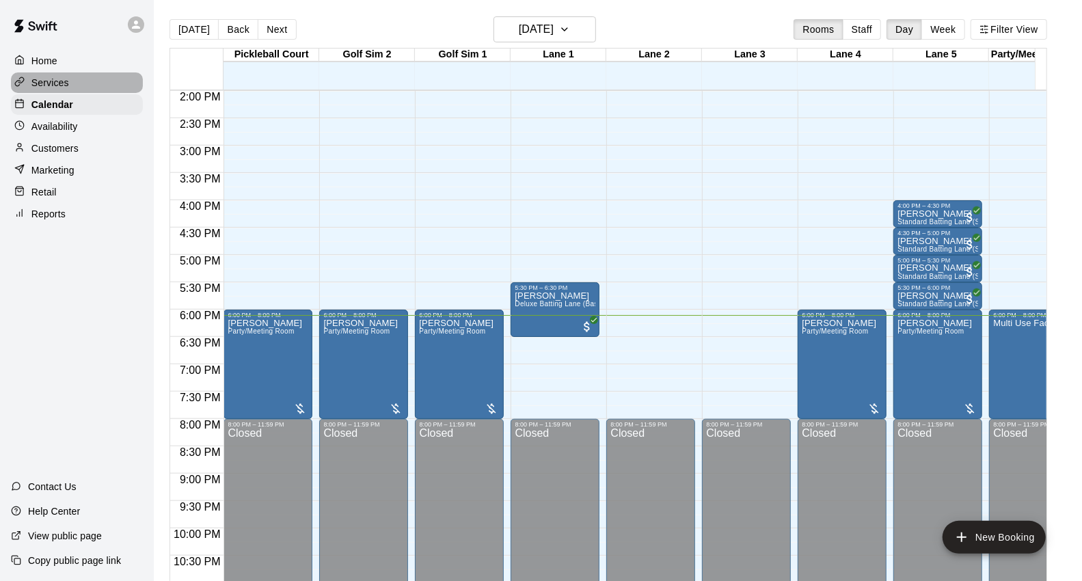
click at [99, 86] on div "Services" at bounding box center [77, 82] width 132 height 21
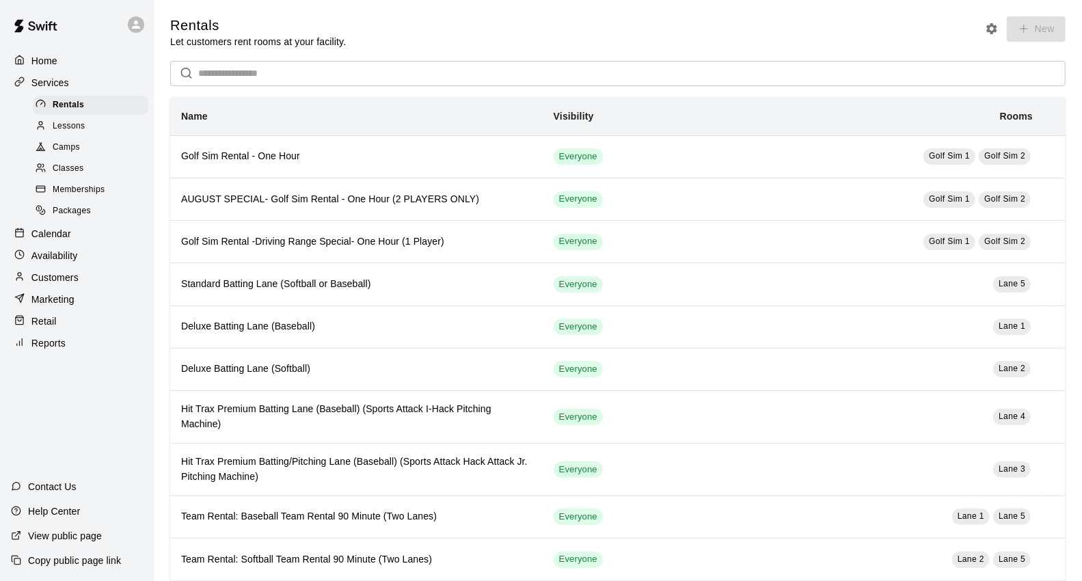
click at [85, 152] on div "Camps" at bounding box center [91, 147] width 116 height 19
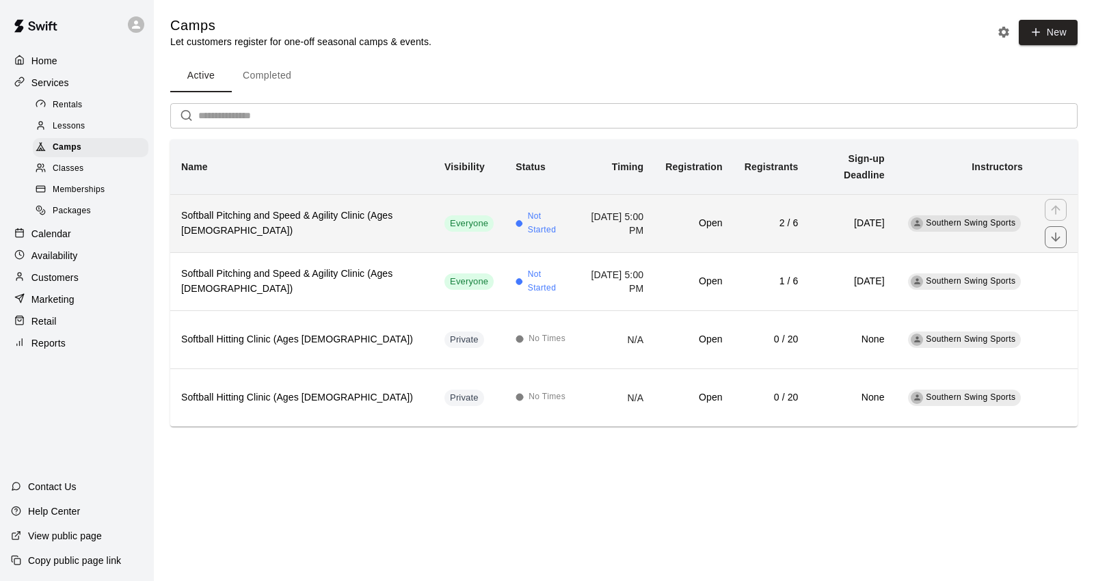
click at [331, 208] on h6 "Softball Pitching and Speed & Agility Clinic (Ages [DEMOGRAPHIC_DATA])" at bounding box center [301, 223] width 241 height 30
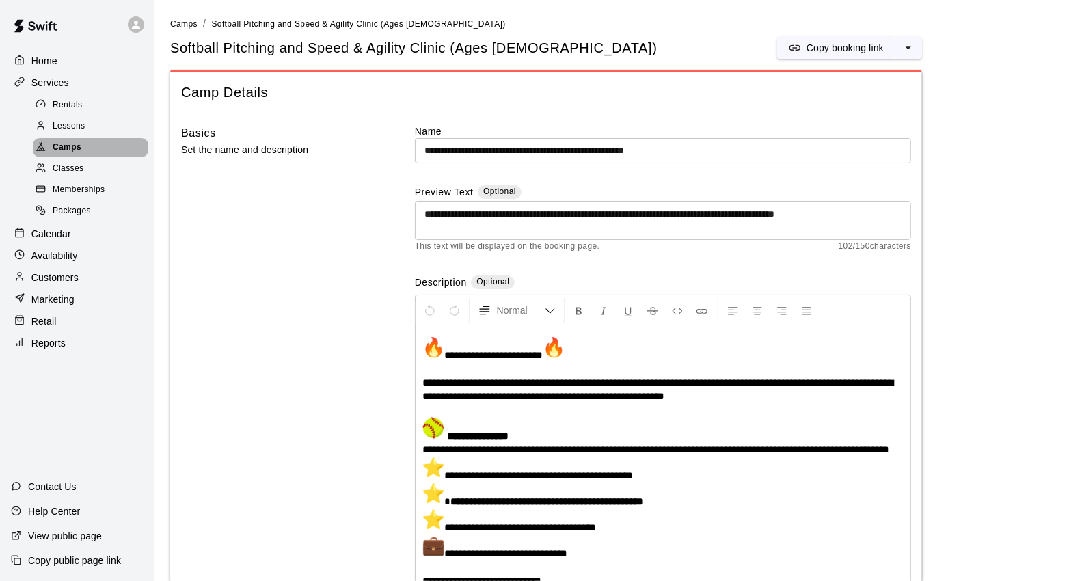
click at [112, 155] on div "Camps" at bounding box center [91, 147] width 116 height 19
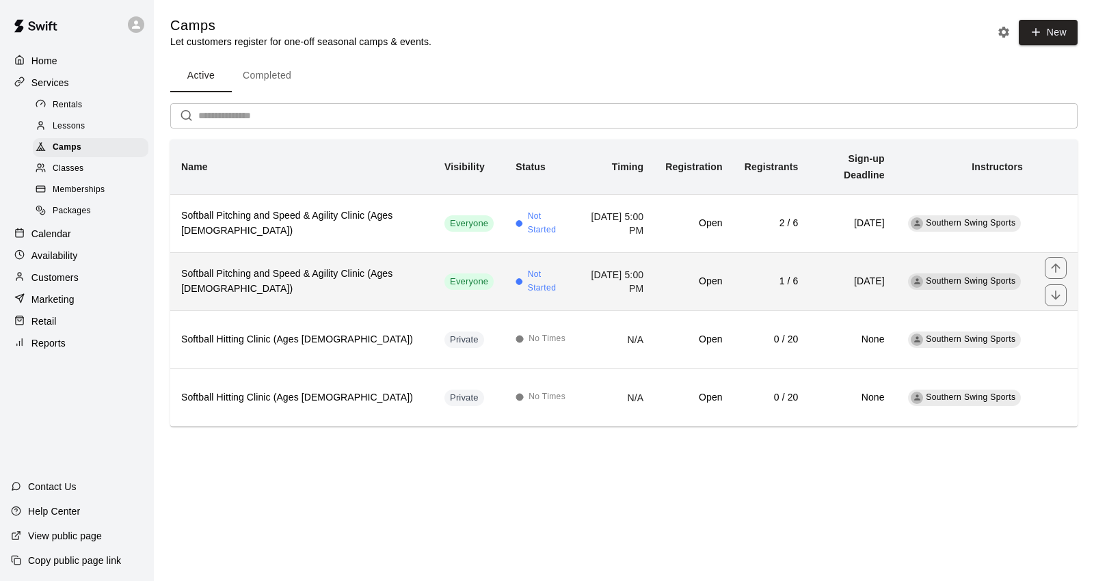
click at [578, 273] on td "[DATE] 5:00 PM" at bounding box center [616, 281] width 77 height 58
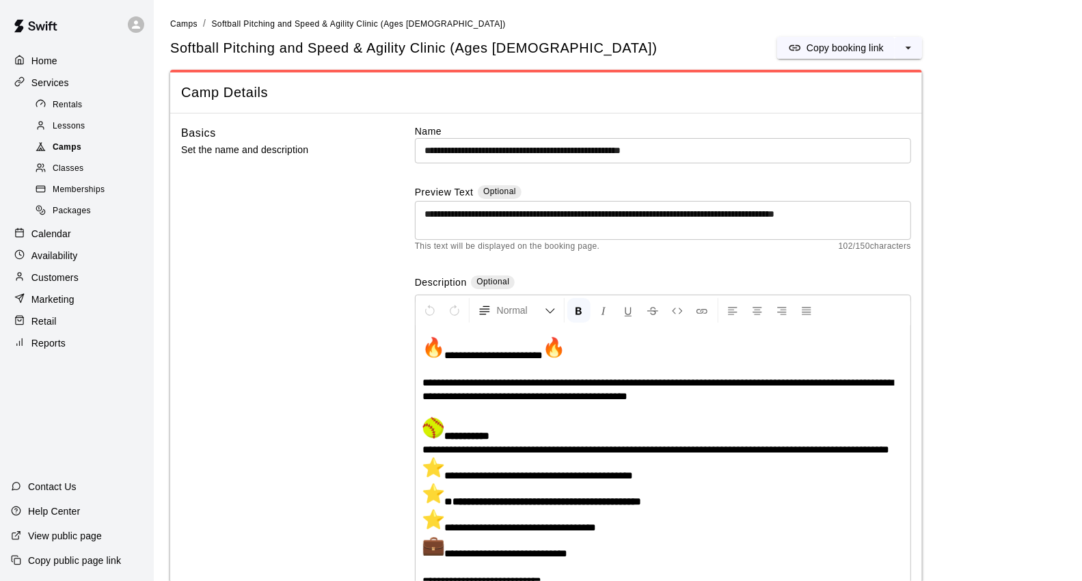
click at [89, 155] on div "Camps" at bounding box center [91, 147] width 116 height 19
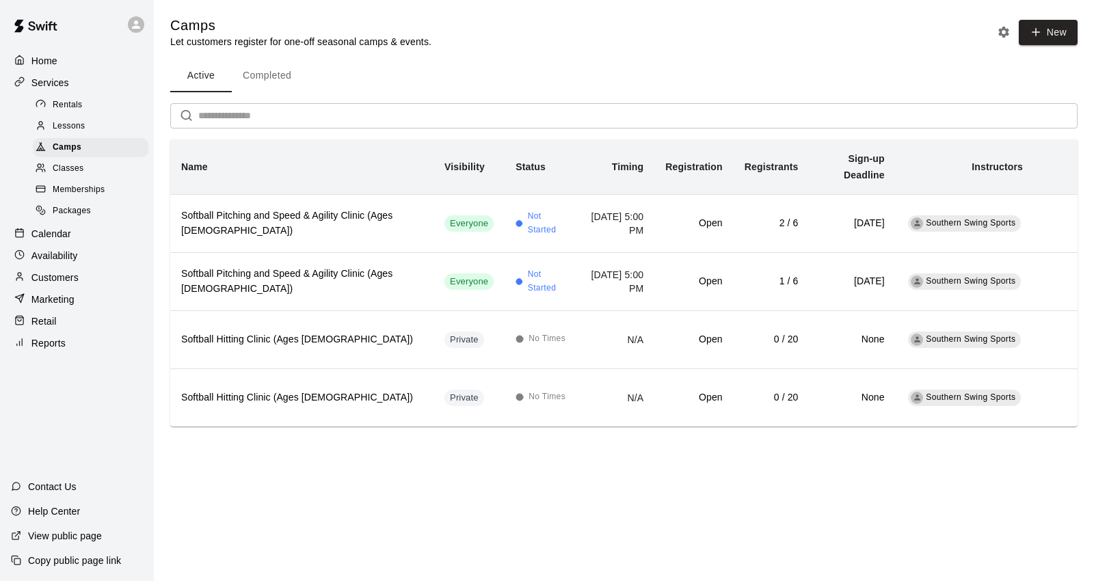
click at [77, 284] on p "Customers" at bounding box center [54, 278] width 47 height 14
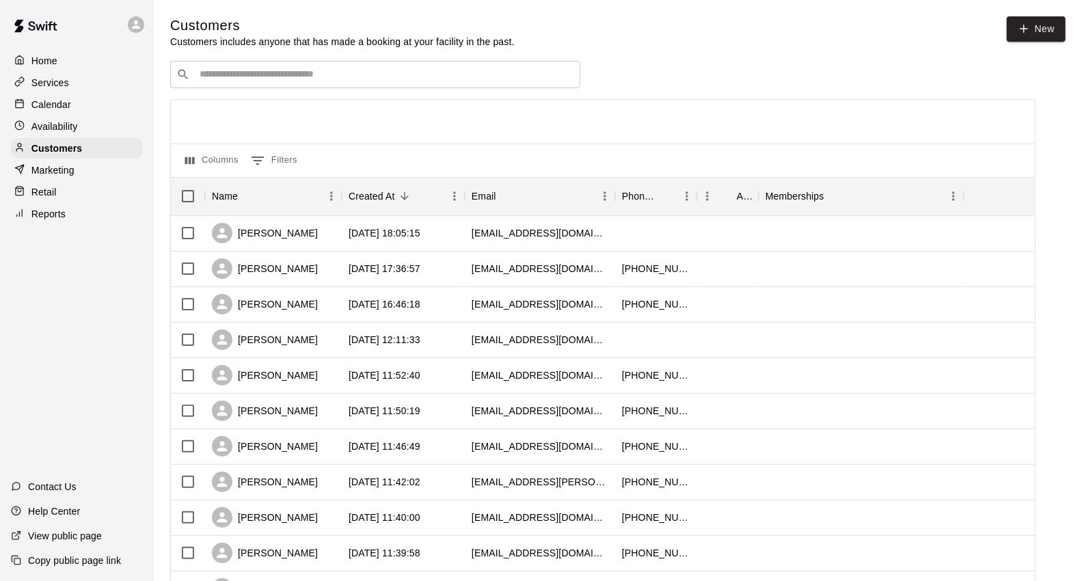
click at [351, 73] on input "Search customers by name or email" at bounding box center [384, 75] width 379 height 14
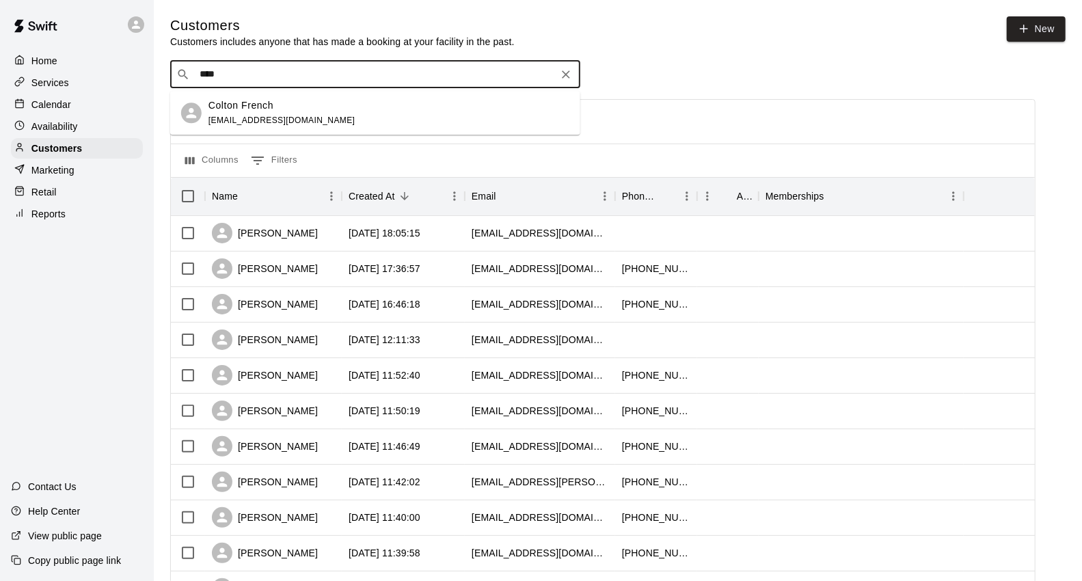
type input "****"
click at [265, 126] on div "[PERSON_NAME] [EMAIL_ADDRESS][DOMAIN_NAME]" at bounding box center [281, 112] width 147 height 29
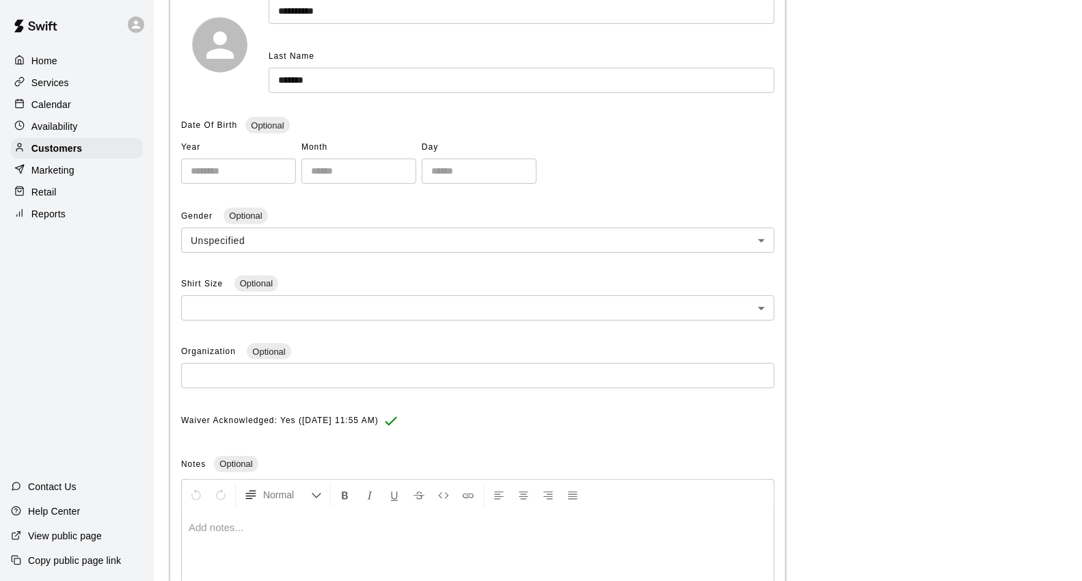
scroll to position [24, 0]
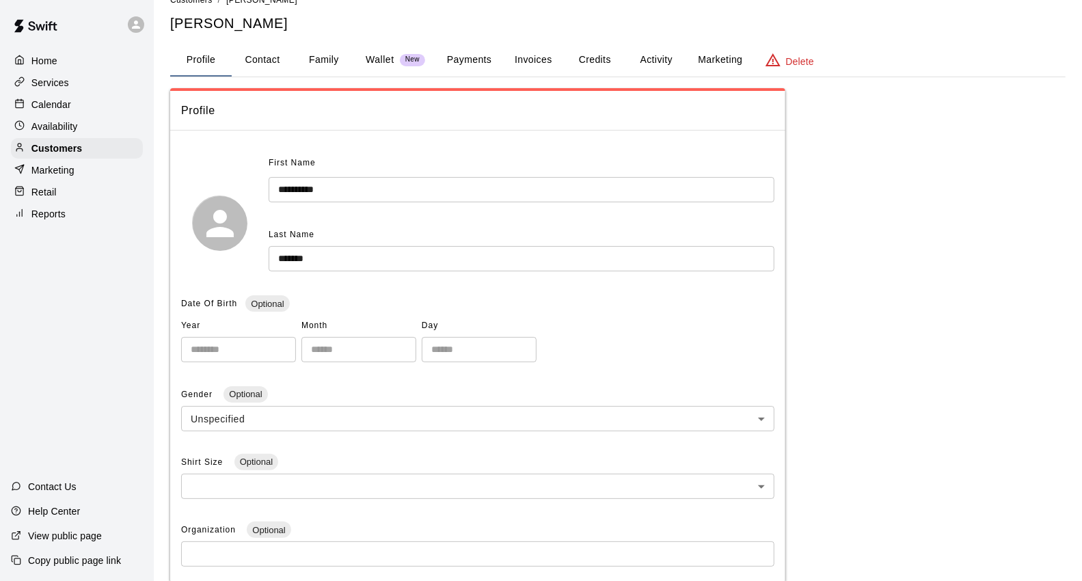
click at [263, 62] on button "Contact" at bounding box center [263, 60] width 62 height 33
select select "**"
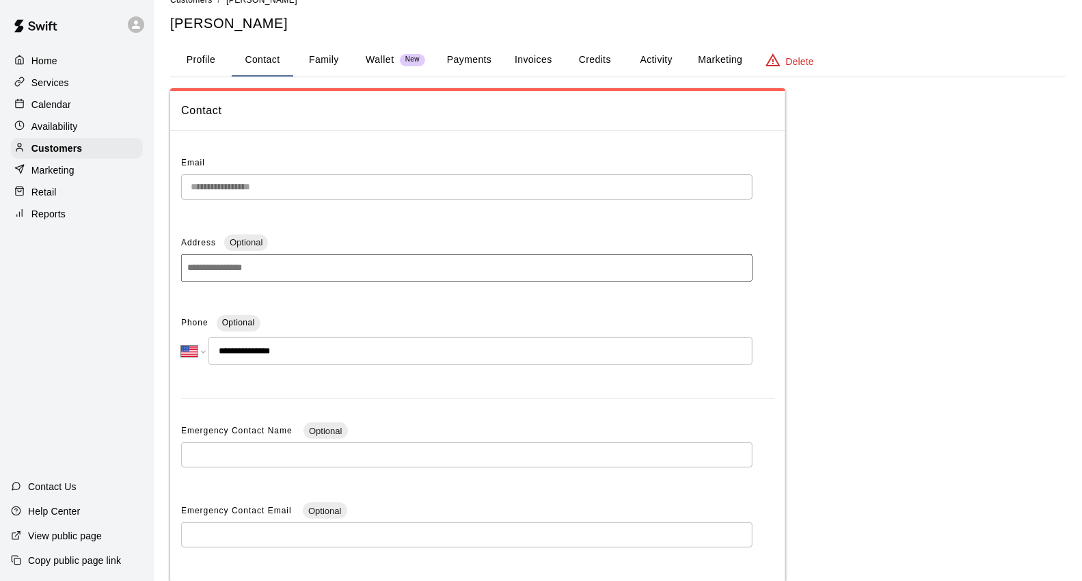
click at [217, 67] on button "Profile" at bounding box center [201, 60] width 62 height 33
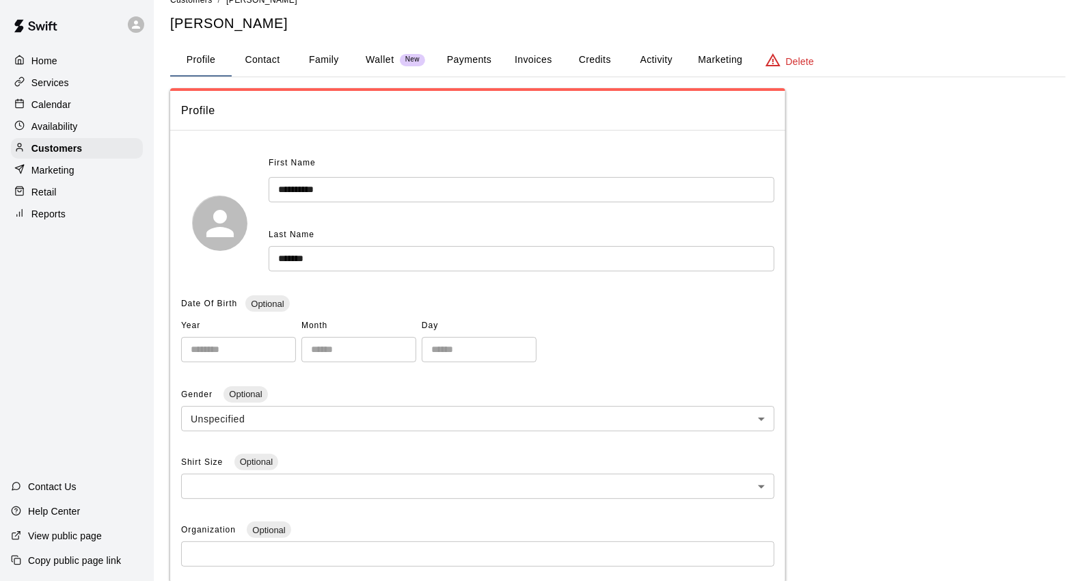
click at [83, 93] on div "Services" at bounding box center [77, 82] width 132 height 21
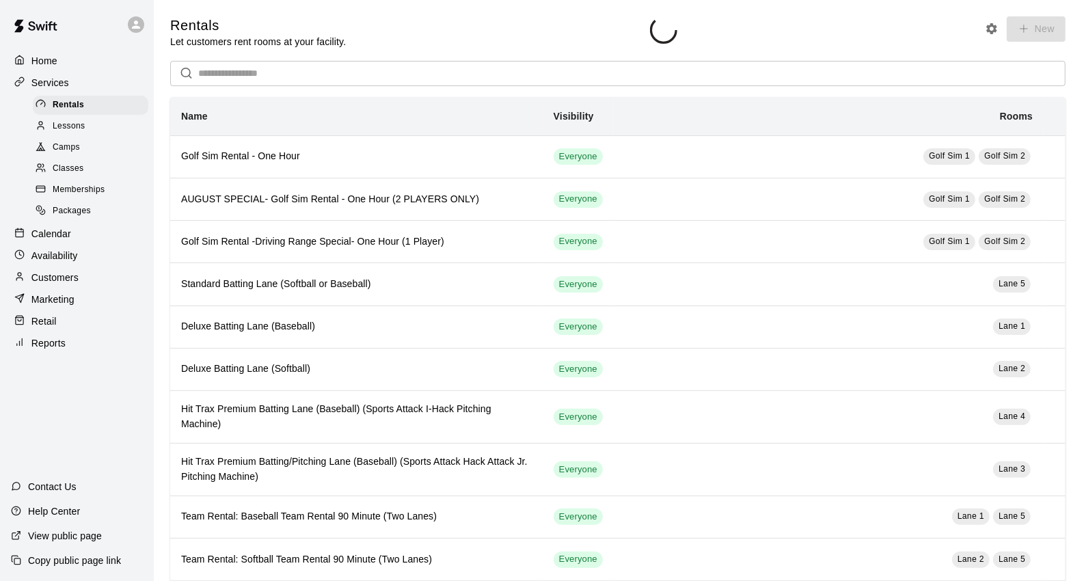
click at [82, 108] on span "Rentals" at bounding box center [68, 105] width 31 height 14
click at [86, 244] on div "Calendar" at bounding box center [77, 234] width 132 height 21
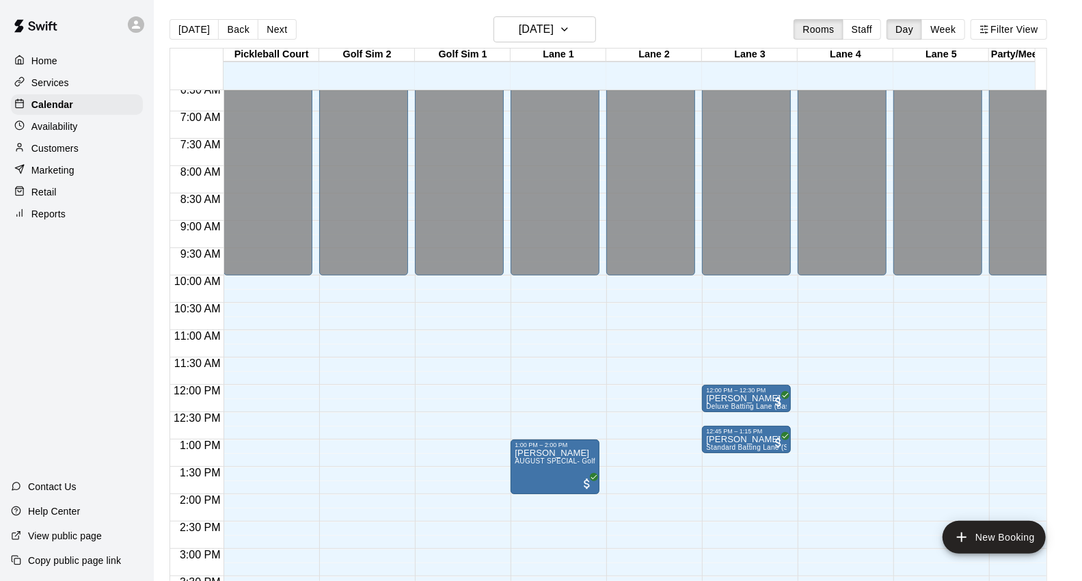
scroll to position [590, 0]
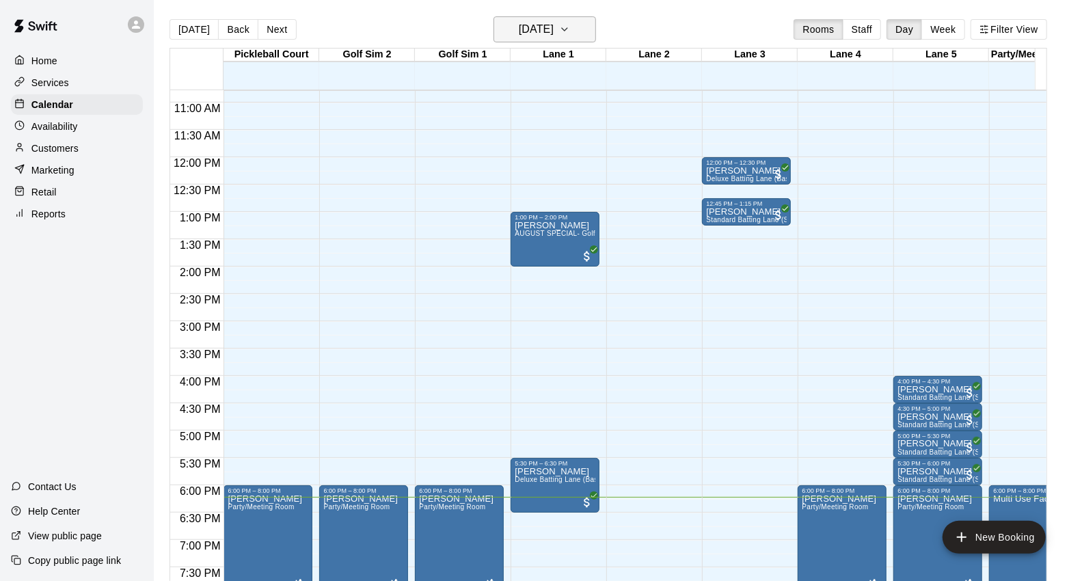
click at [592, 21] on button "[DATE]" at bounding box center [545, 29] width 103 height 26
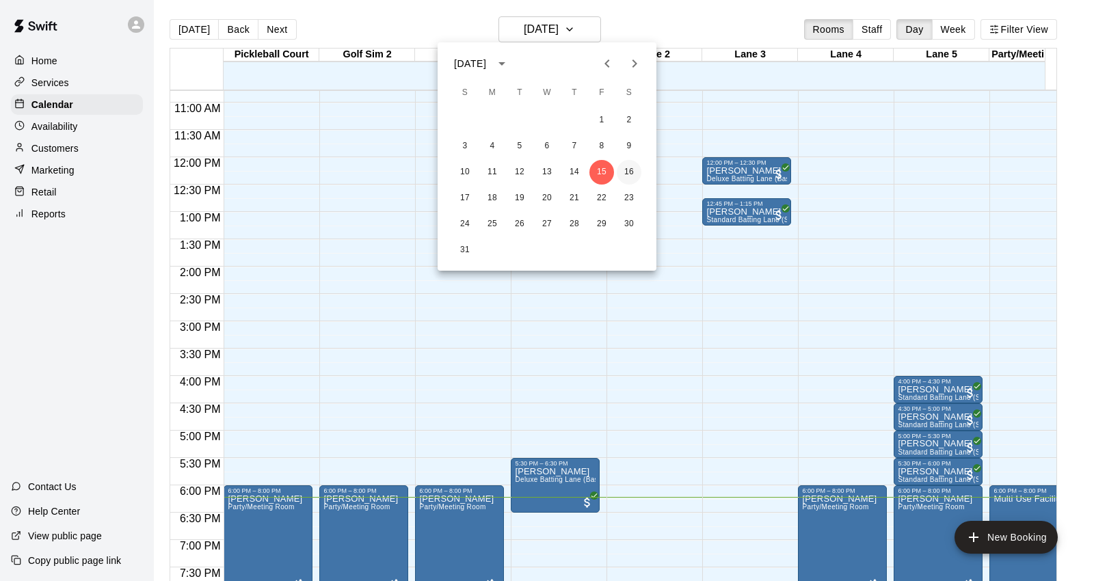
click at [633, 174] on button "16" at bounding box center [629, 172] width 25 height 25
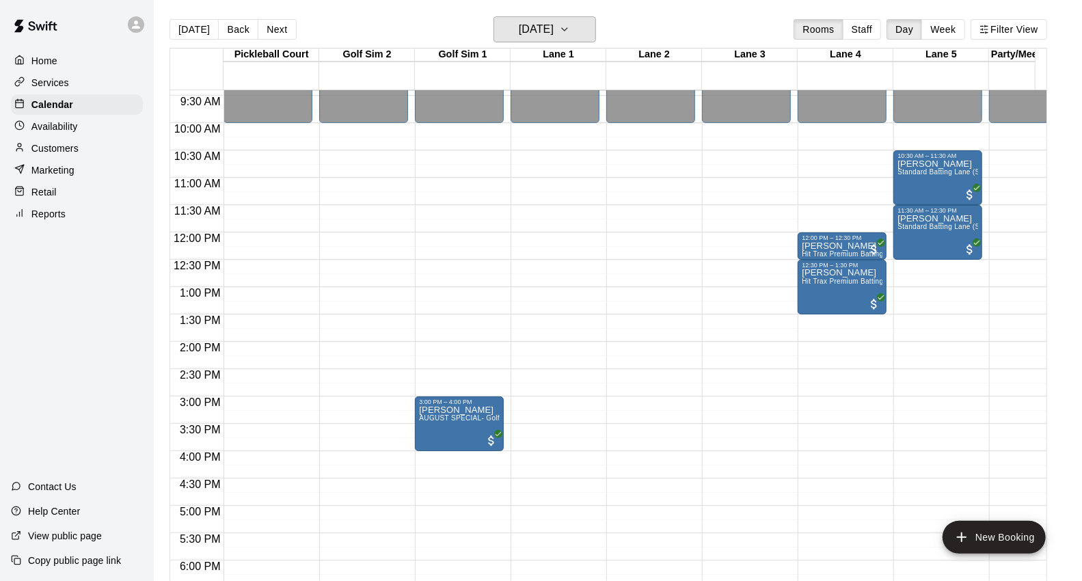
scroll to position [514, 0]
click at [189, 25] on button "[DATE]" at bounding box center [194, 29] width 49 height 21
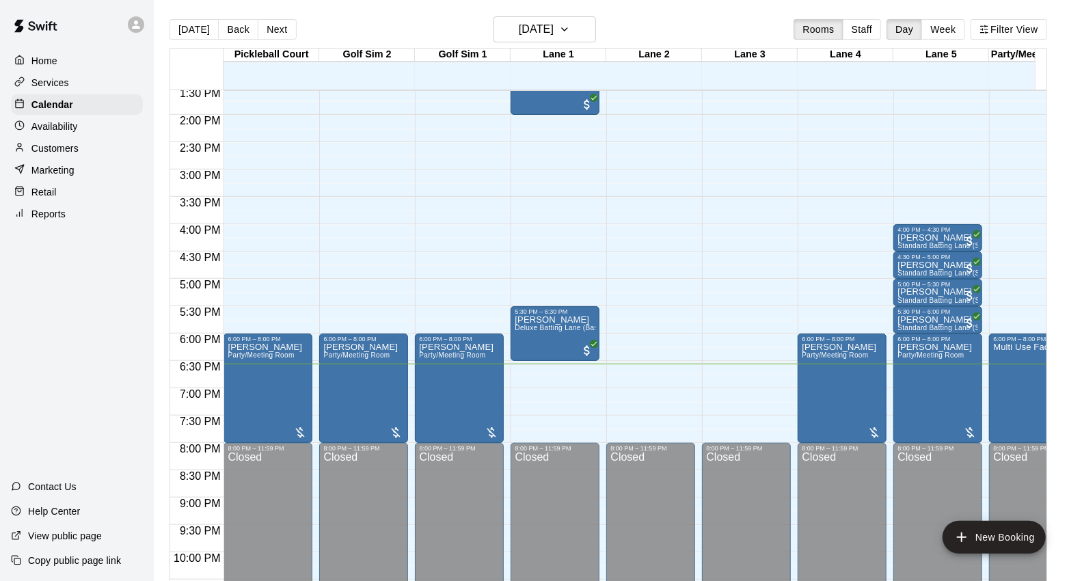
scroll to position [590, 0]
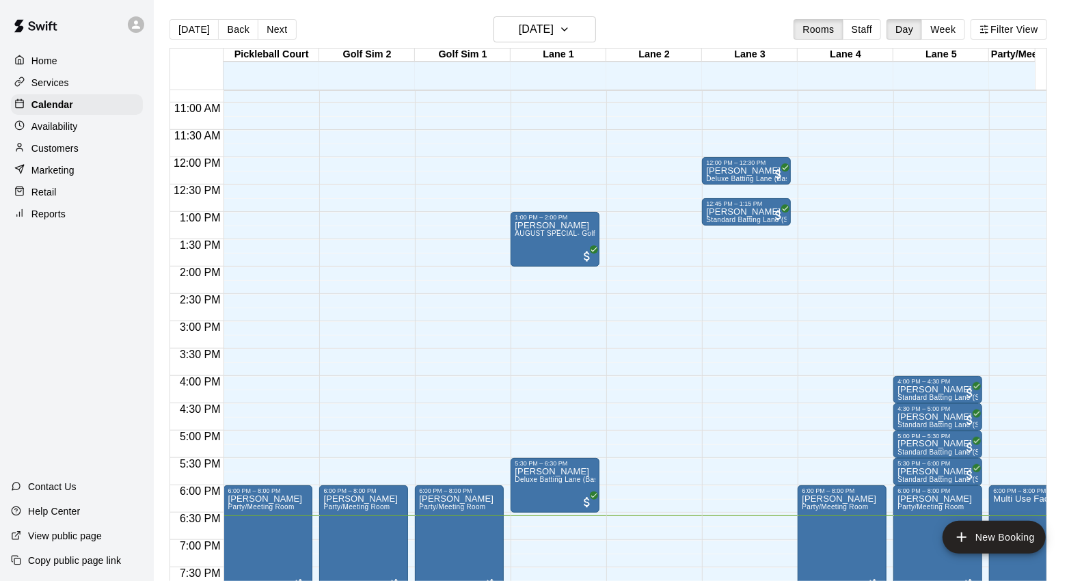
click at [69, 129] on p "Availability" at bounding box center [54, 127] width 46 height 14
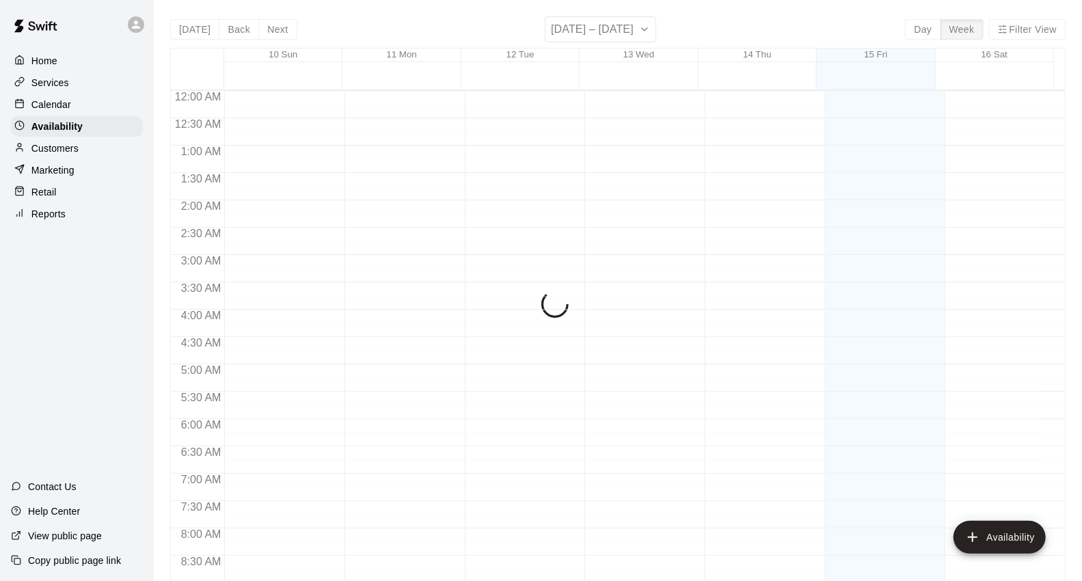
scroll to position [807, 0]
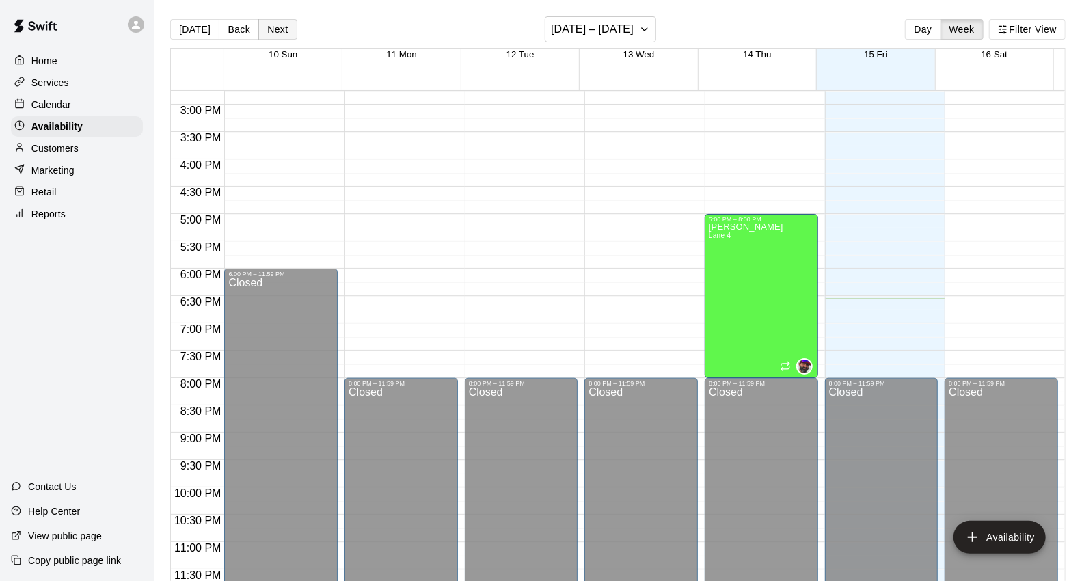
click at [287, 30] on button "Next" at bounding box center [277, 29] width 38 height 21
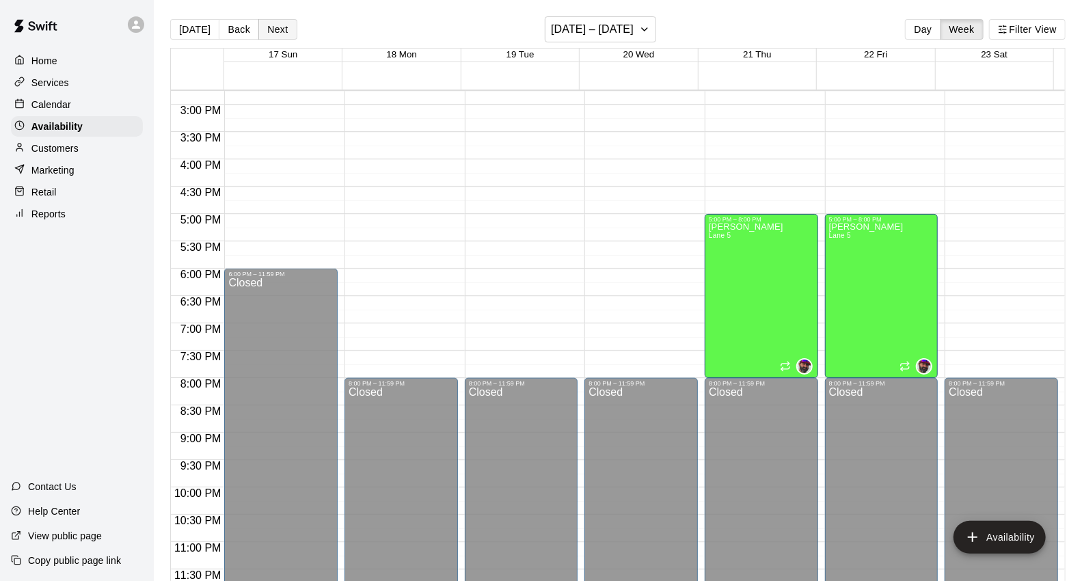
click at [287, 30] on button "Next" at bounding box center [277, 29] width 38 height 21
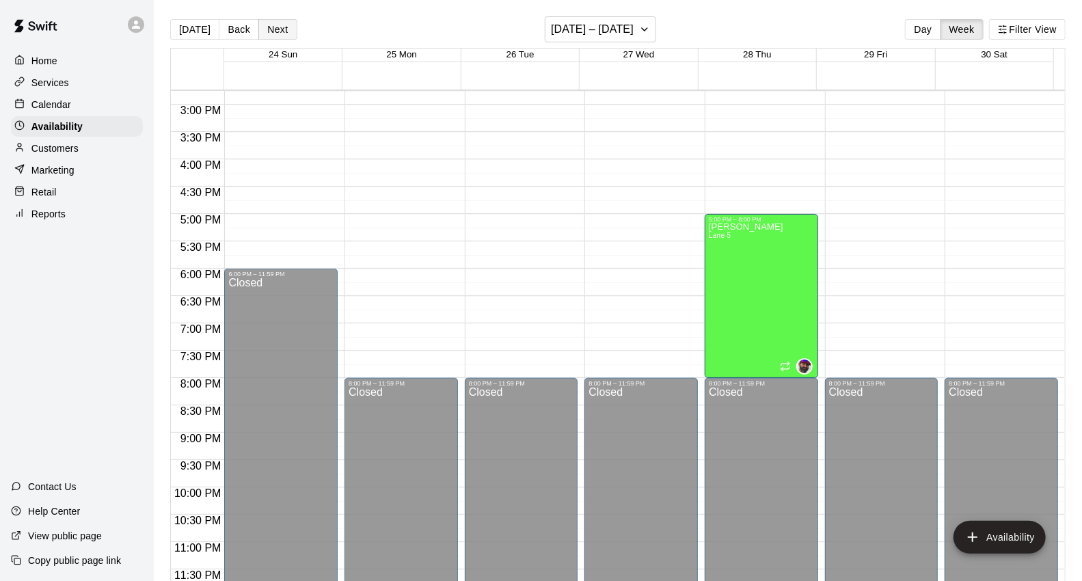
click at [287, 30] on button "Next" at bounding box center [277, 29] width 38 height 21
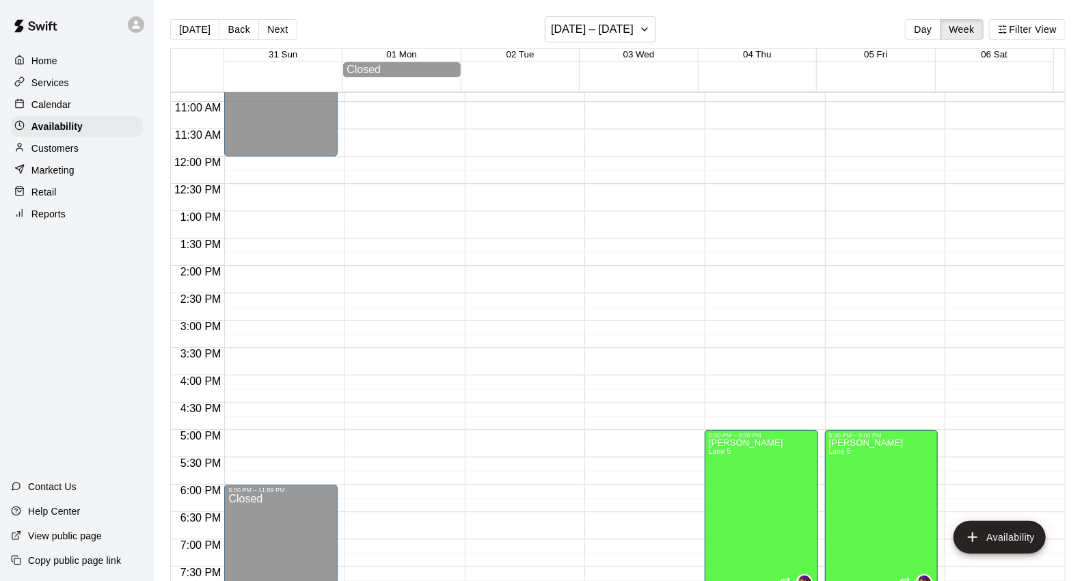
scroll to position [654, 0]
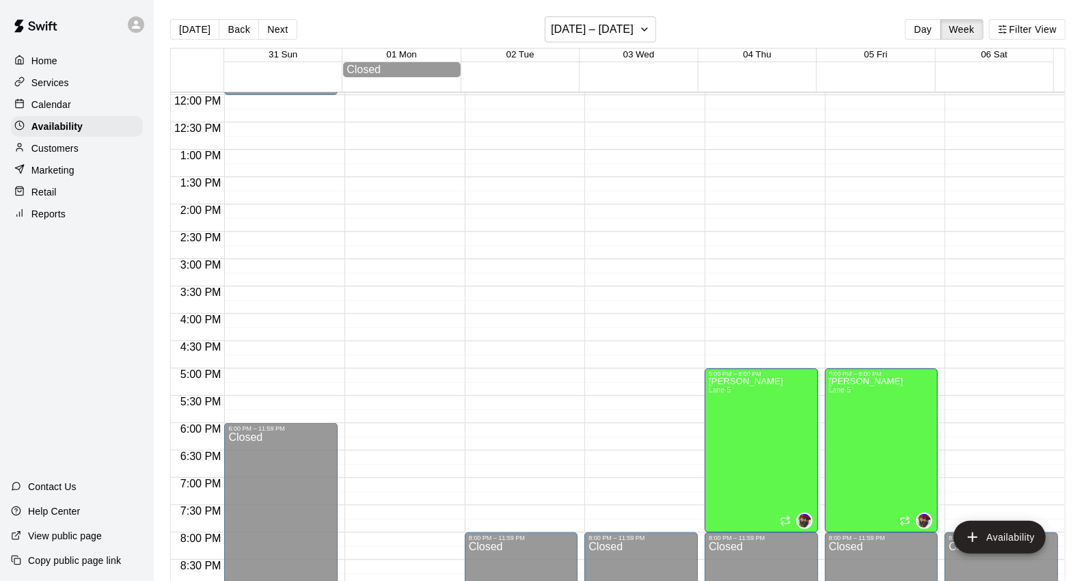
click at [94, 110] on div "Calendar" at bounding box center [77, 104] width 132 height 21
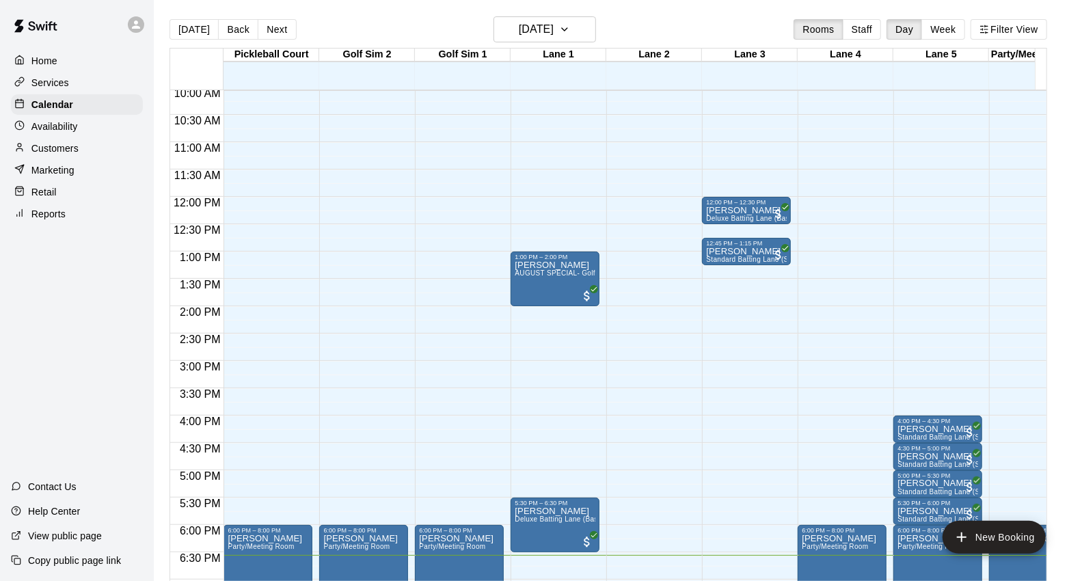
scroll to position [766, 0]
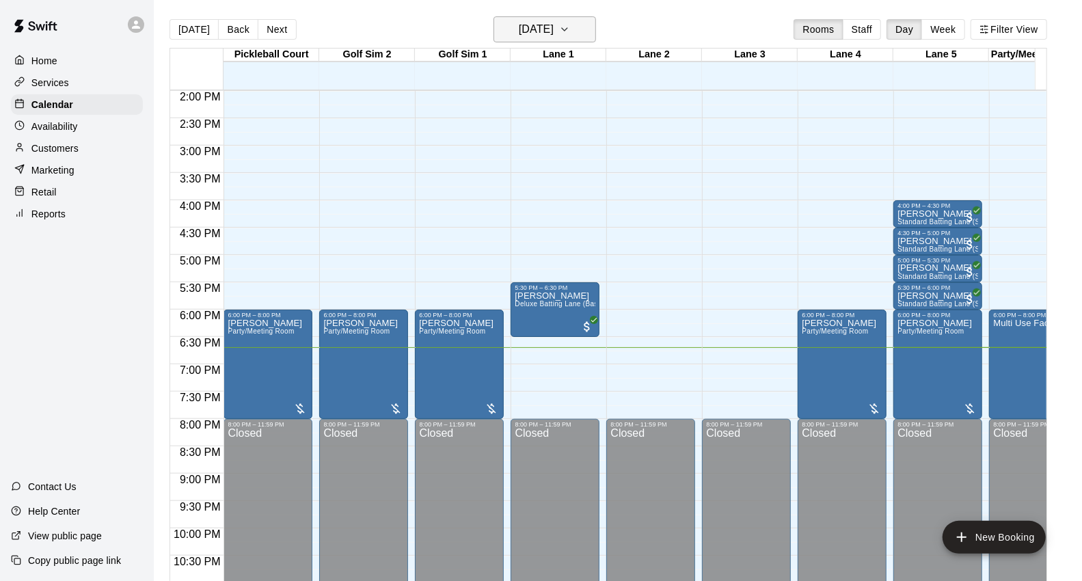
click at [570, 31] on icon "button" at bounding box center [564, 29] width 11 height 16
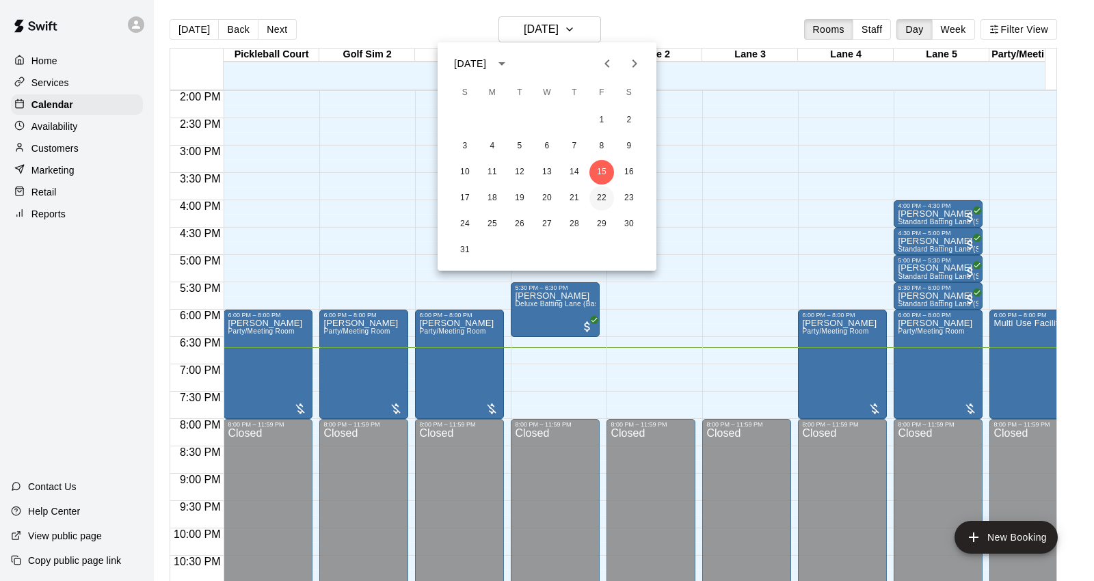
click at [600, 195] on button "22" at bounding box center [601, 198] width 25 height 25
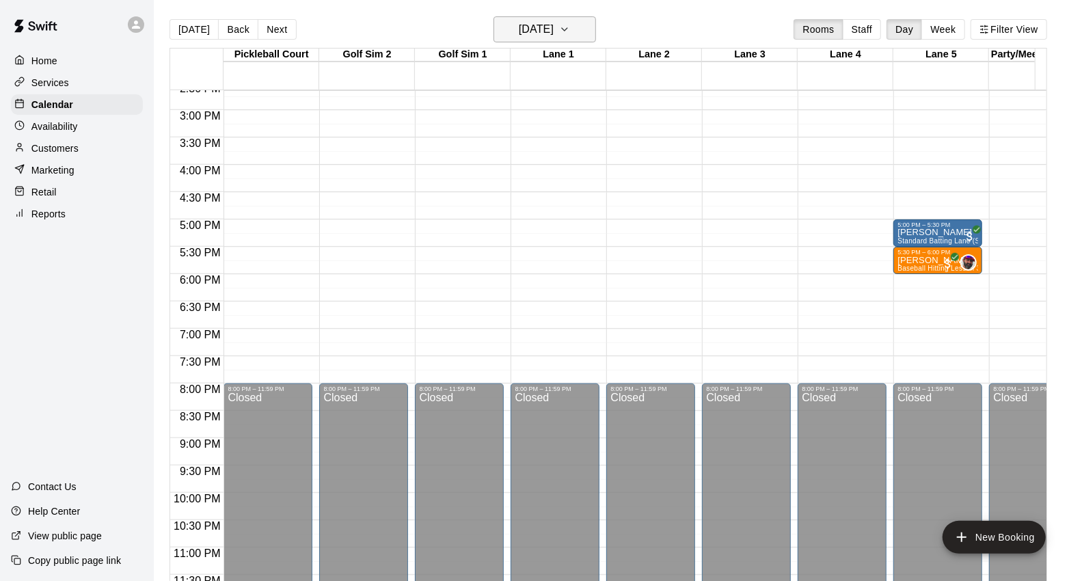
scroll to position [818, 0]
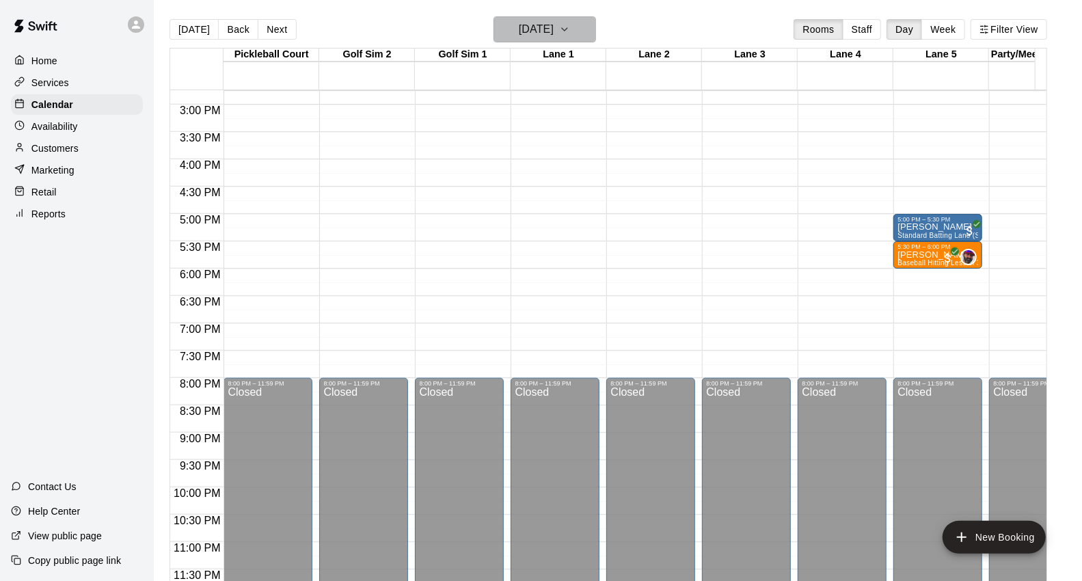
click at [591, 32] on button "[DATE]" at bounding box center [545, 29] width 103 height 26
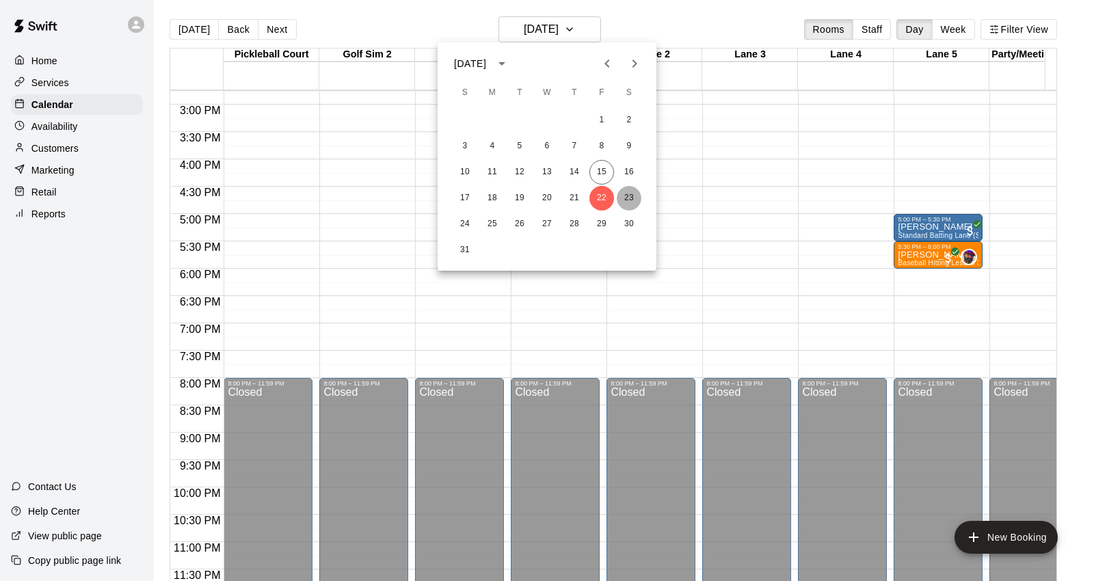
click at [632, 188] on button "23" at bounding box center [629, 198] width 25 height 25
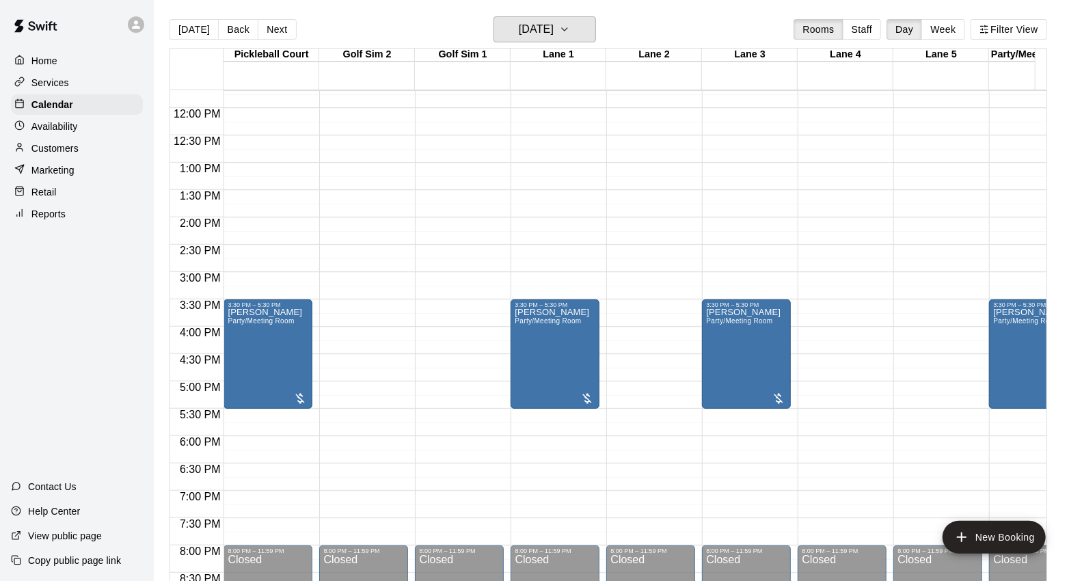
scroll to position [590, 0]
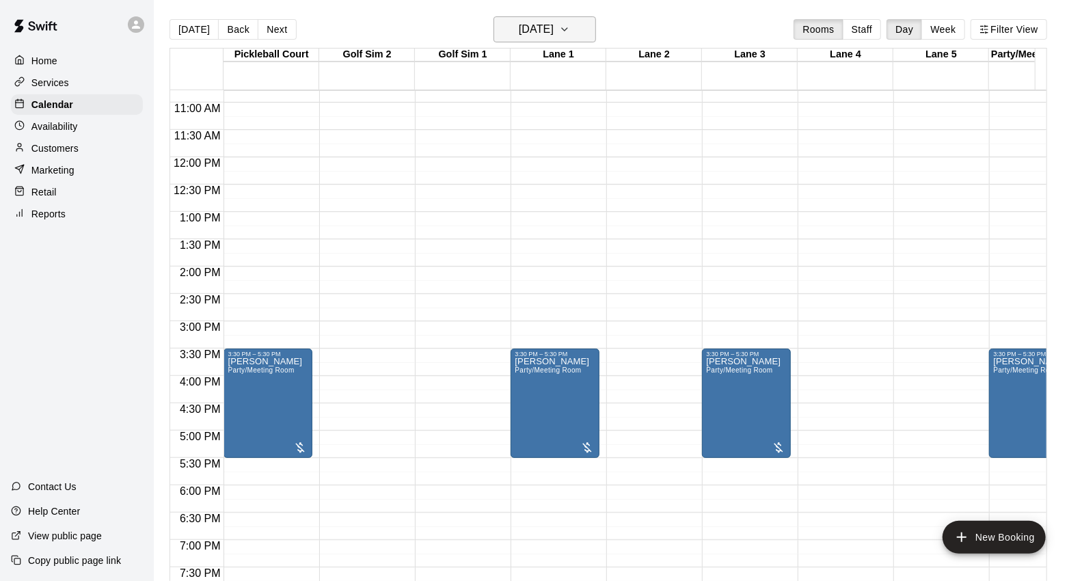
click at [570, 27] on icon "button" at bounding box center [564, 29] width 11 height 16
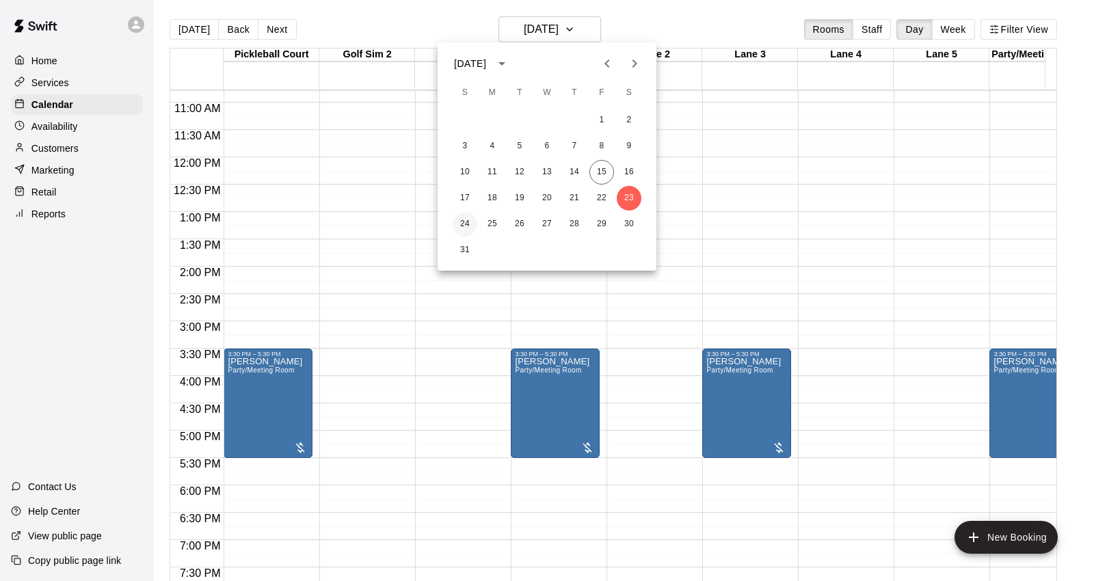
click at [467, 216] on button "24" at bounding box center [464, 224] width 25 height 25
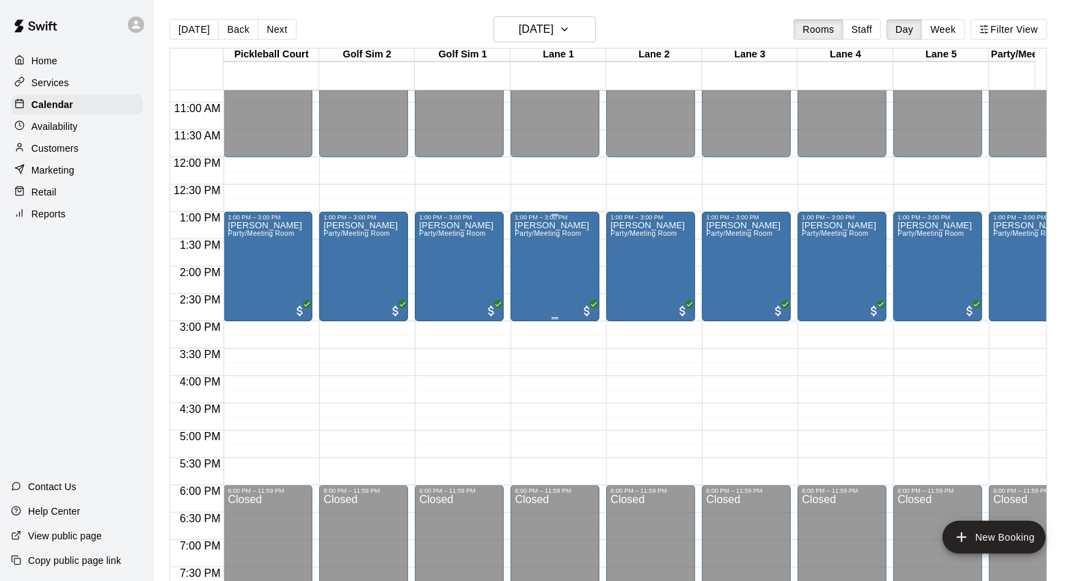
click at [576, 250] on div "[PERSON_NAME] Party/Meeting Room" at bounding box center [552, 511] width 75 height 581
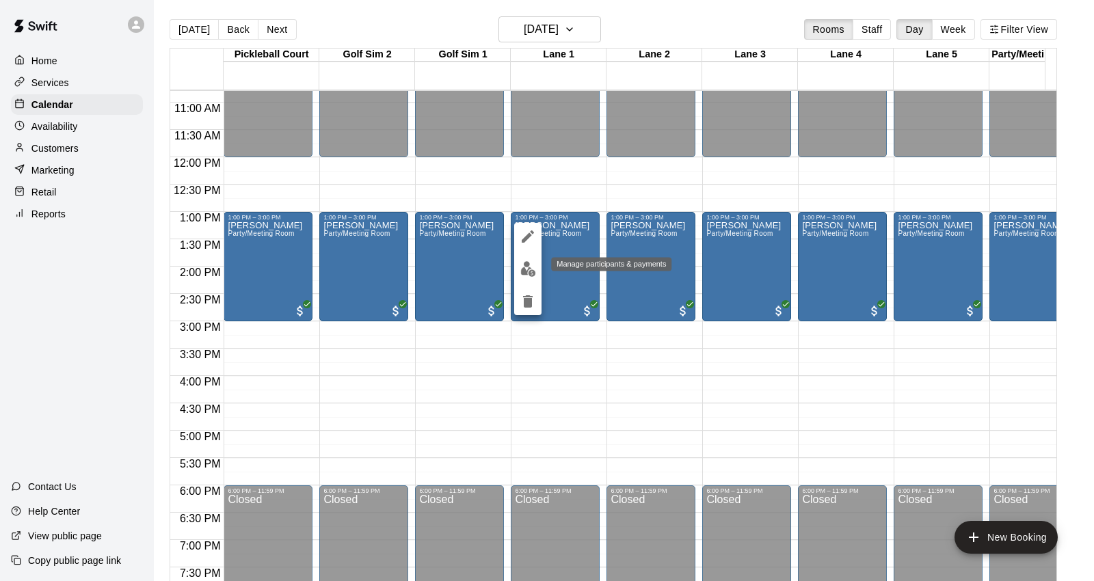
click at [533, 271] on img "edit" at bounding box center [528, 269] width 16 height 16
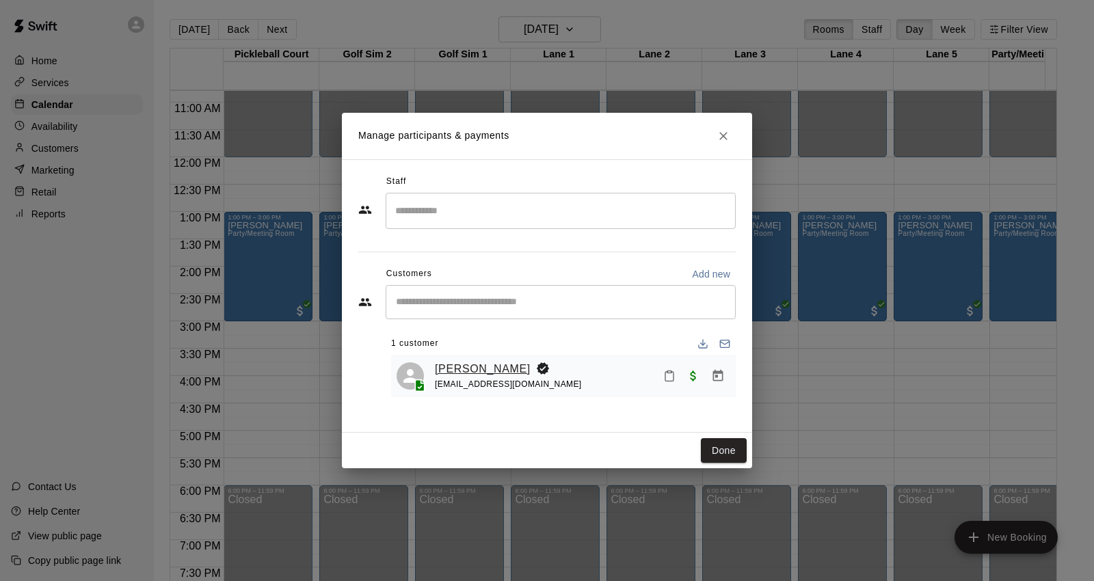
click at [448, 366] on link "[PERSON_NAME]" at bounding box center [483, 369] width 96 height 18
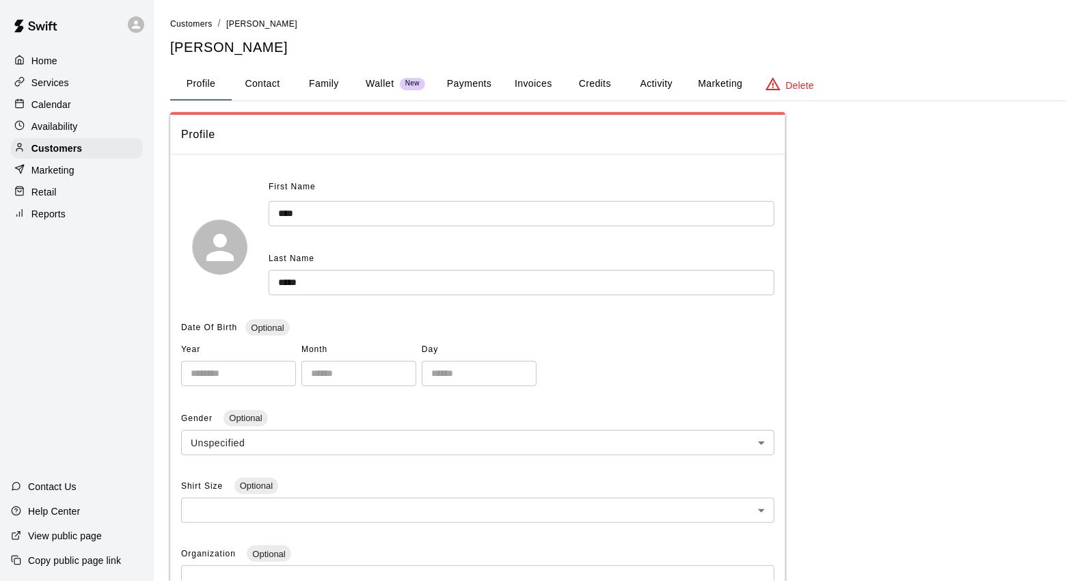
click at [329, 84] on button "Family" at bounding box center [324, 84] width 62 height 33
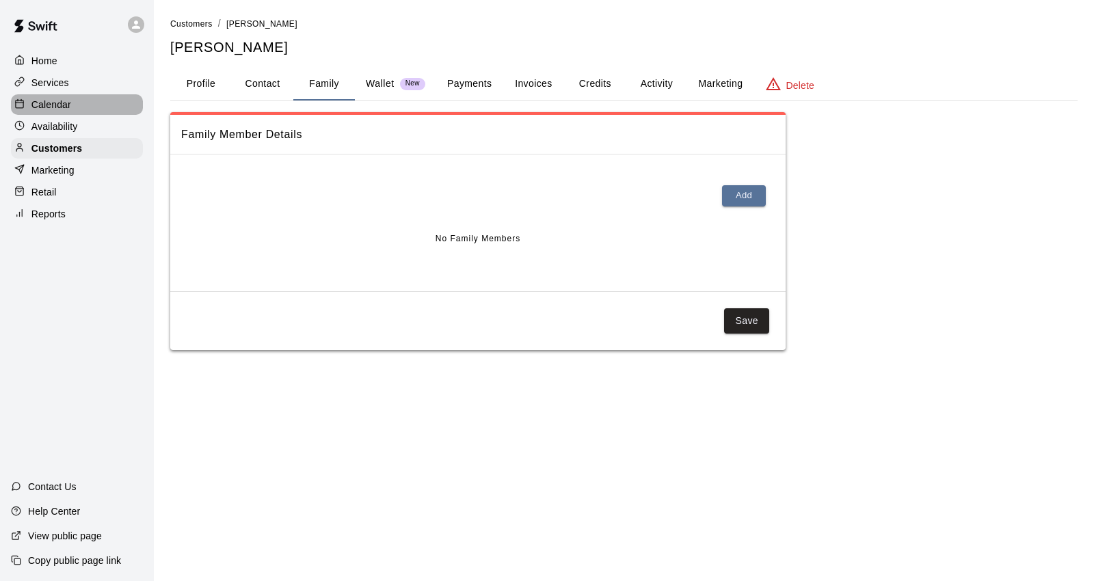
click at [75, 113] on div "Calendar" at bounding box center [77, 104] width 132 height 21
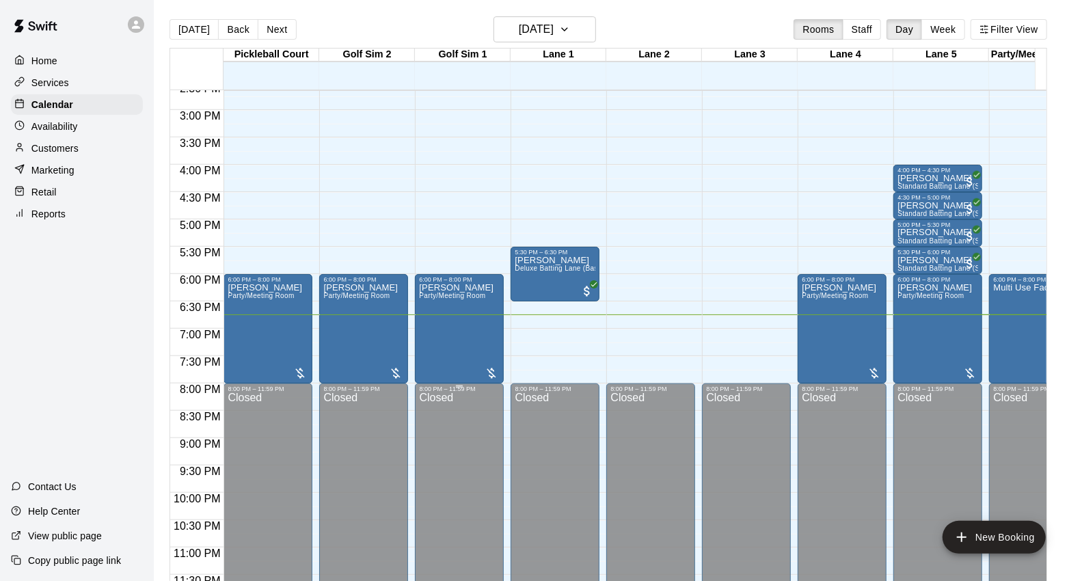
scroll to position [818, 0]
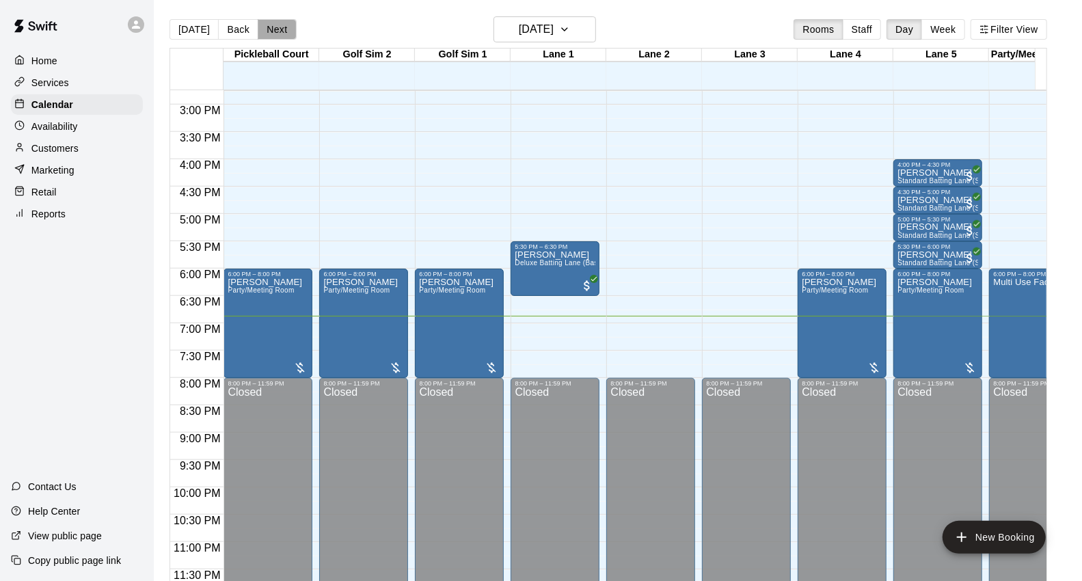
click at [286, 34] on button "Next" at bounding box center [277, 29] width 38 height 21
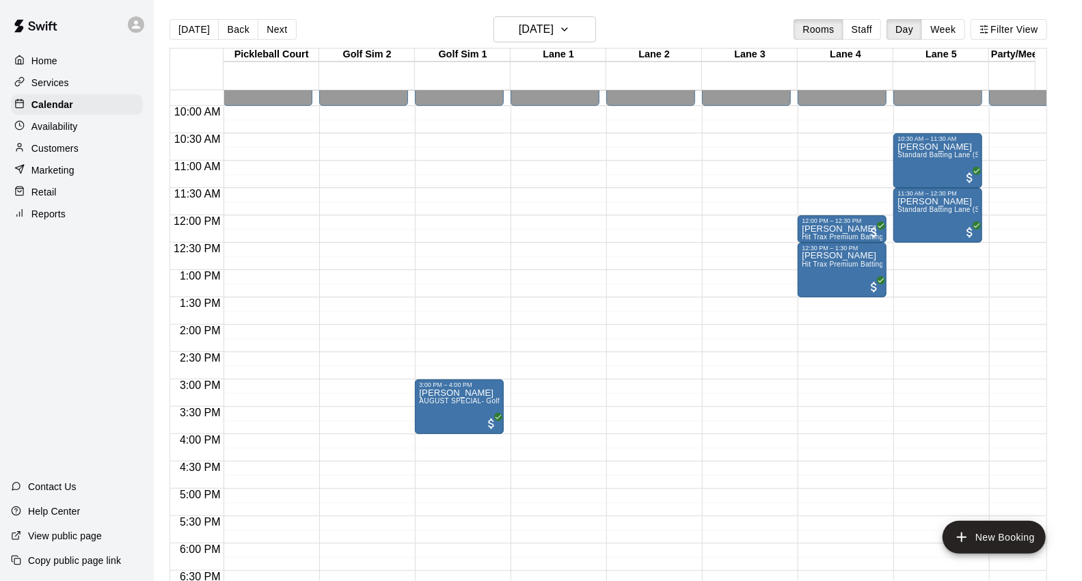
scroll to position [438, 0]
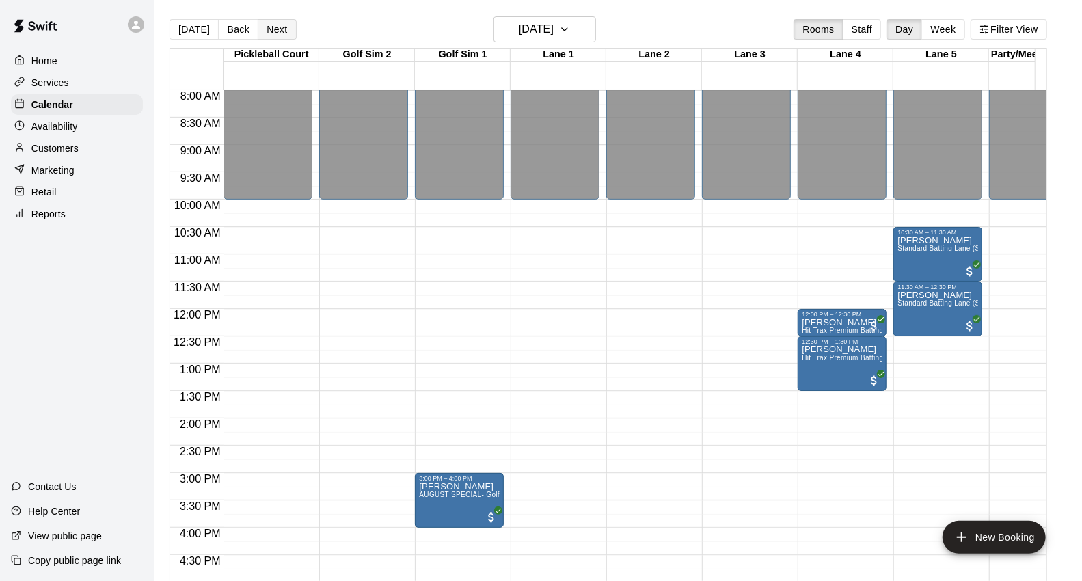
click at [267, 29] on button "Next" at bounding box center [277, 29] width 38 height 21
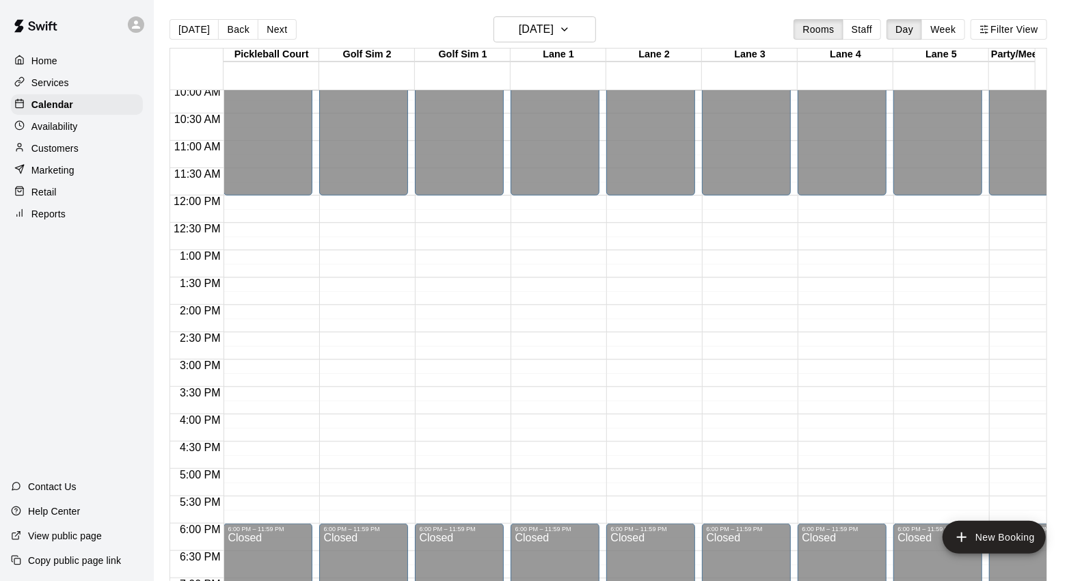
scroll to position [514, 0]
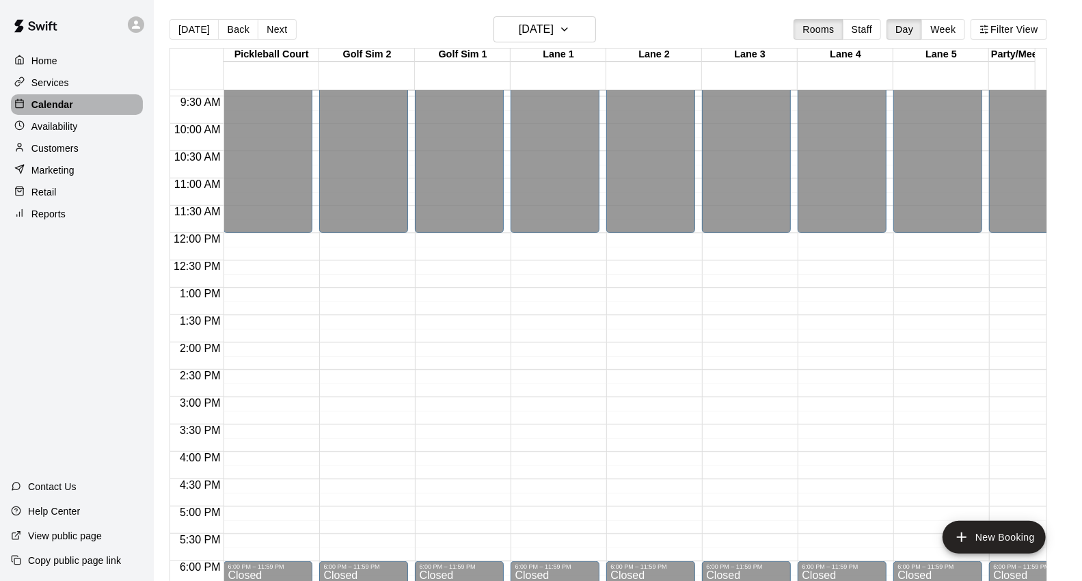
click at [72, 103] on p "Calendar" at bounding box center [52, 105] width 42 height 14
click at [37, 62] on p "Home" at bounding box center [44, 61] width 26 height 14
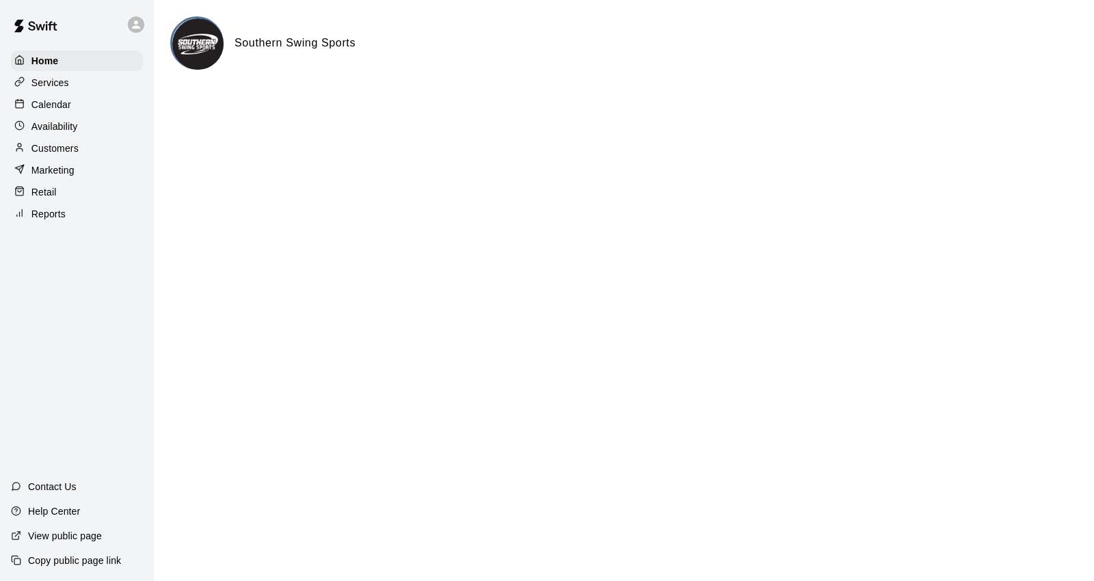
click at [53, 107] on p "Calendar" at bounding box center [51, 105] width 40 height 14
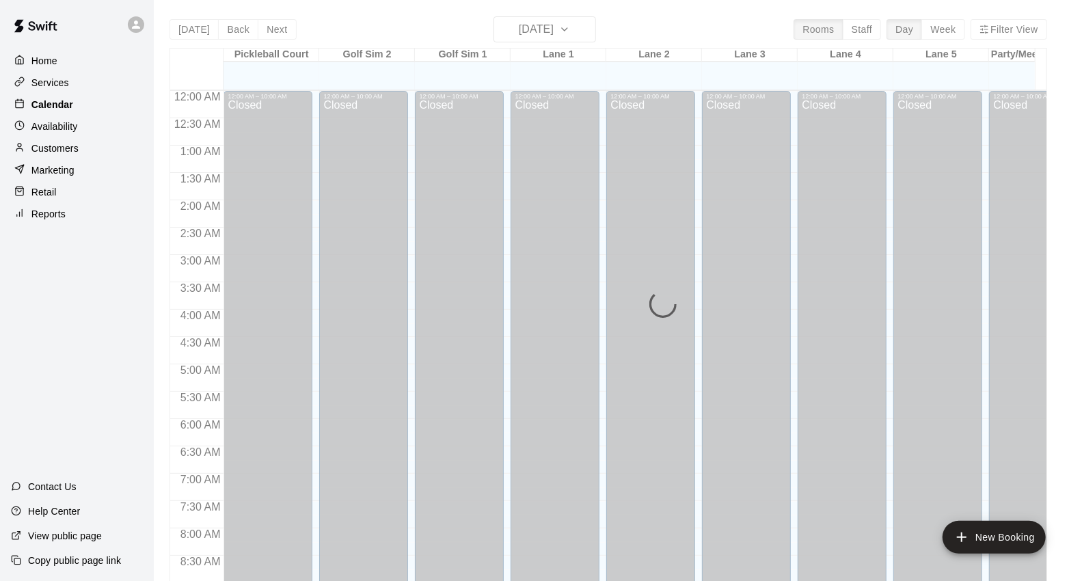
scroll to position [766, 0]
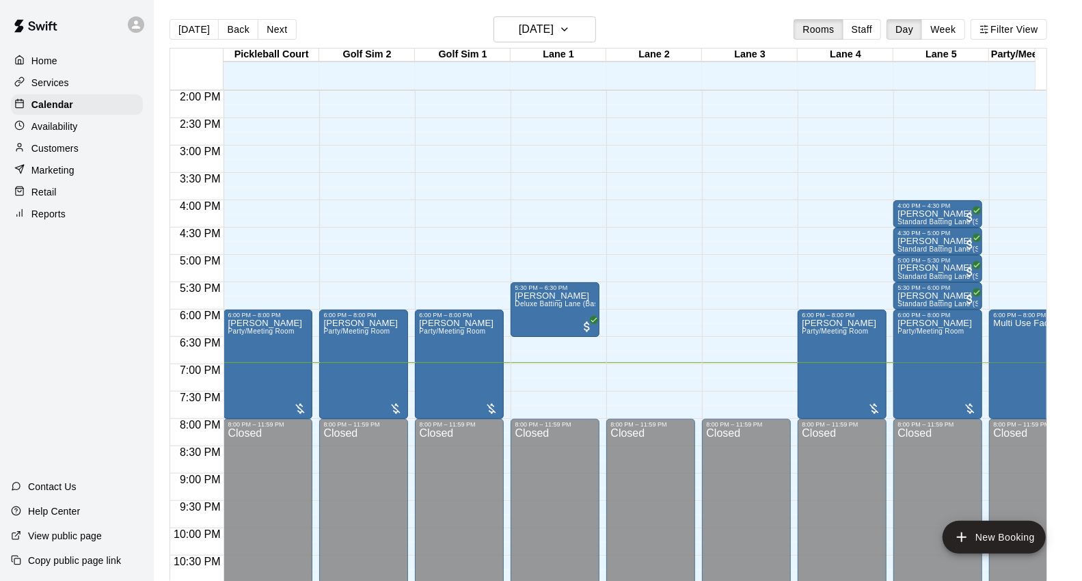
click at [77, 148] on p "Customers" at bounding box center [54, 148] width 47 height 14
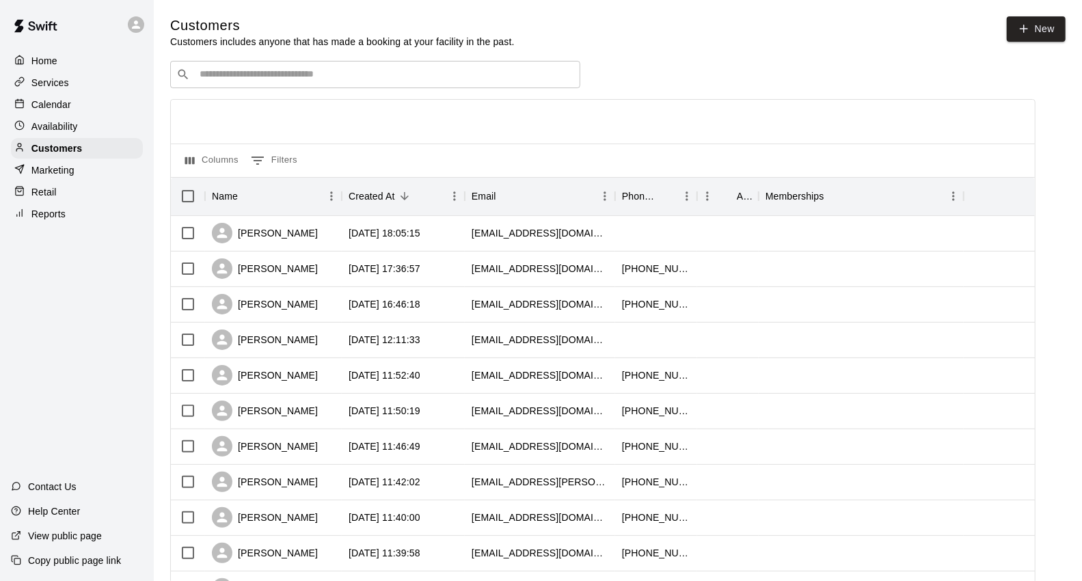
click at [287, 71] on input "Search customers by name or email" at bounding box center [384, 75] width 379 height 14
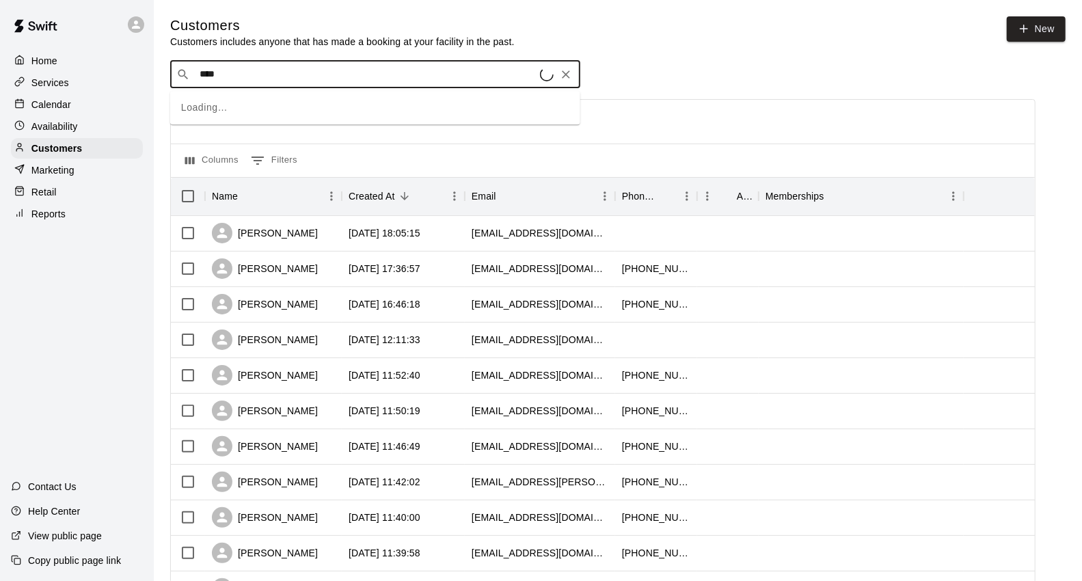
type input "*****"
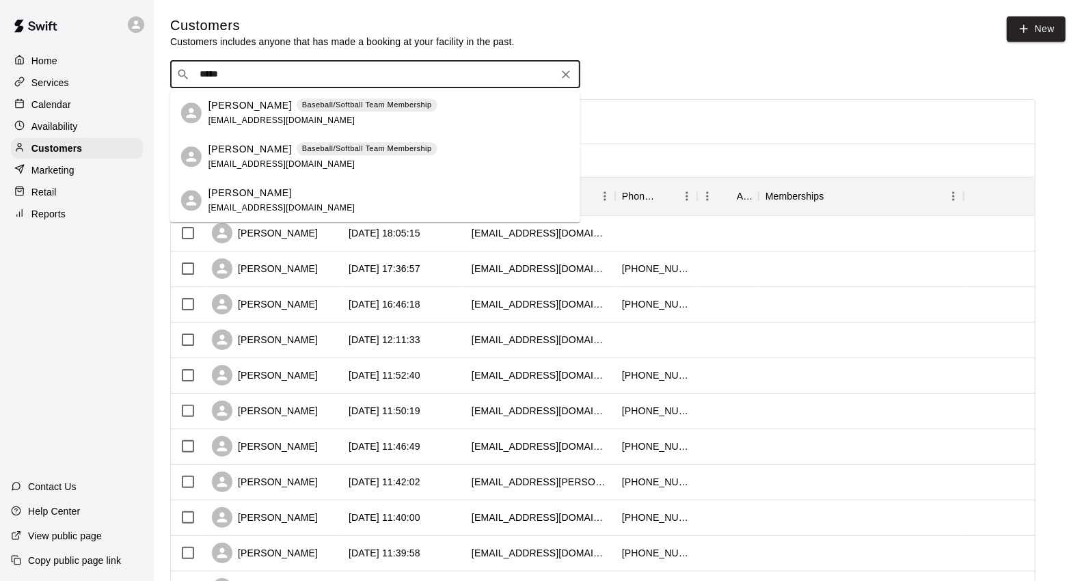
click at [263, 111] on p "[PERSON_NAME]" at bounding box center [249, 105] width 83 height 14
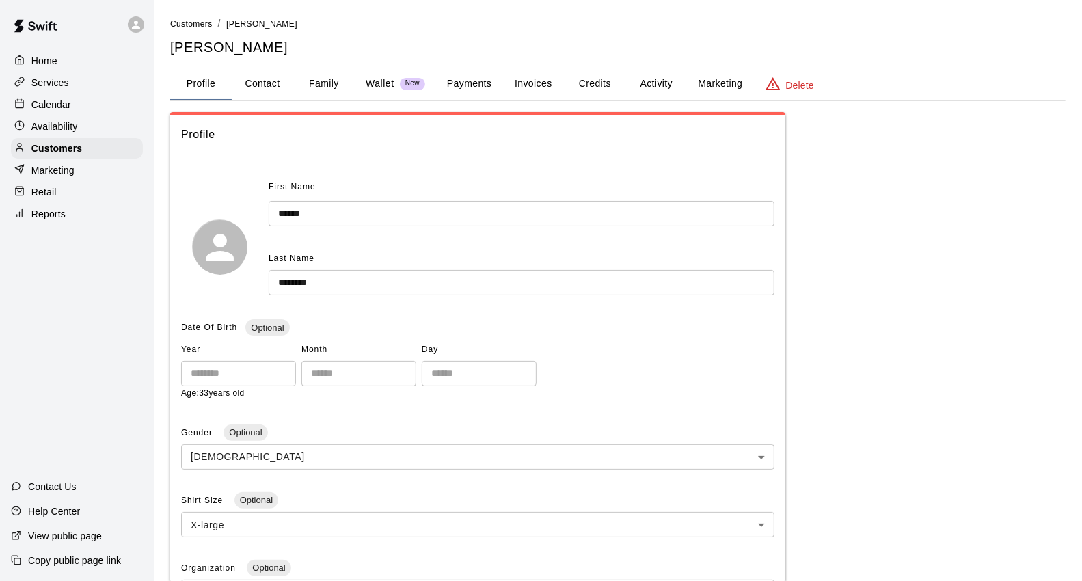
click at [475, 83] on button "Payments" at bounding box center [469, 84] width 66 height 33
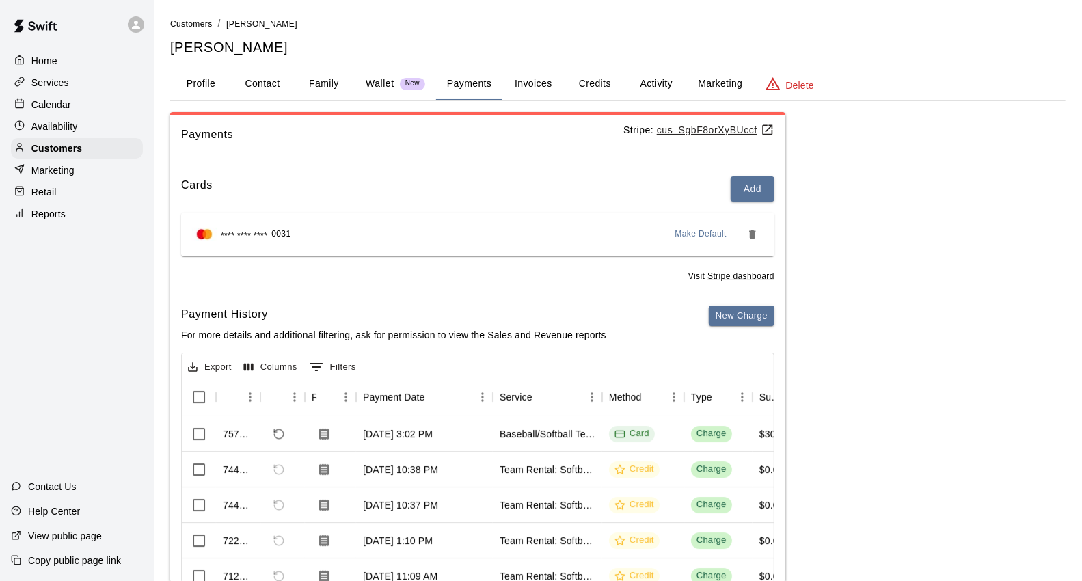
click at [651, 87] on button "Activity" at bounding box center [656, 84] width 62 height 33
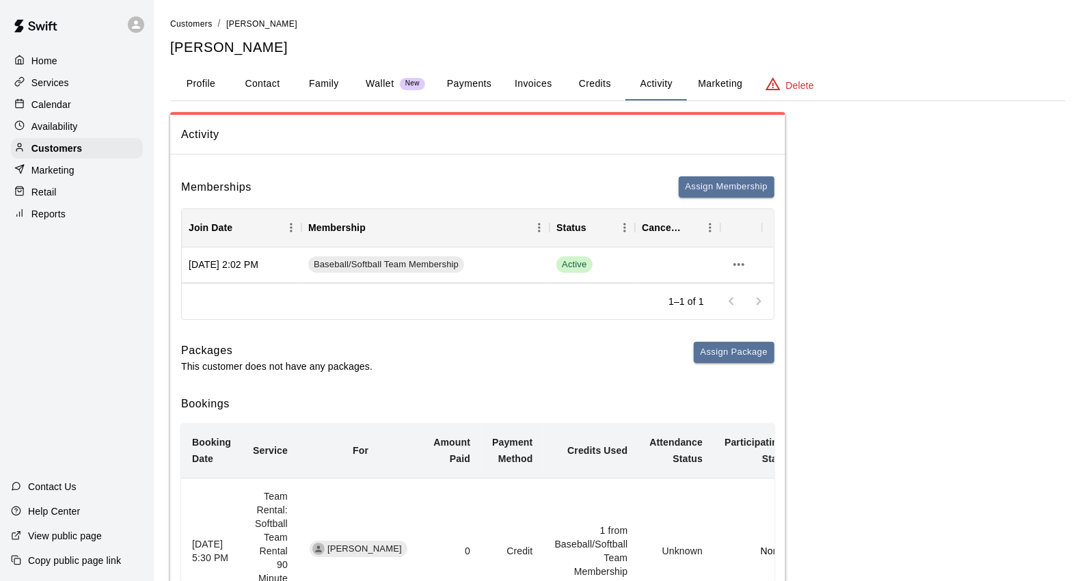
click at [581, 83] on button "Credits" at bounding box center [595, 84] width 62 height 33
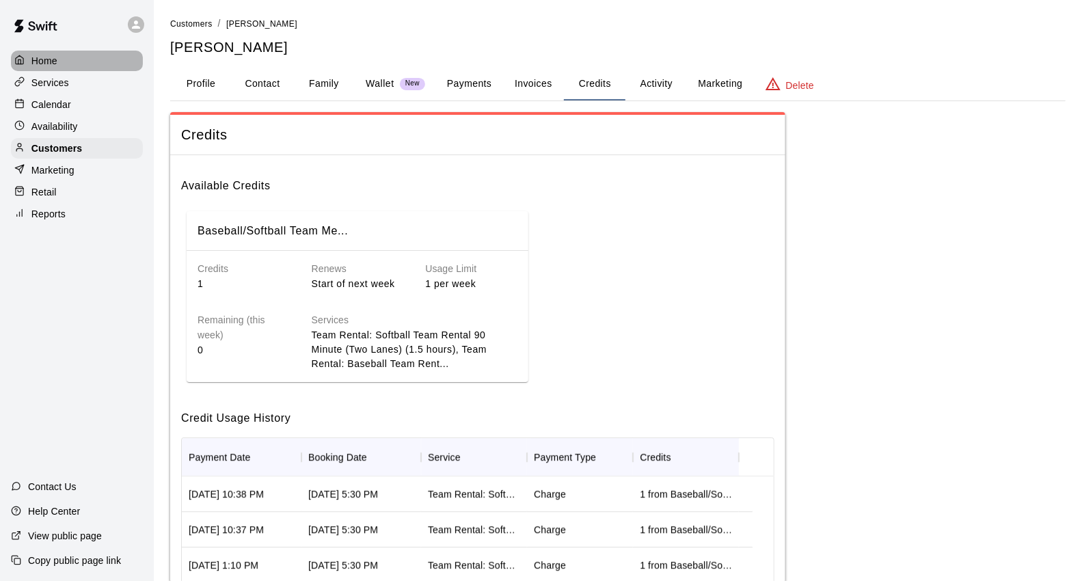
click at [53, 65] on p "Home" at bounding box center [44, 61] width 26 height 14
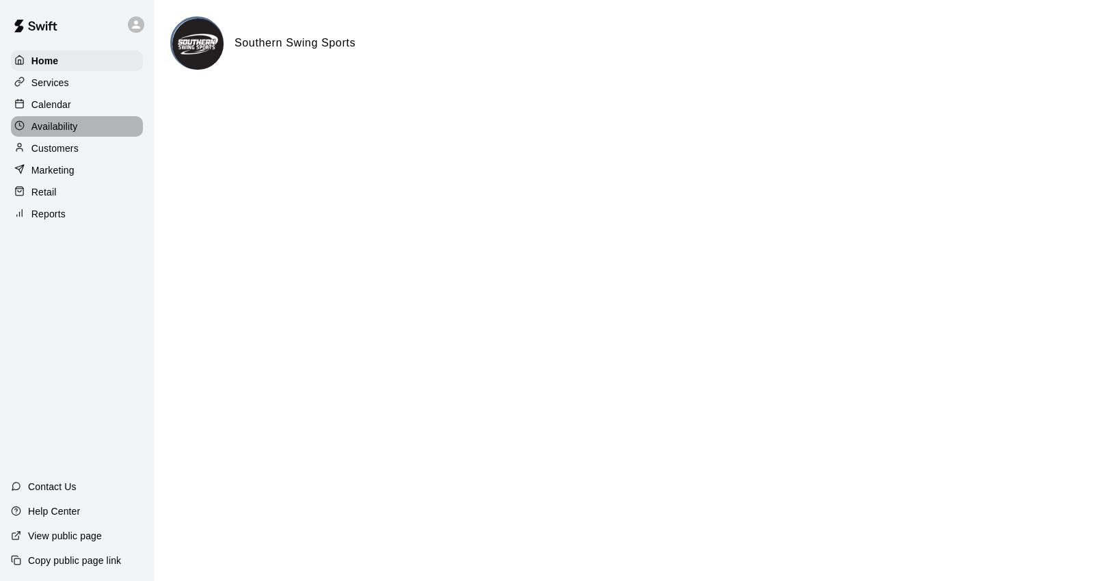
click at [80, 130] on div "Availability" at bounding box center [77, 126] width 132 height 21
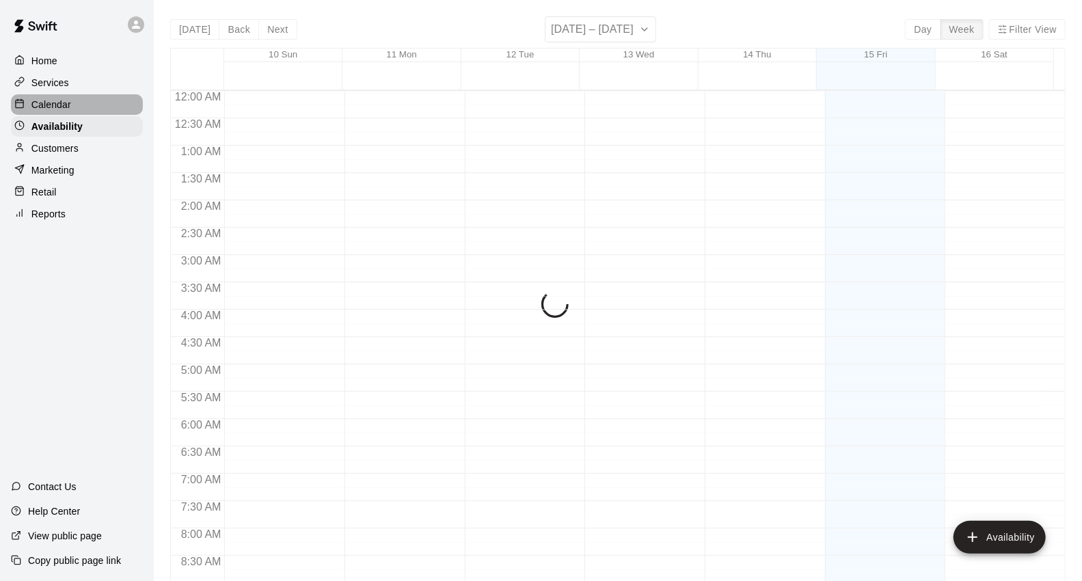
click at [73, 108] on div "Calendar" at bounding box center [77, 104] width 132 height 21
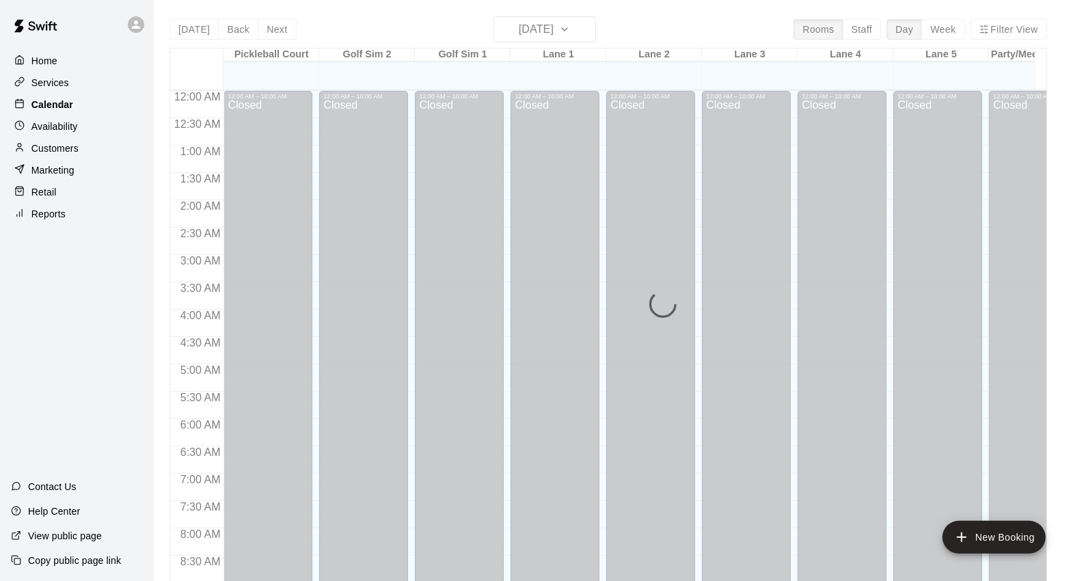
scroll to position [766, 0]
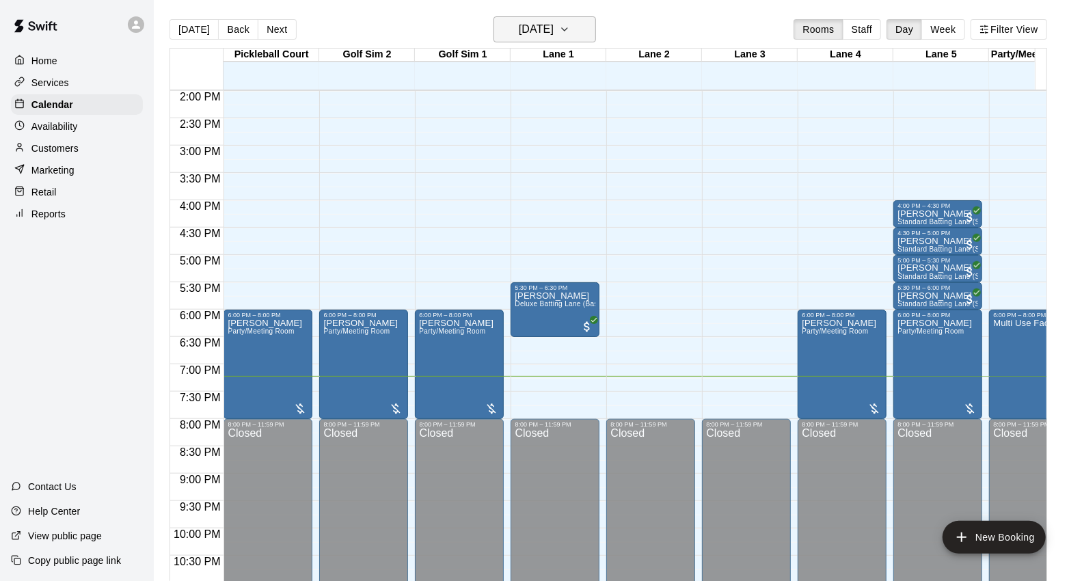
click at [570, 31] on icon "button" at bounding box center [564, 29] width 11 height 16
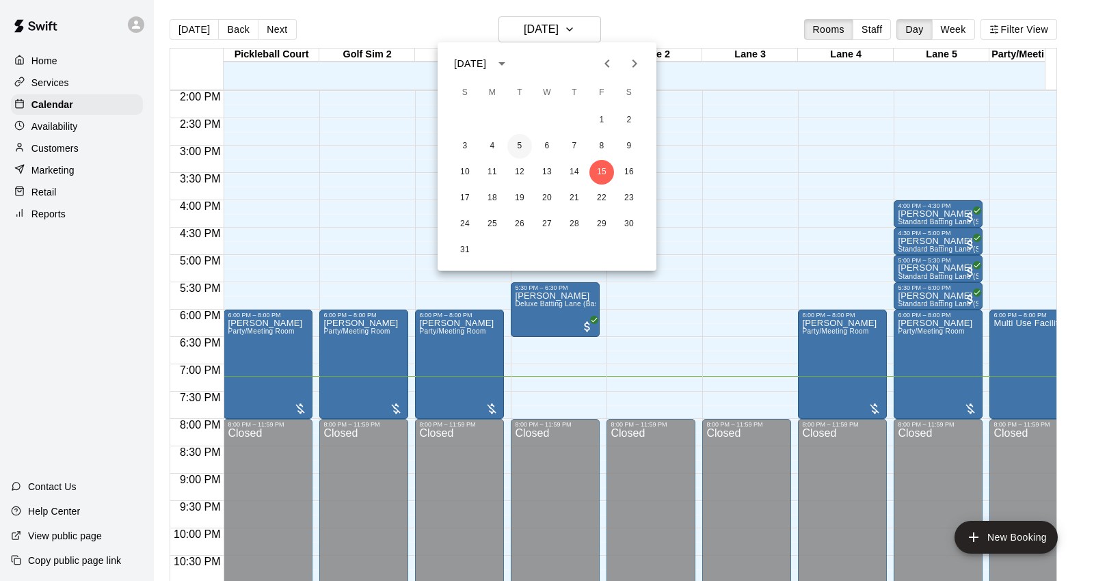
click at [510, 151] on button "5" at bounding box center [519, 146] width 25 height 25
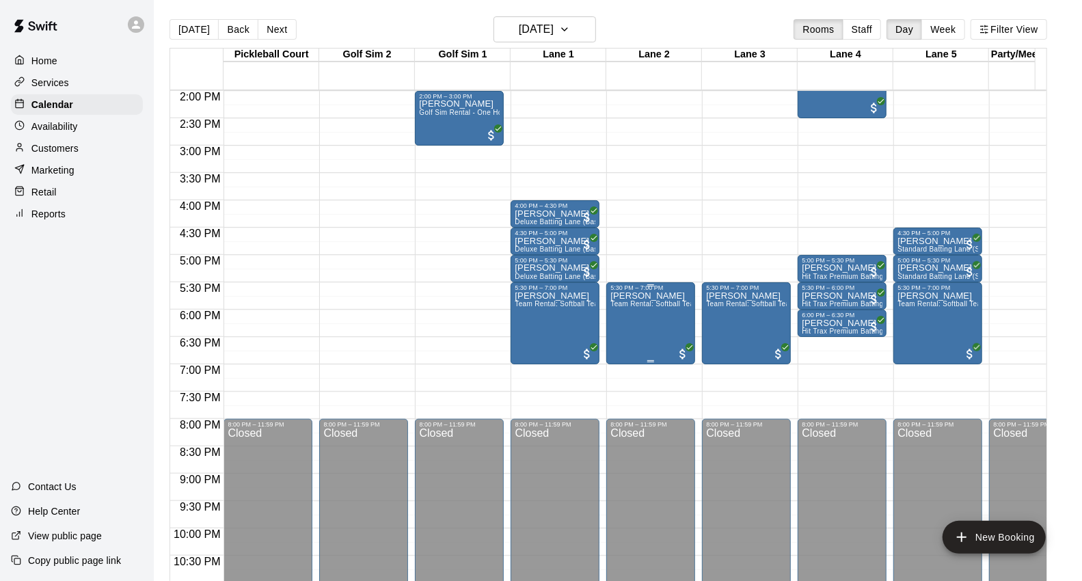
click at [645, 334] on div "[PERSON_NAME] Team Rental: Softball Team Rental 90 Minute (Two Lanes)" at bounding box center [650, 581] width 81 height 581
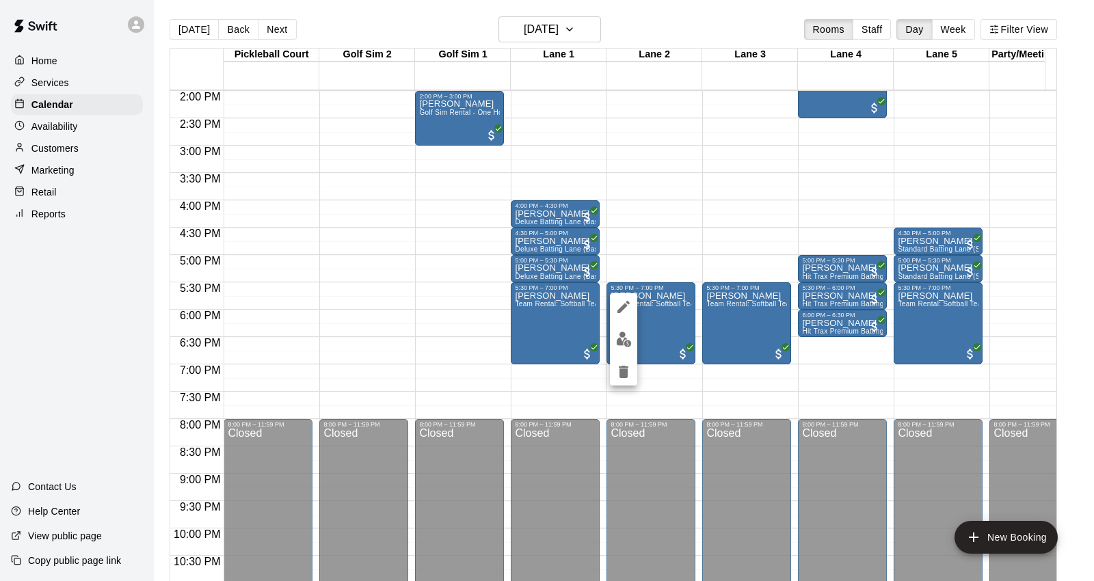
click at [662, 247] on div at bounding box center [547, 290] width 1094 height 581
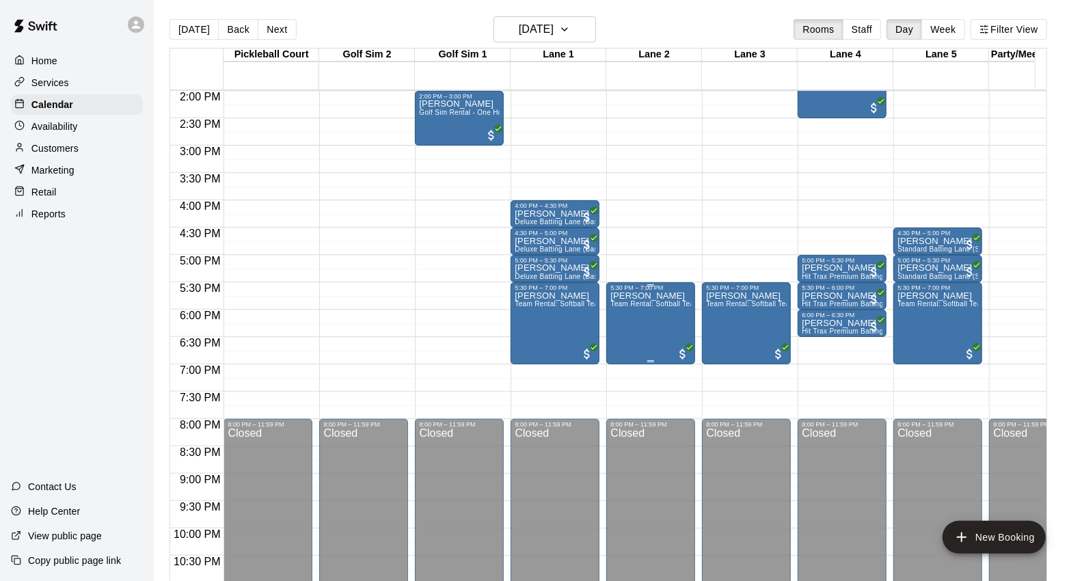
click at [645, 305] on span "Team Rental: Softball Team Rental 90 Minute (Two Lanes)" at bounding box center [704, 304] width 189 height 8
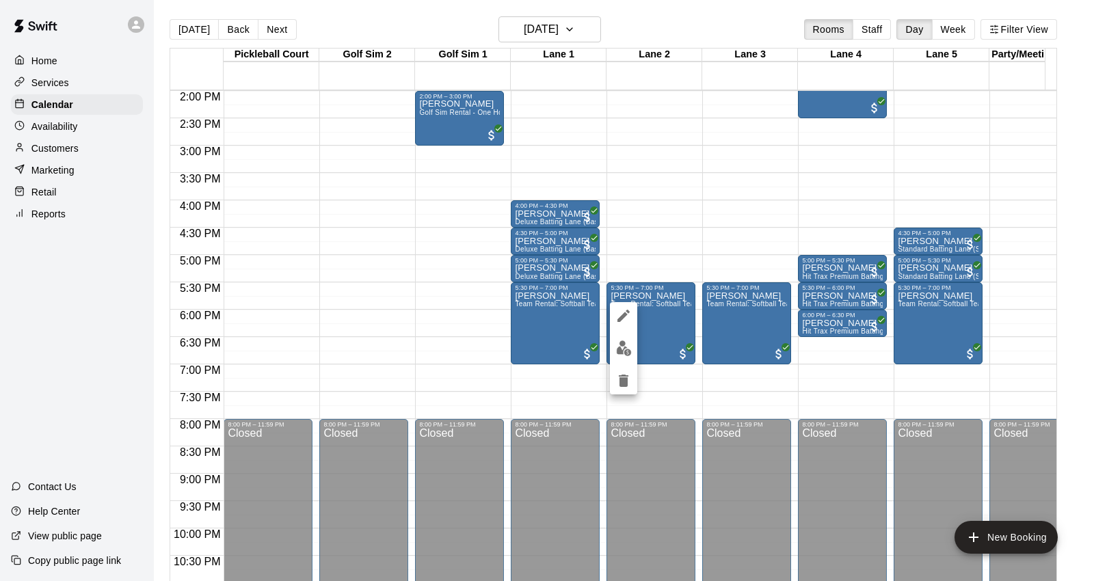
click at [623, 347] on img "edit" at bounding box center [624, 348] width 16 height 16
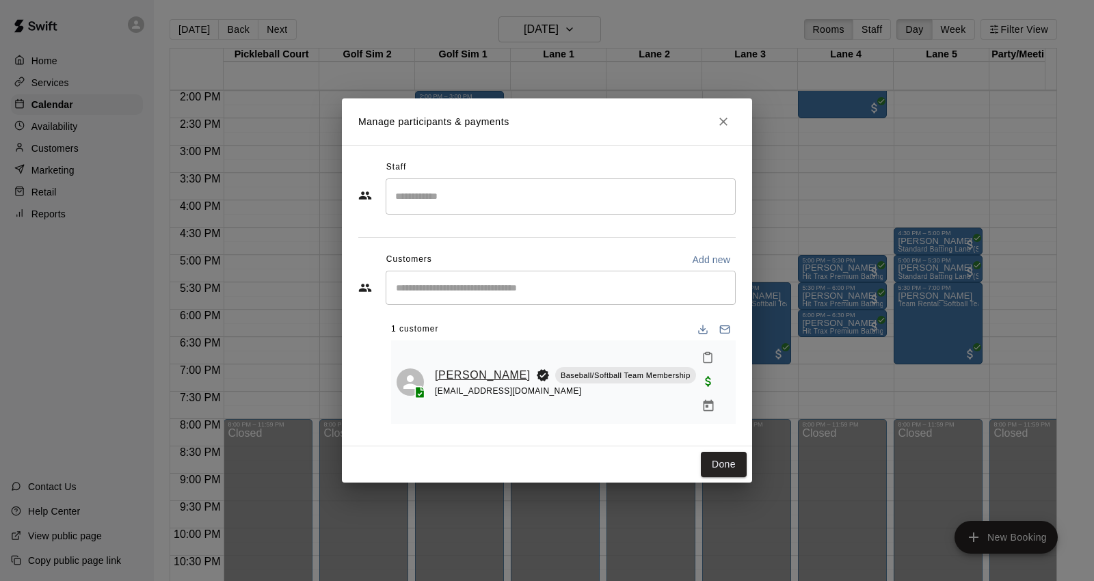
click at [468, 373] on link "[PERSON_NAME]" at bounding box center [483, 375] width 96 height 18
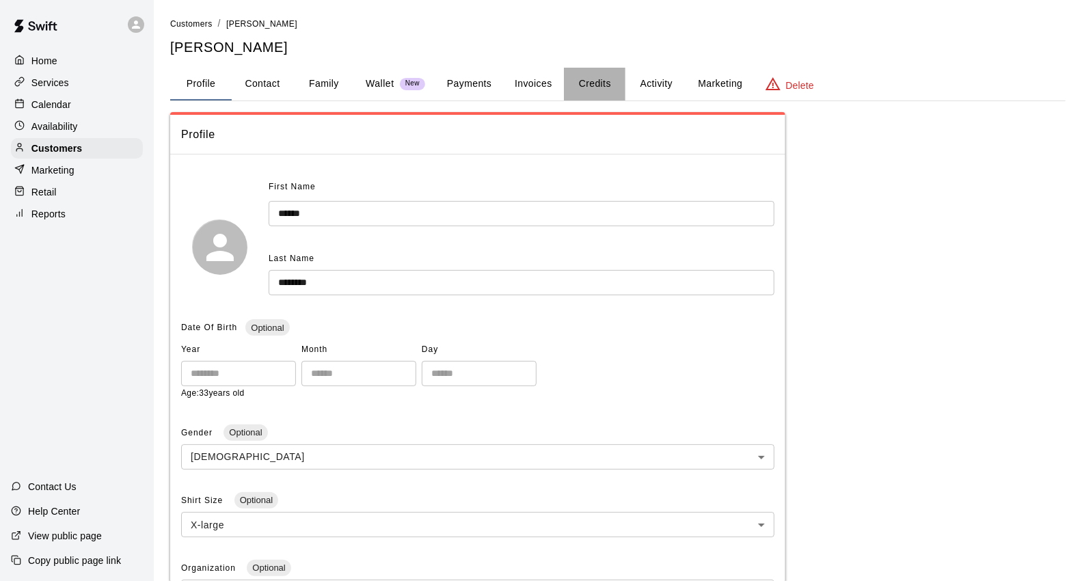
click at [589, 85] on button "Credits" at bounding box center [595, 84] width 62 height 33
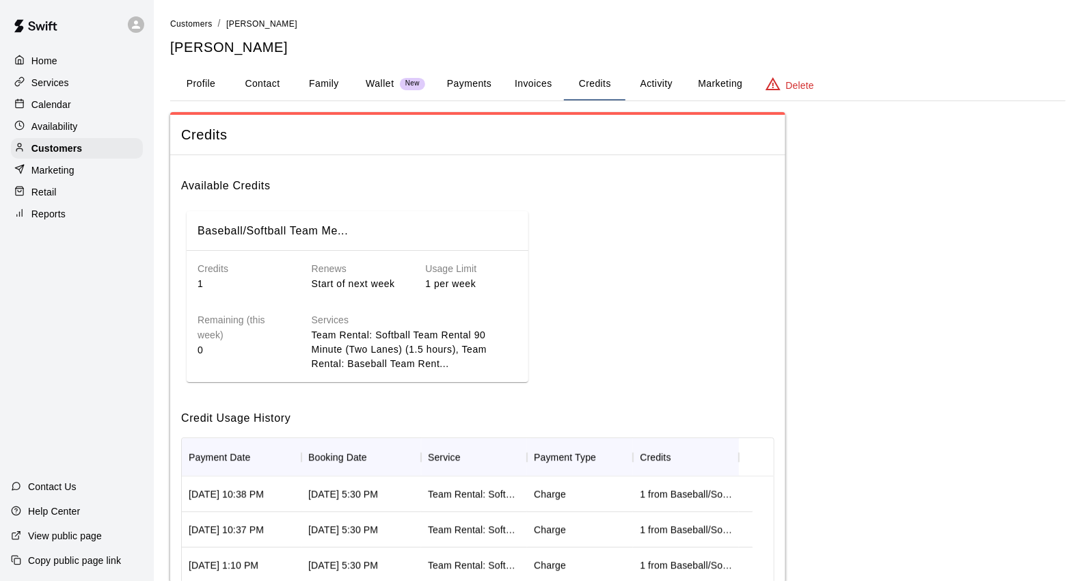
click at [660, 90] on button "Activity" at bounding box center [656, 84] width 62 height 33
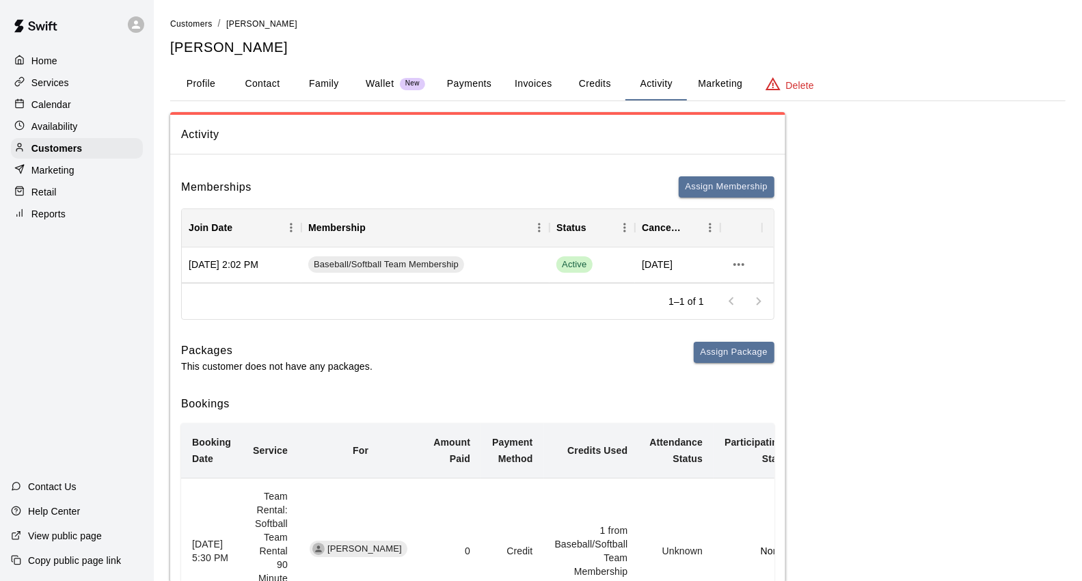
click at [97, 101] on div "Calendar" at bounding box center [77, 104] width 132 height 21
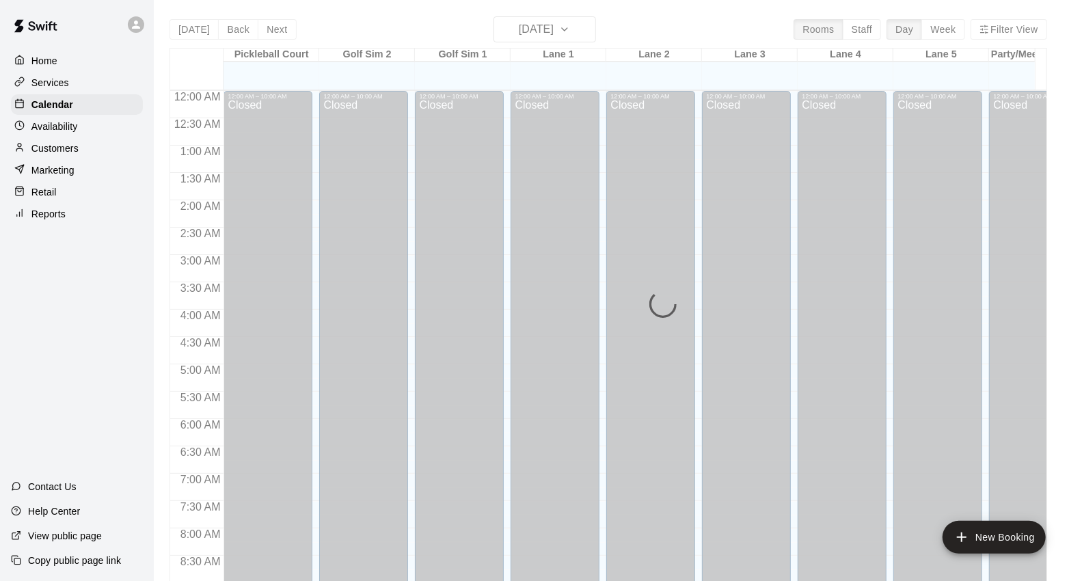
scroll to position [766, 0]
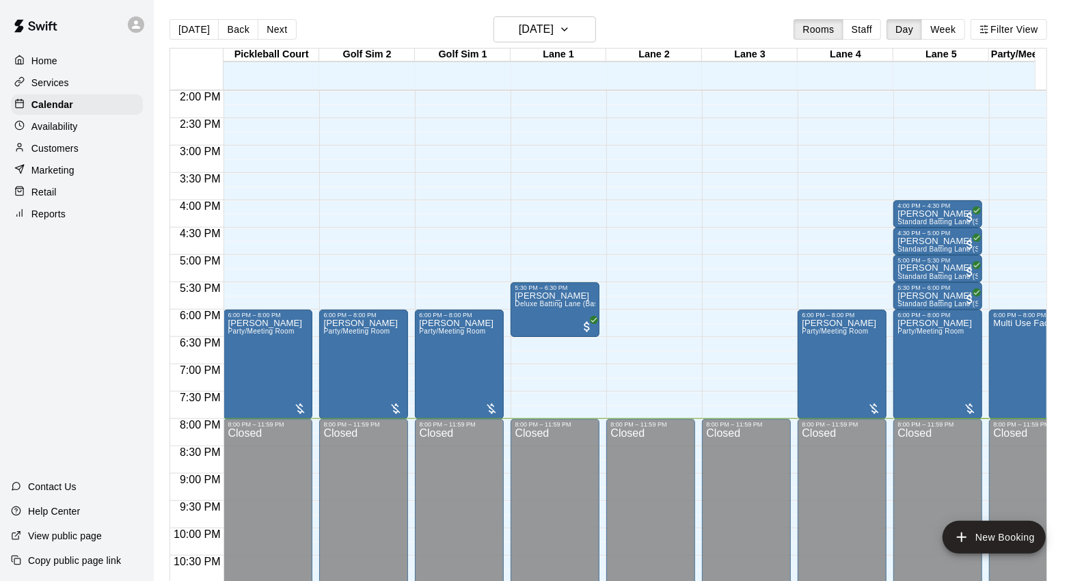
click at [279, 40] on div "[DATE] Back [DATE][DATE] Rooms Staff Day Week Filter View" at bounding box center [609, 31] width 878 height 31
click at [282, 35] on button "Next" at bounding box center [277, 29] width 38 height 21
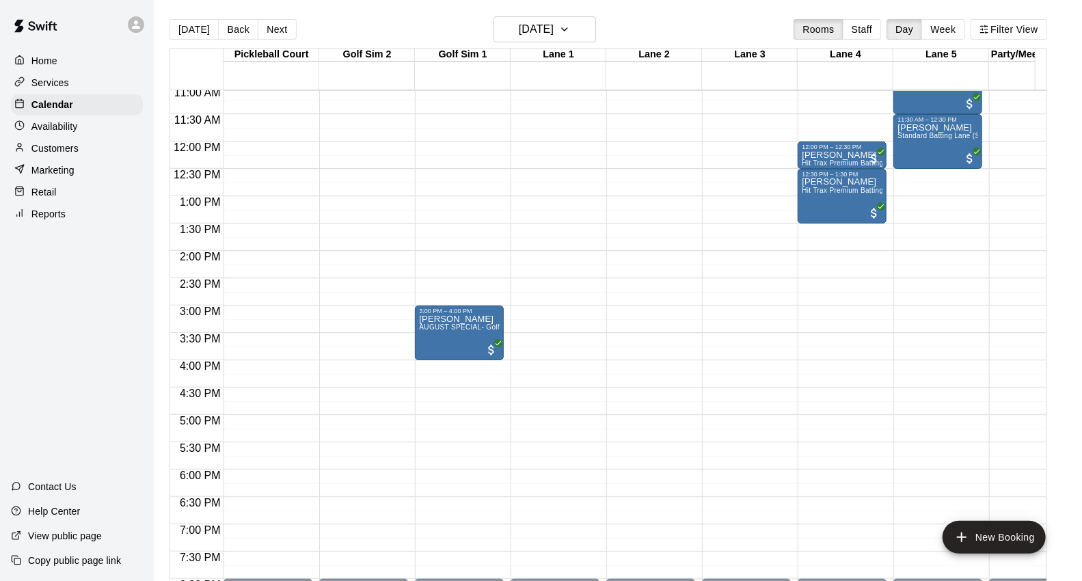
scroll to position [613, 0]
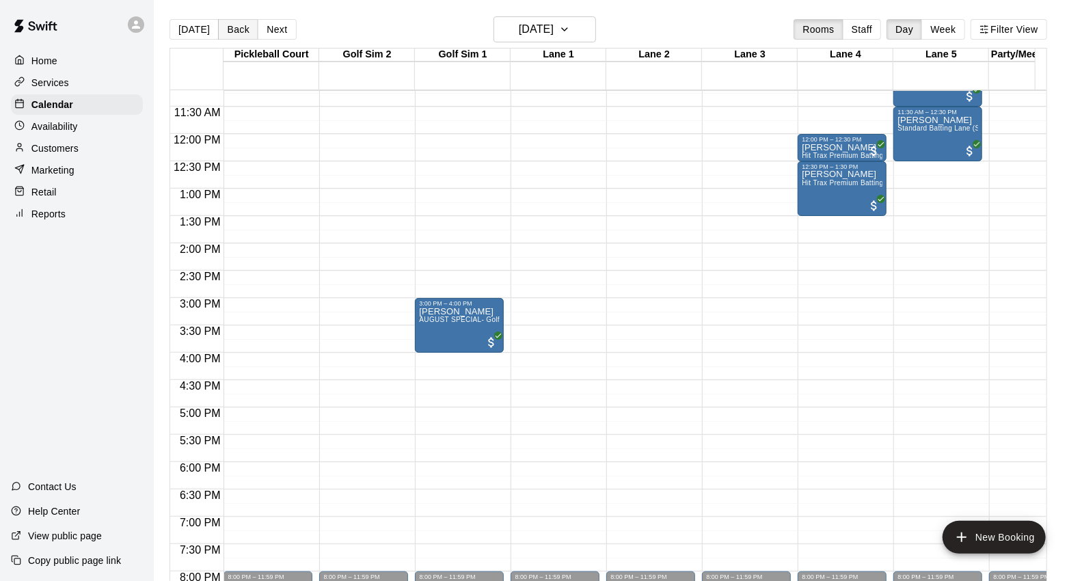
click at [237, 29] on button "Back" at bounding box center [238, 29] width 40 height 21
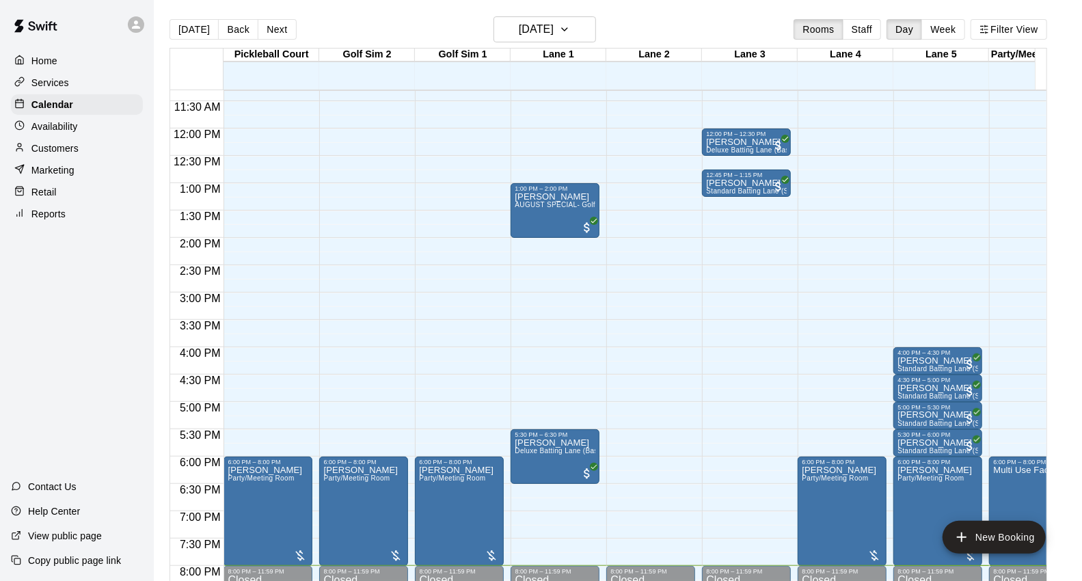
scroll to position [537, 0]
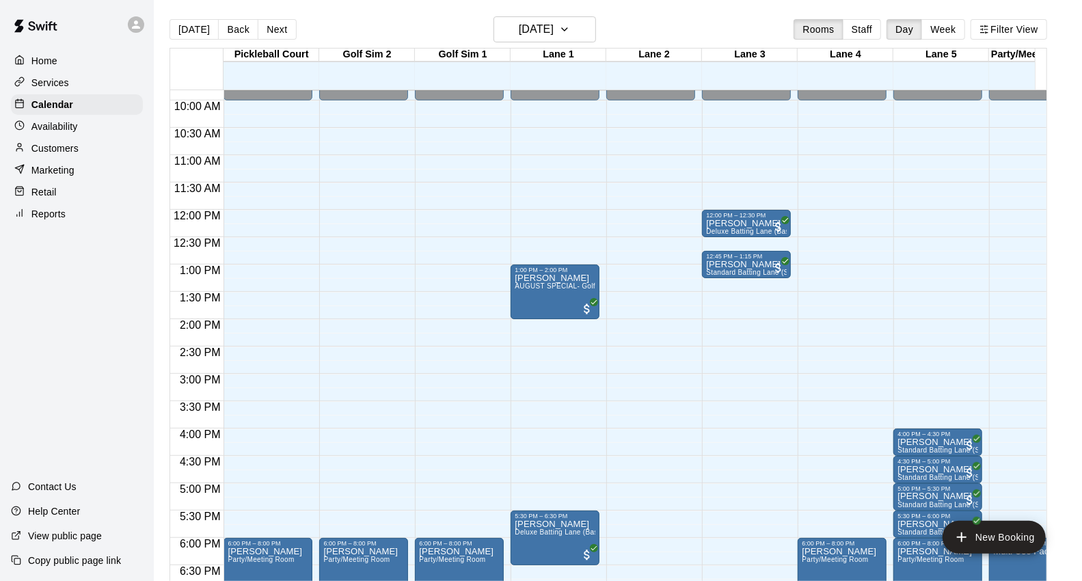
drag, startPoint x: 278, startPoint y: 38, endPoint x: 317, endPoint y: 44, distance: 39.4
click at [278, 38] on button "Next" at bounding box center [277, 29] width 38 height 21
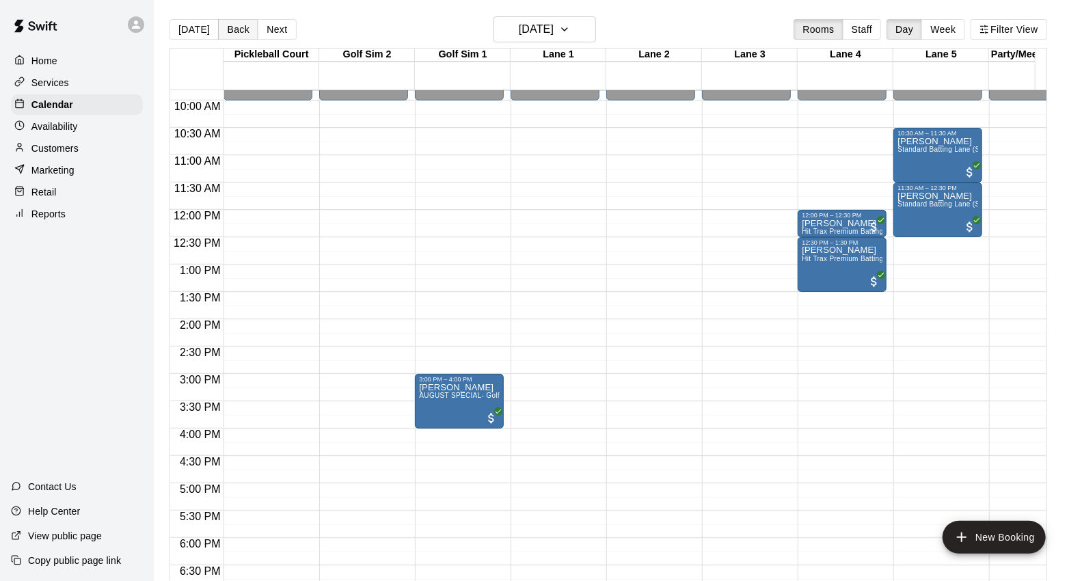
click at [228, 36] on button "Back" at bounding box center [238, 29] width 40 height 21
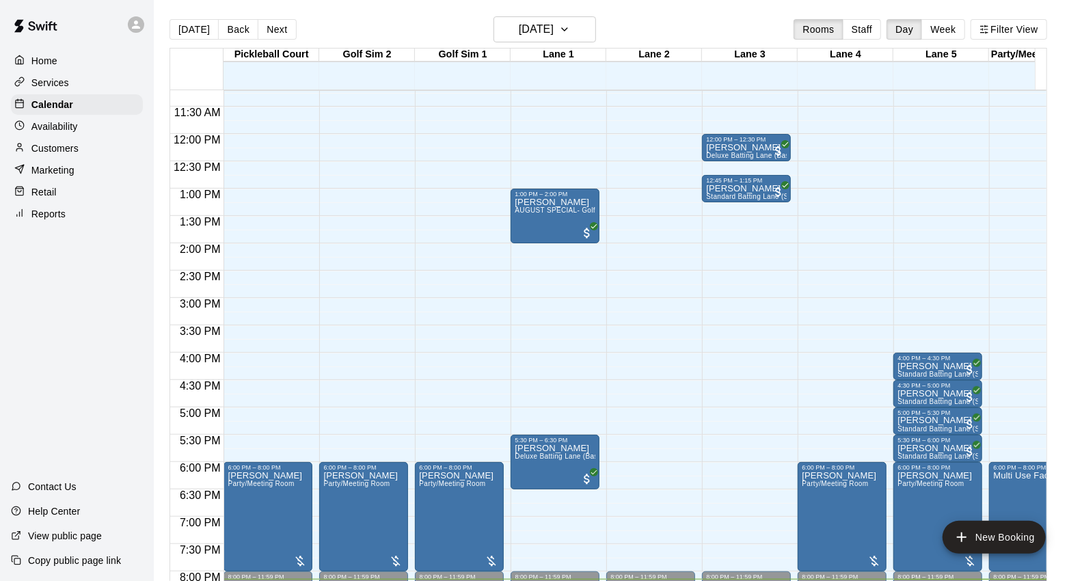
scroll to position [689, 0]
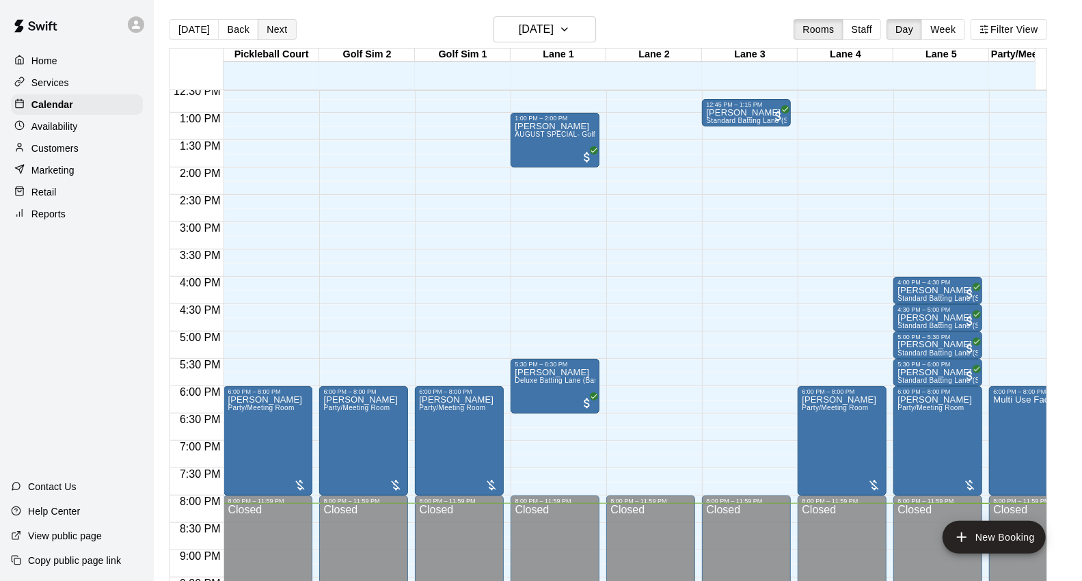
click at [269, 30] on button "Next" at bounding box center [277, 29] width 38 height 21
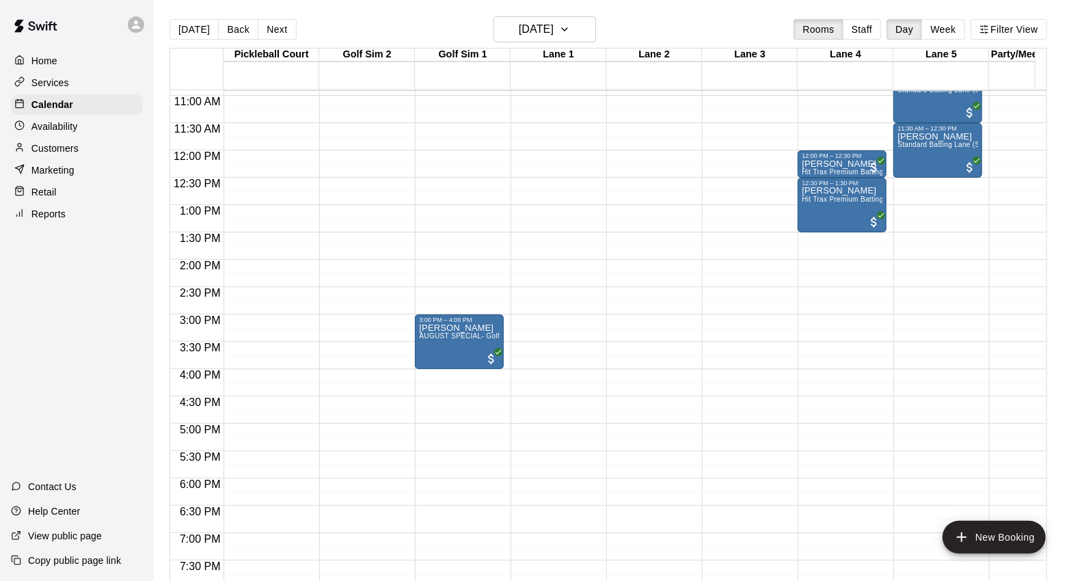
scroll to position [461, 0]
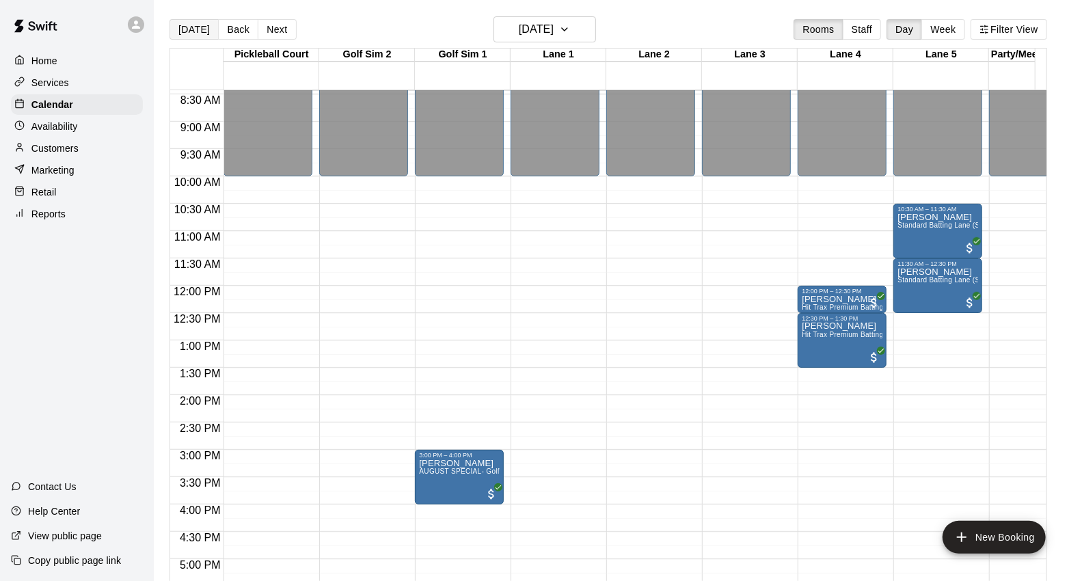
click at [185, 26] on button "[DATE]" at bounding box center [194, 29] width 49 height 21
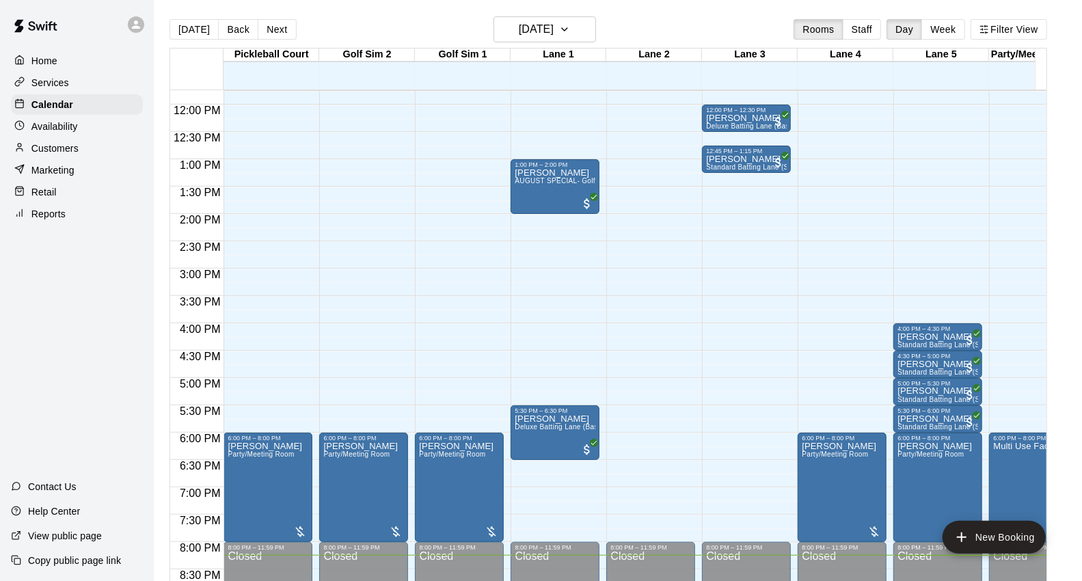
scroll to position [689, 0]
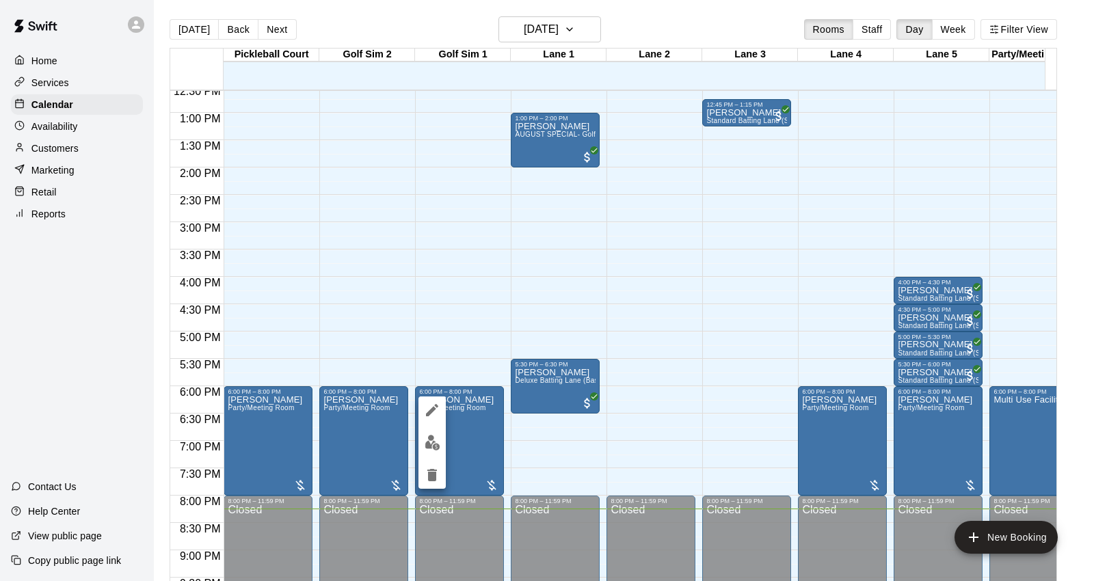
click at [435, 453] on button "edit" at bounding box center [431, 442] width 27 height 27
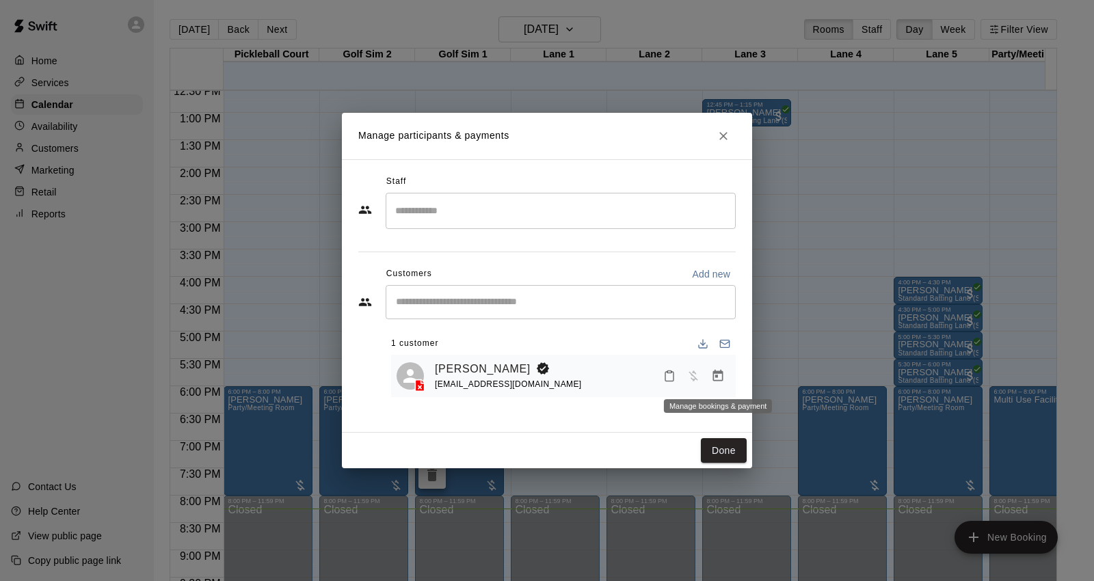
click at [720, 372] on icon "Manage bookings & payment" at bounding box center [718, 376] width 10 height 12
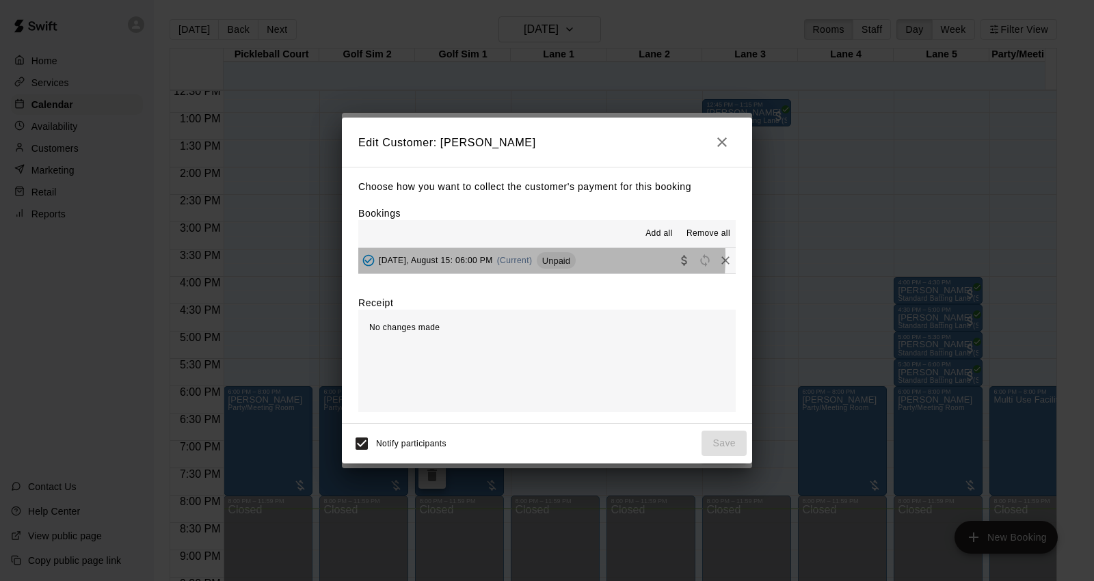
click at [487, 258] on span "[DATE], August 15: 06:00 PM" at bounding box center [436, 261] width 114 height 10
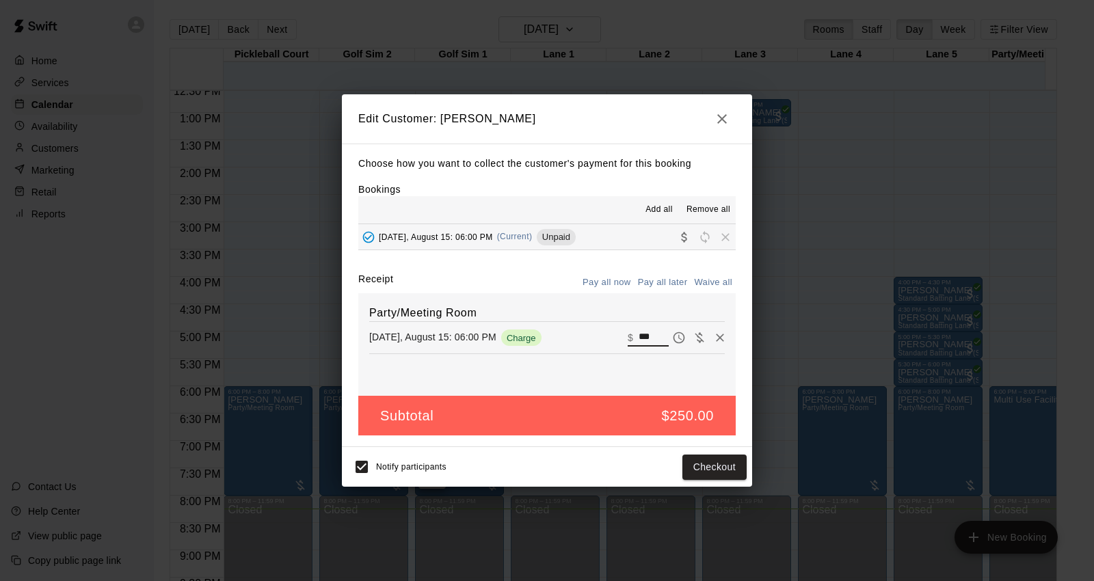
click at [640, 343] on input "***" at bounding box center [653, 338] width 30 height 18
type input "*"
type input "***"
click at [704, 474] on button "Checkout" at bounding box center [714, 467] width 64 height 25
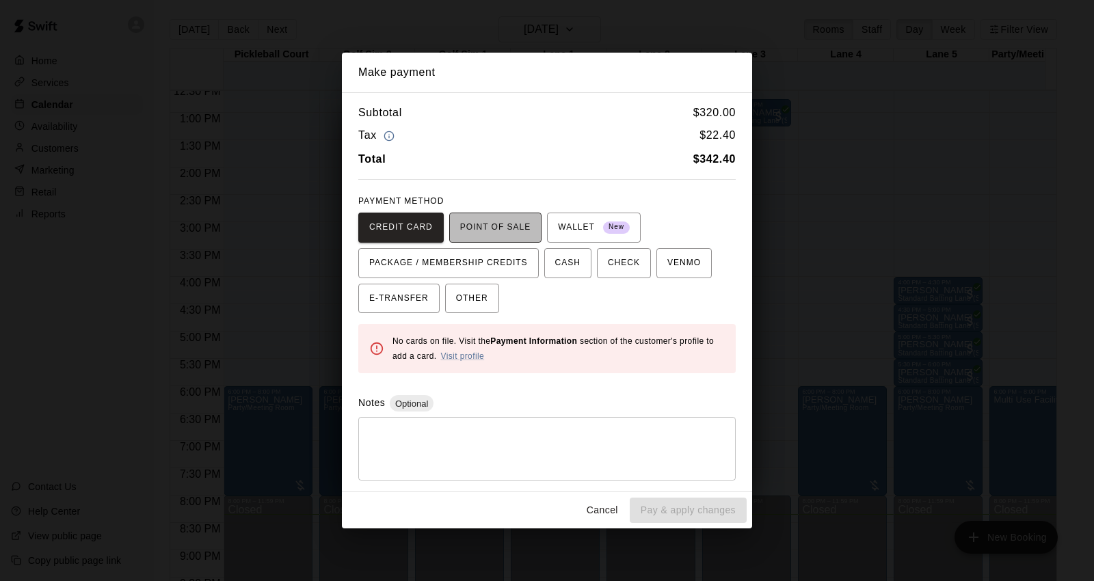
click at [472, 226] on span "POINT OF SALE" at bounding box center [495, 228] width 70 height 22
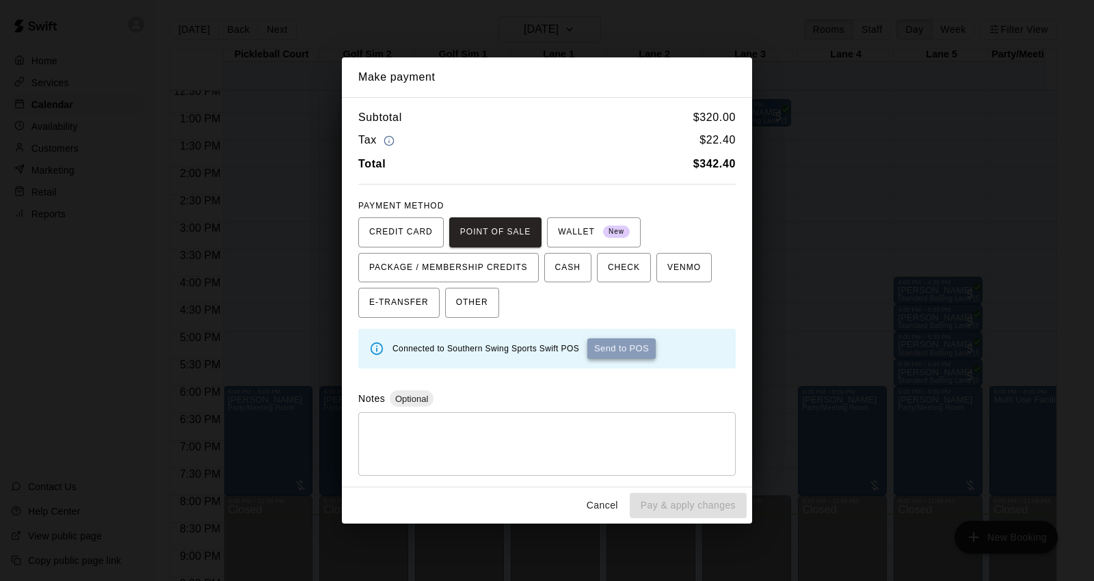
click at [599, 344] on button "Send to POS" at bounding box center [621, 348] width 68 height 21
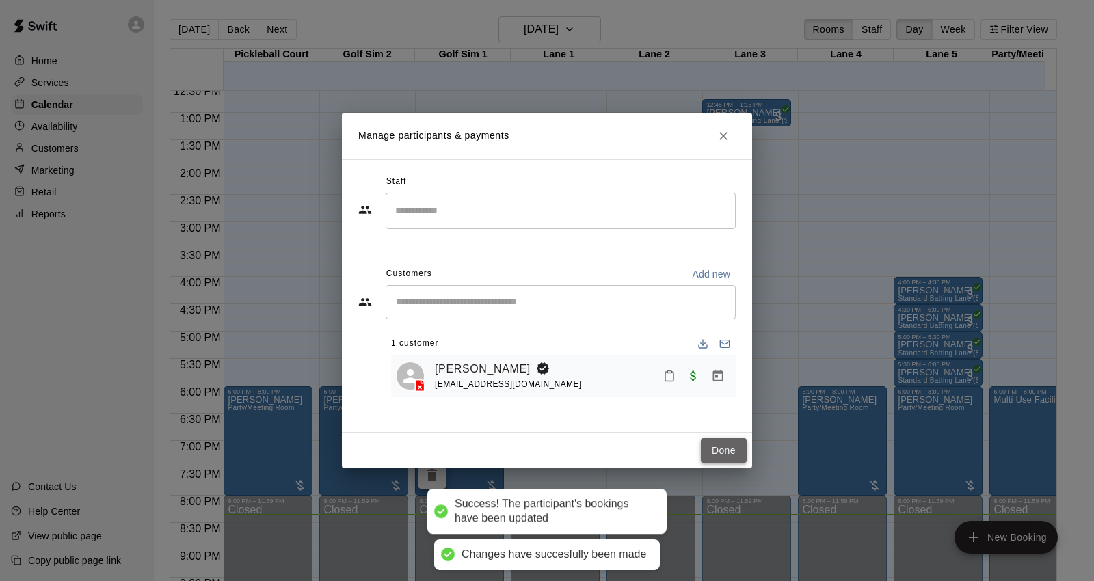
click at [732, 452] on button "Done" at bounding box center [724, 450] width 46 height 25
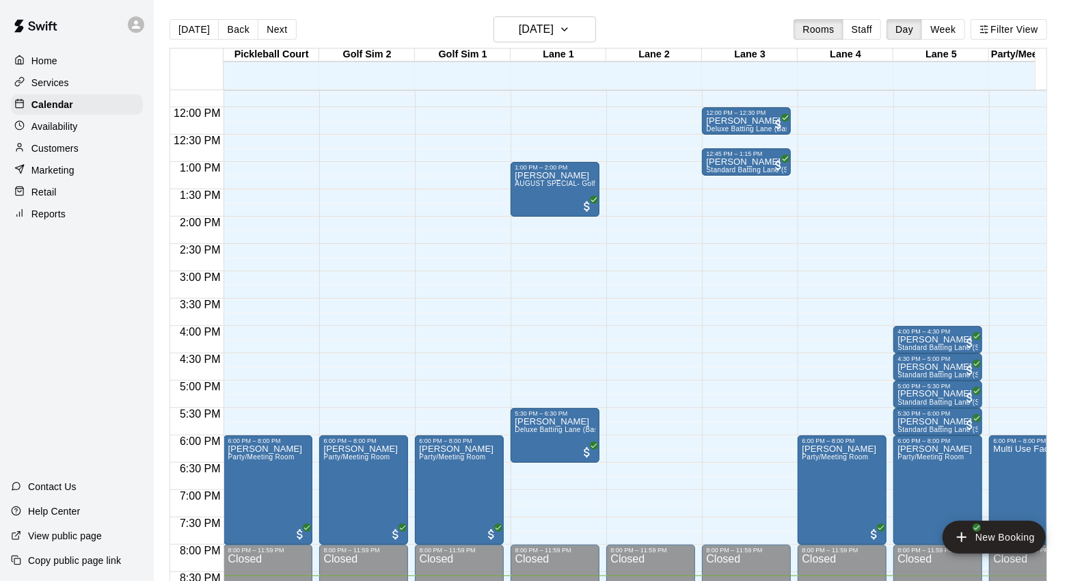
scroll to position [613, 0]
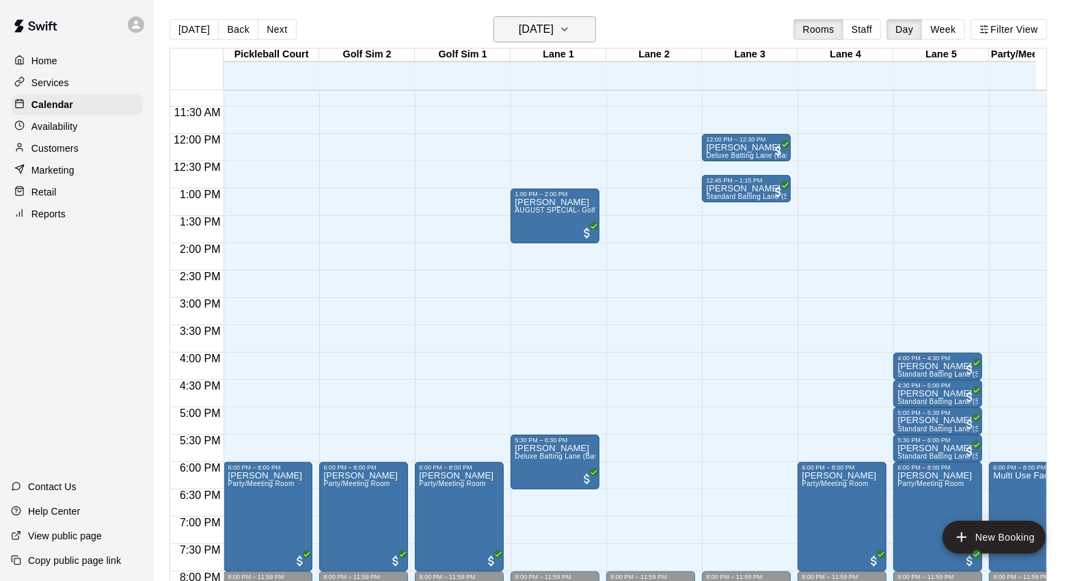
click at [570, 29] on icon "button" at bounding box center [564, 29] width 11 height 16
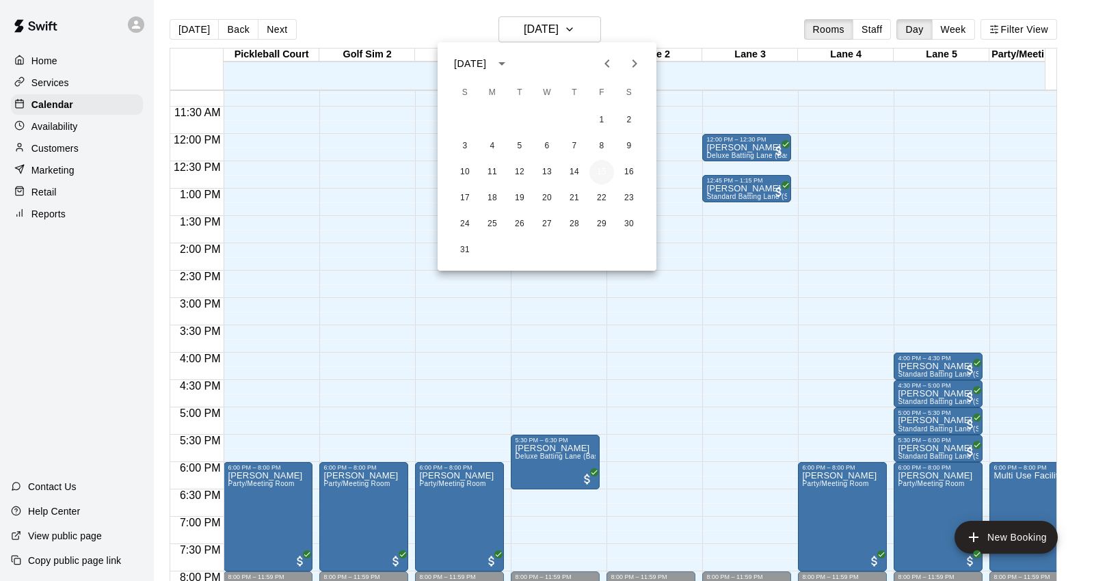
click at [599, 171] on button "15" at bounding box center [601, 172] width 25 height 25
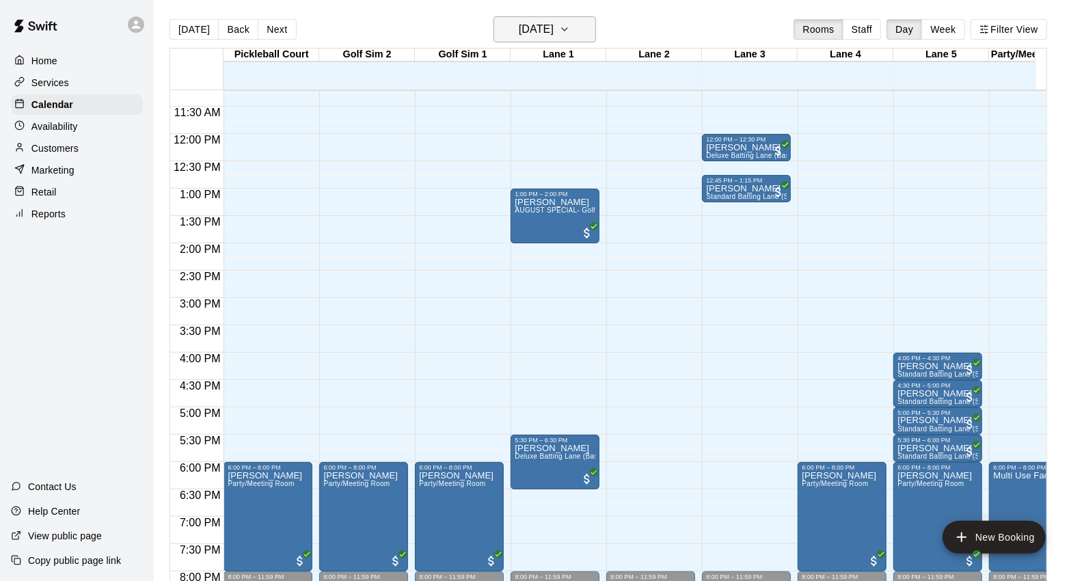
click at [570, 34] on icon "button" at bounding box center [564, 29] width 11 height 16
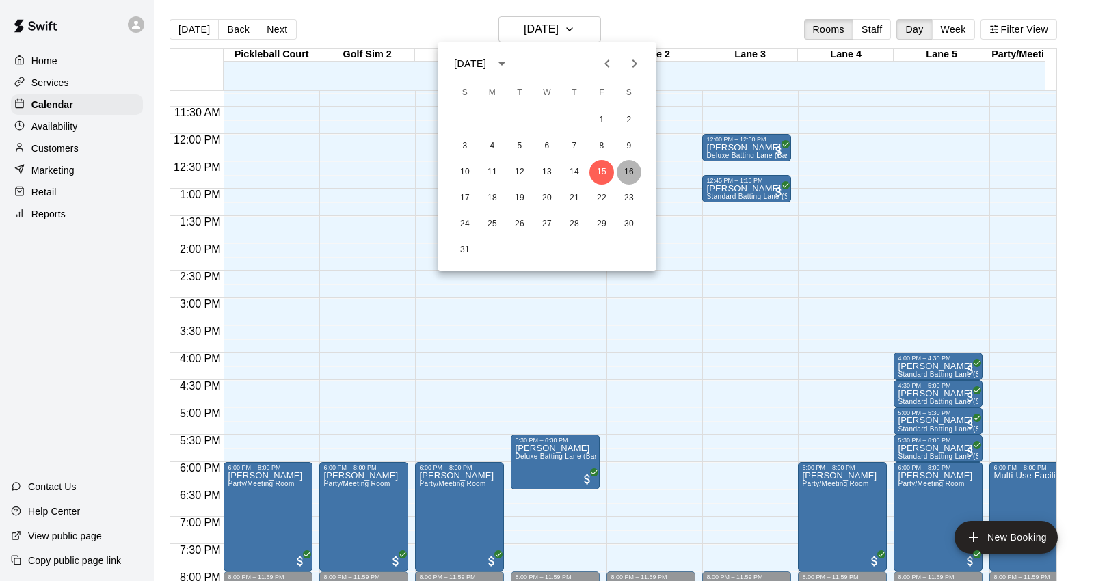
click at [627, 171] on button "16" at bounding box center [629, 172] width 25 height 25
